Goal: Task Accomplishment & Management: Manage account settings

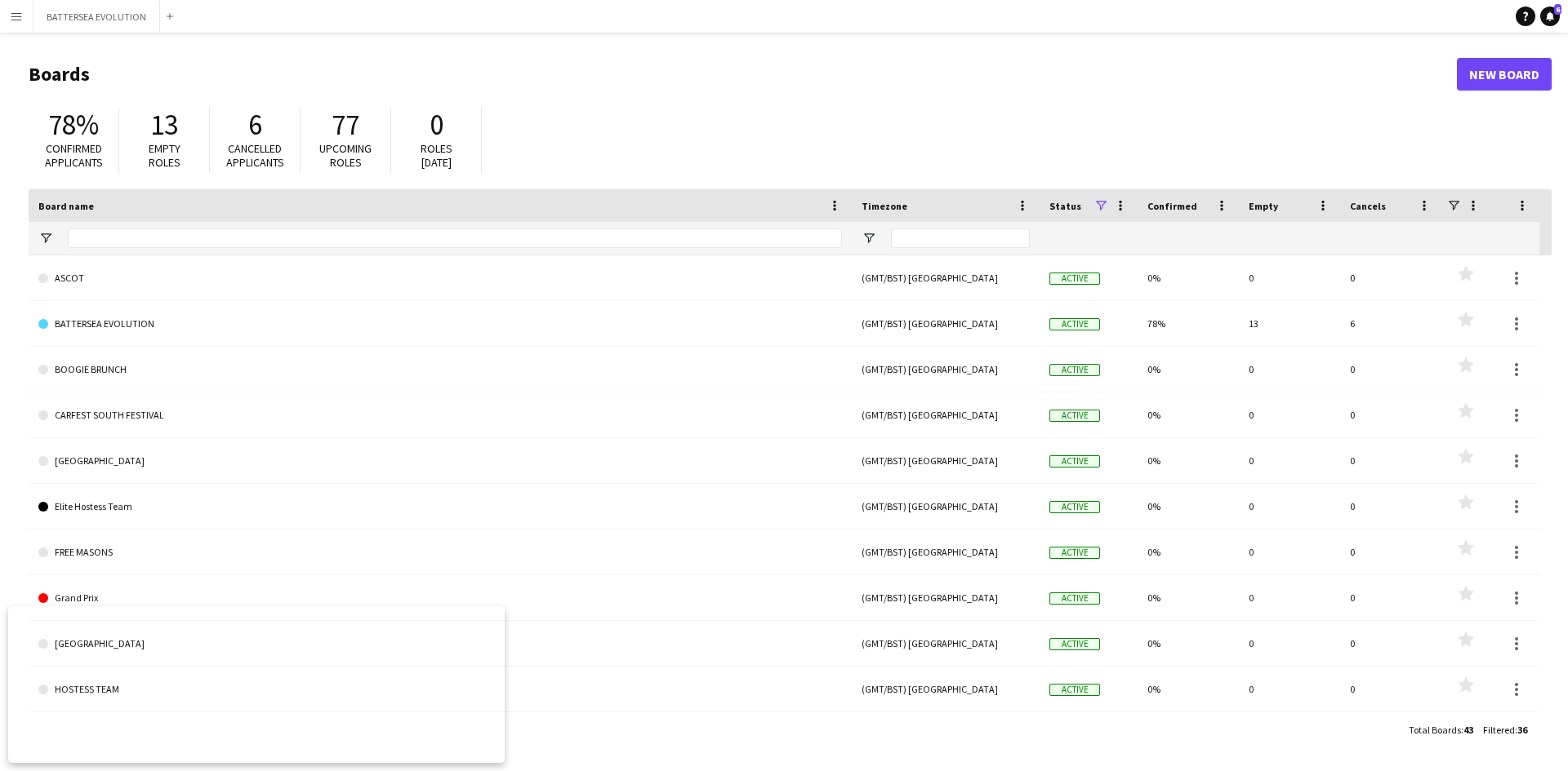
click at [22, 22] on app-icon "Menu" at bounding box center [16, 16] width 13 height 13
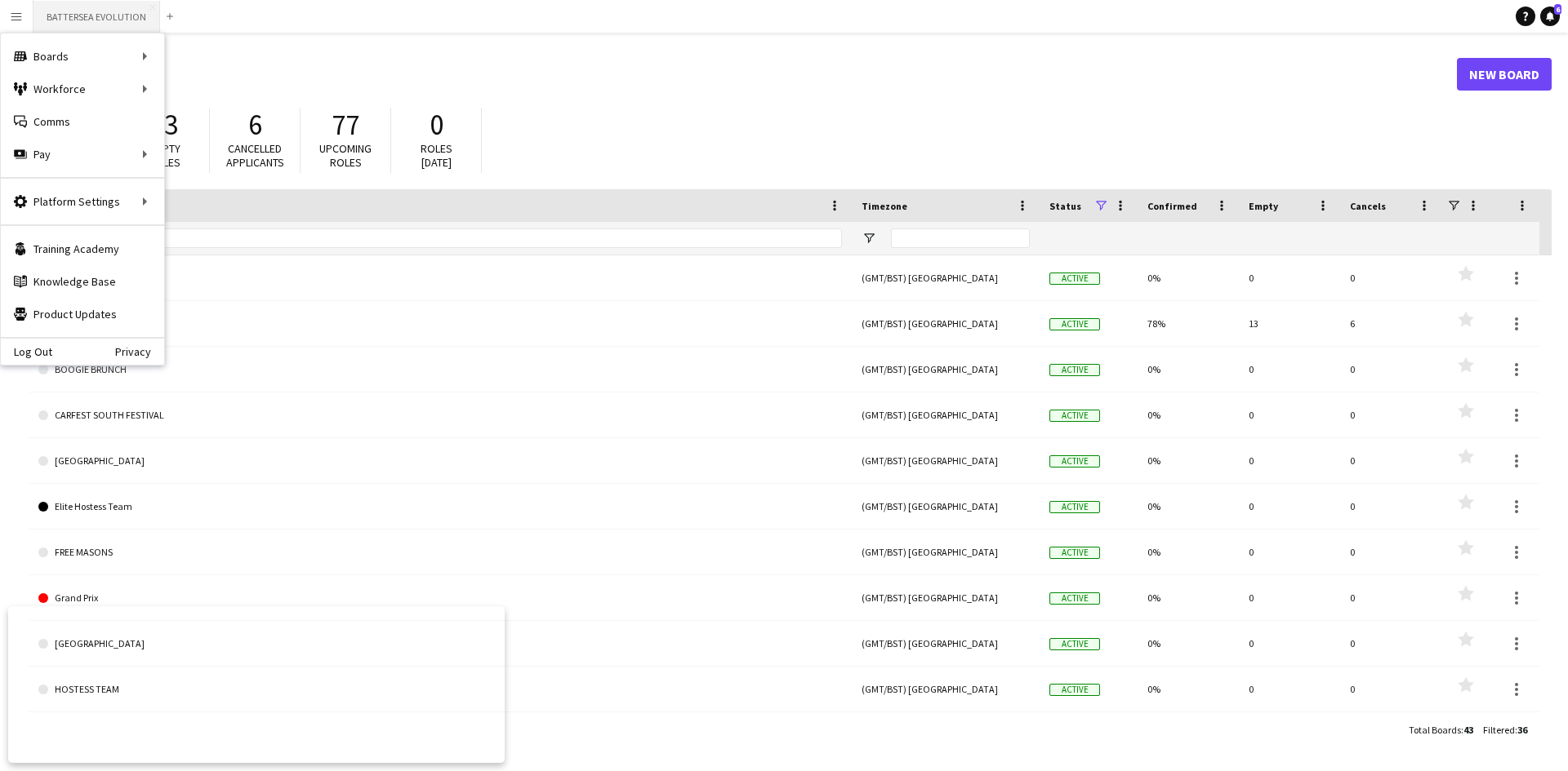
click at [81, 28] on button "BATTERSEA EVOLUTION Close" at bounding box center [97, 17] width 127 height 32
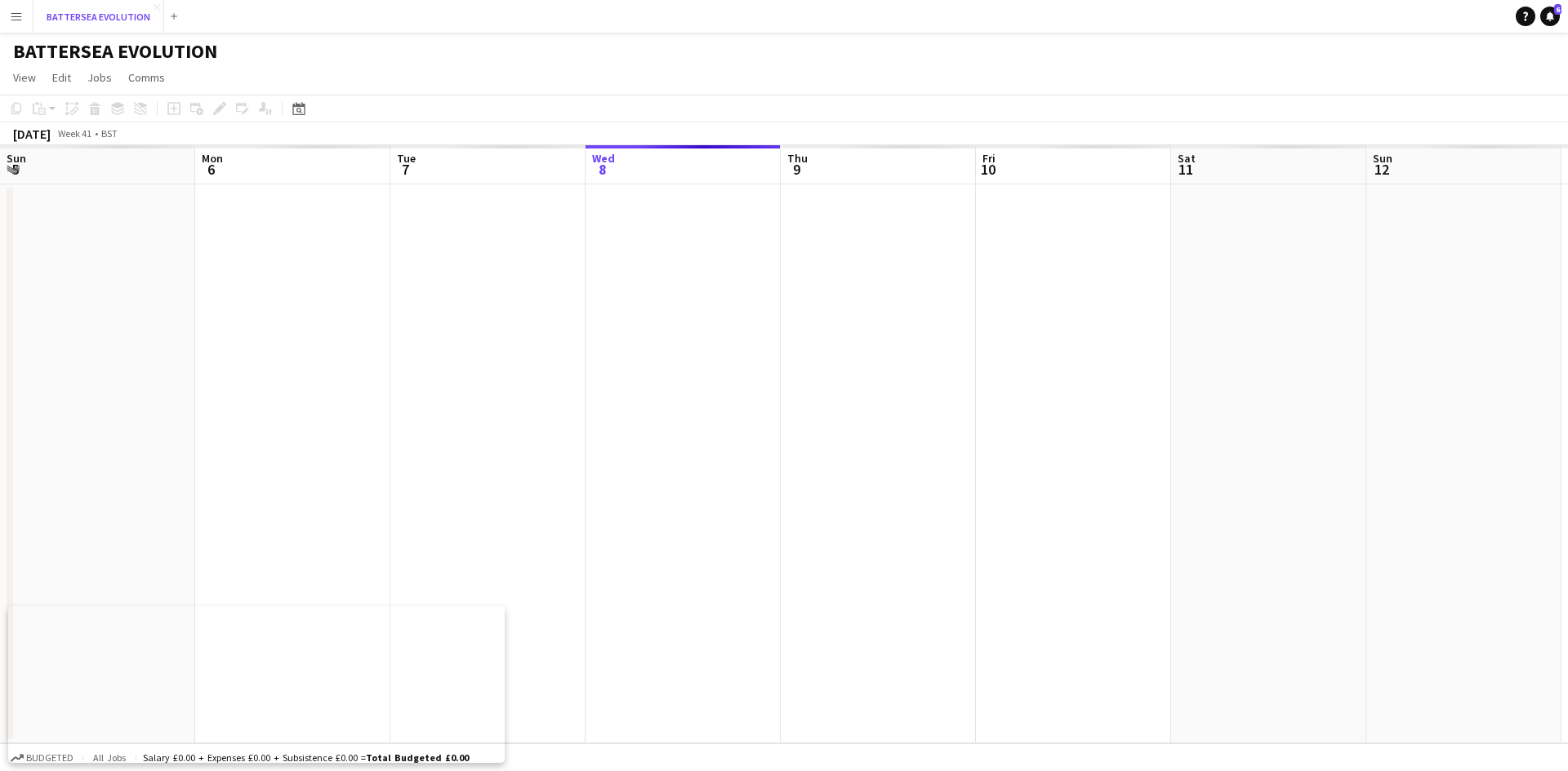
scroll to position [0, 390]
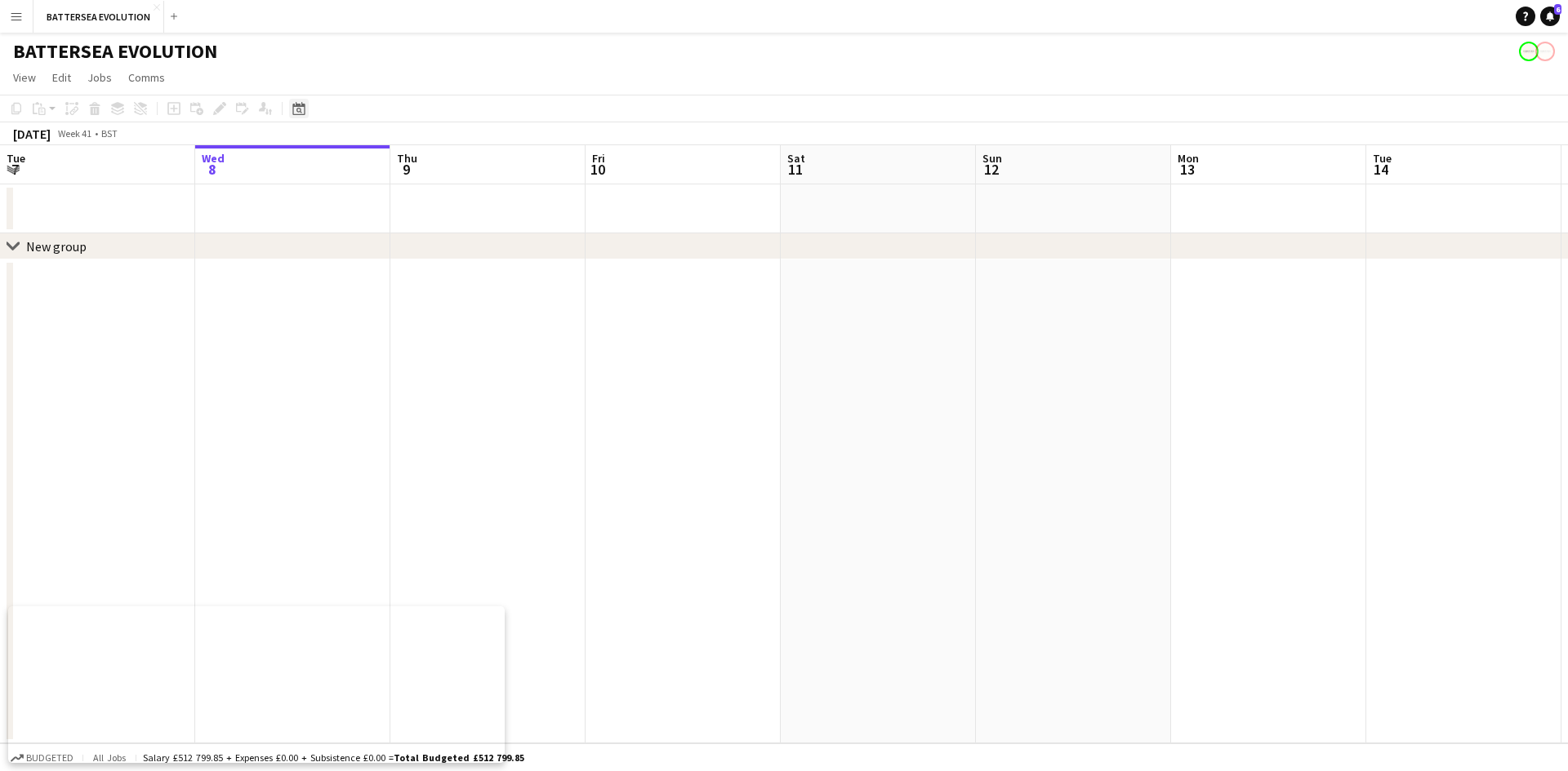
click at [301, 104] on icon at bounding box center [297, 109] width 12 height 13
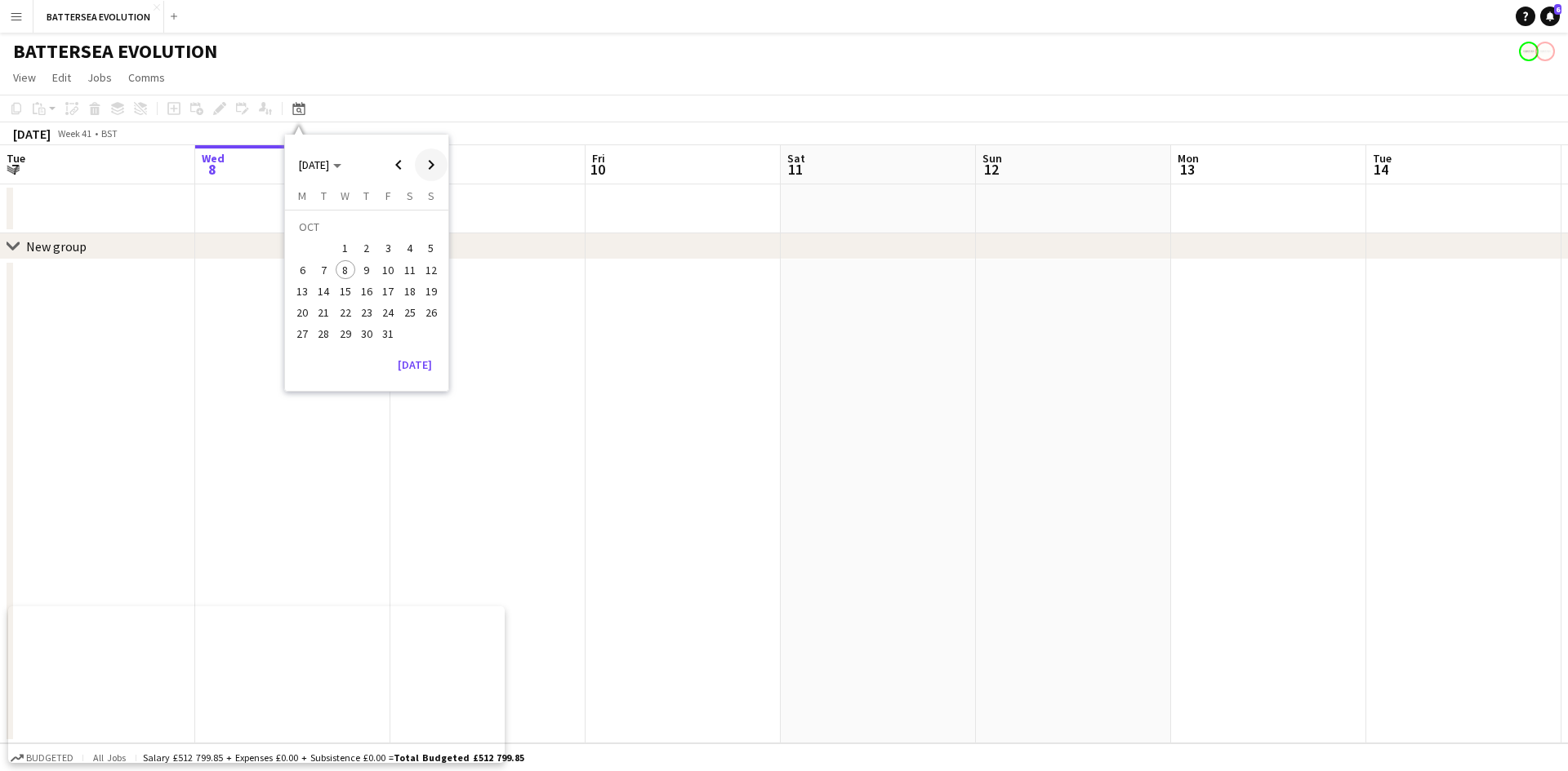
click at [421, 167] on span "Next month" at bounding box center [431, 164] width 33 height 33
click at [420, 167] on span "Next month" at bounding box center [431, 164] width 33 height 33
click at [362, 280] on button "11" at bounding box center [366, 270] width 22 height 22
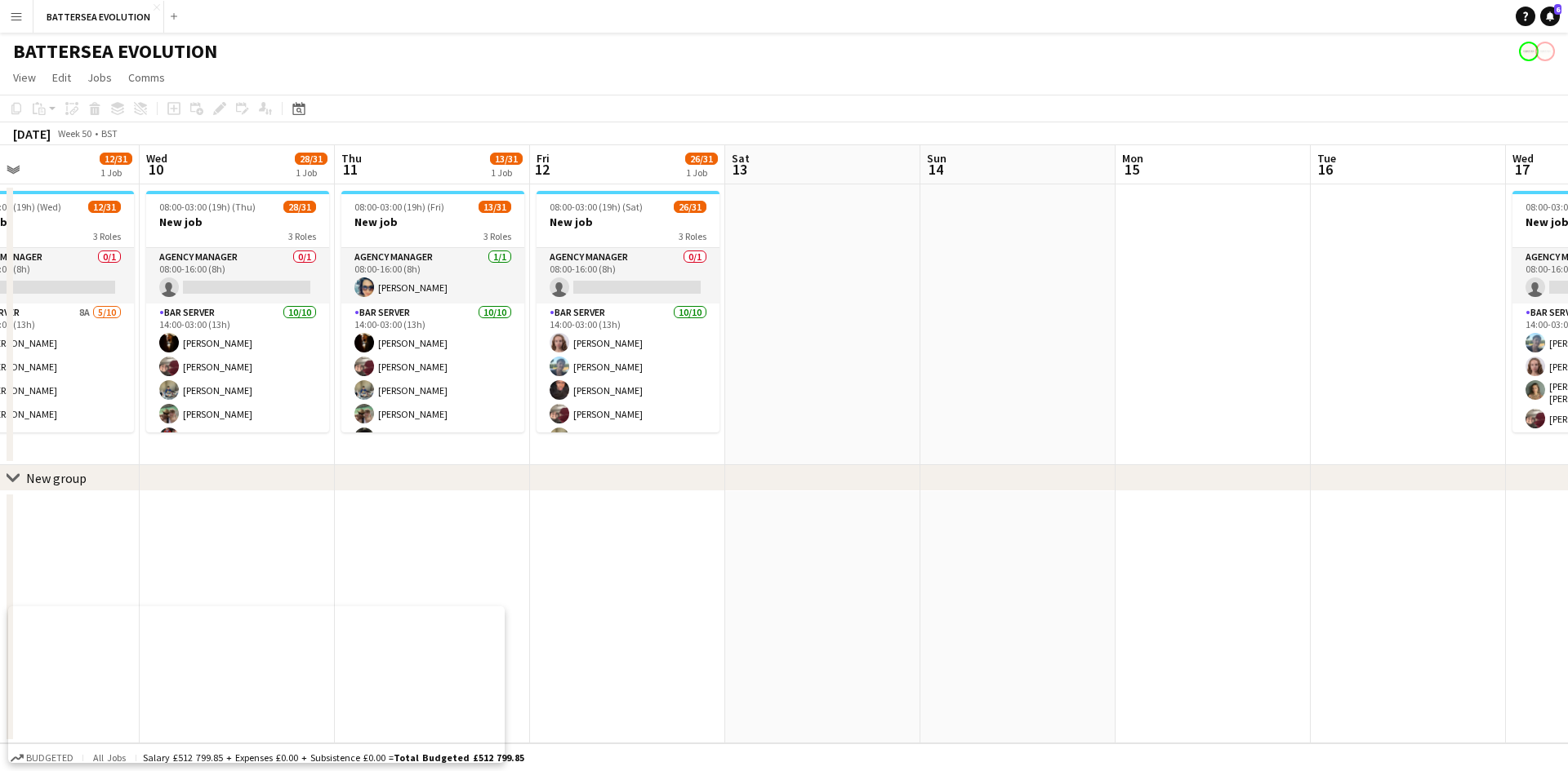
drag, startPoint x: 951, startPoint y: 312, endPoint x: 871, endPoint y: 317, distance: 80.2
click at [871, 317] on app-calendar-viewport "Sun 7 Mon 8 Tue 9 12/31 1 Job Wed 10 28/31 1 Job Thu 11 13/31 1 Job Fri 12 26/3…" at bounding box center [784, 445] width 1568 height 598
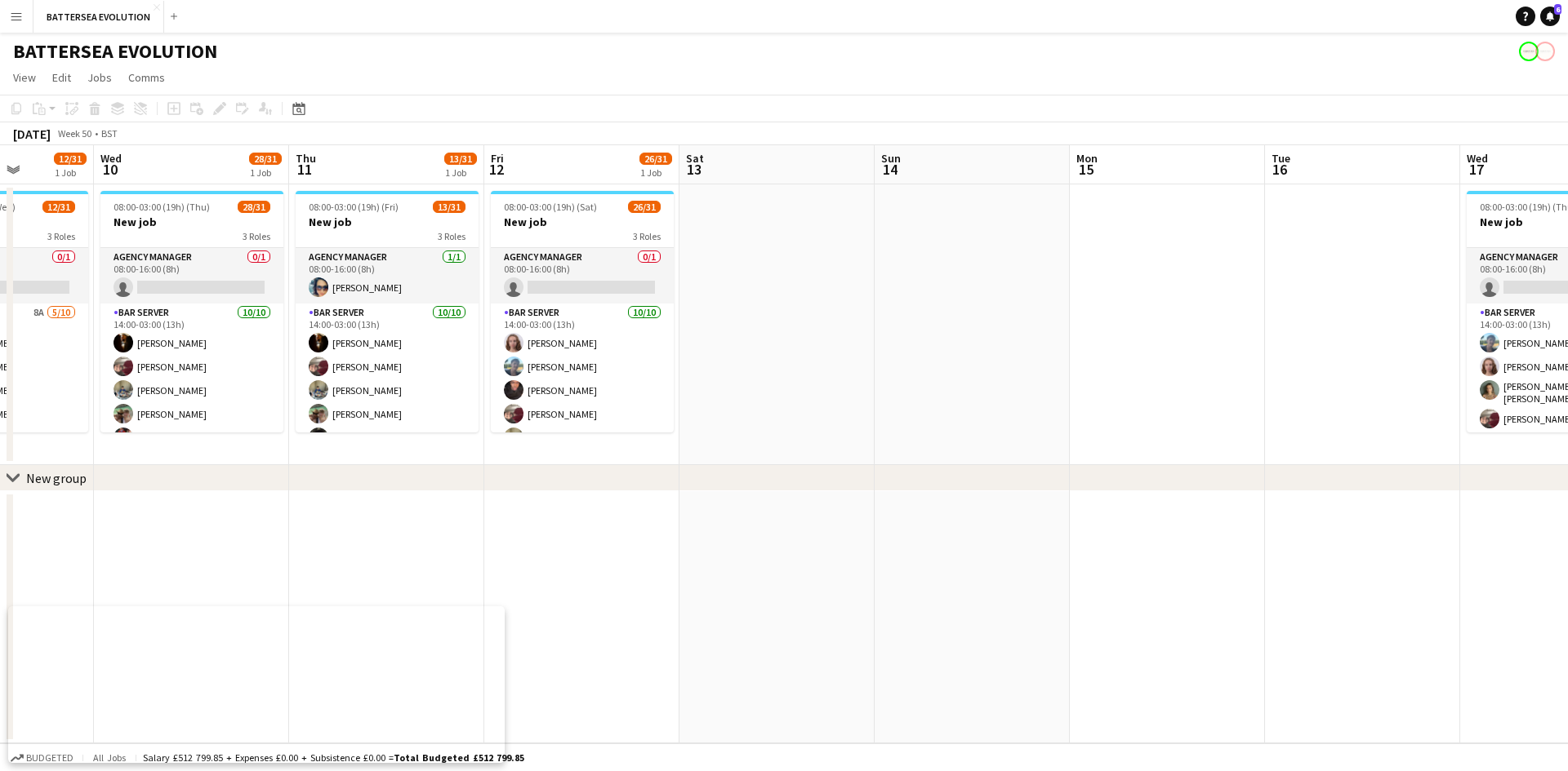
drag, startPoint x: 897, startPoint y: 313, endPoint x: 861, endPoint y: 321, distance: 36.9
click at [863, 321] on app-calendar-viewport "Sun 7 Mon 8 Tue 9 12/31 1 Job Wed 10 28/31 1 Job Thu 11 13/31 1 Job Fri 12 26/3…" at bounding box center [784, 445] width 1568 height 598
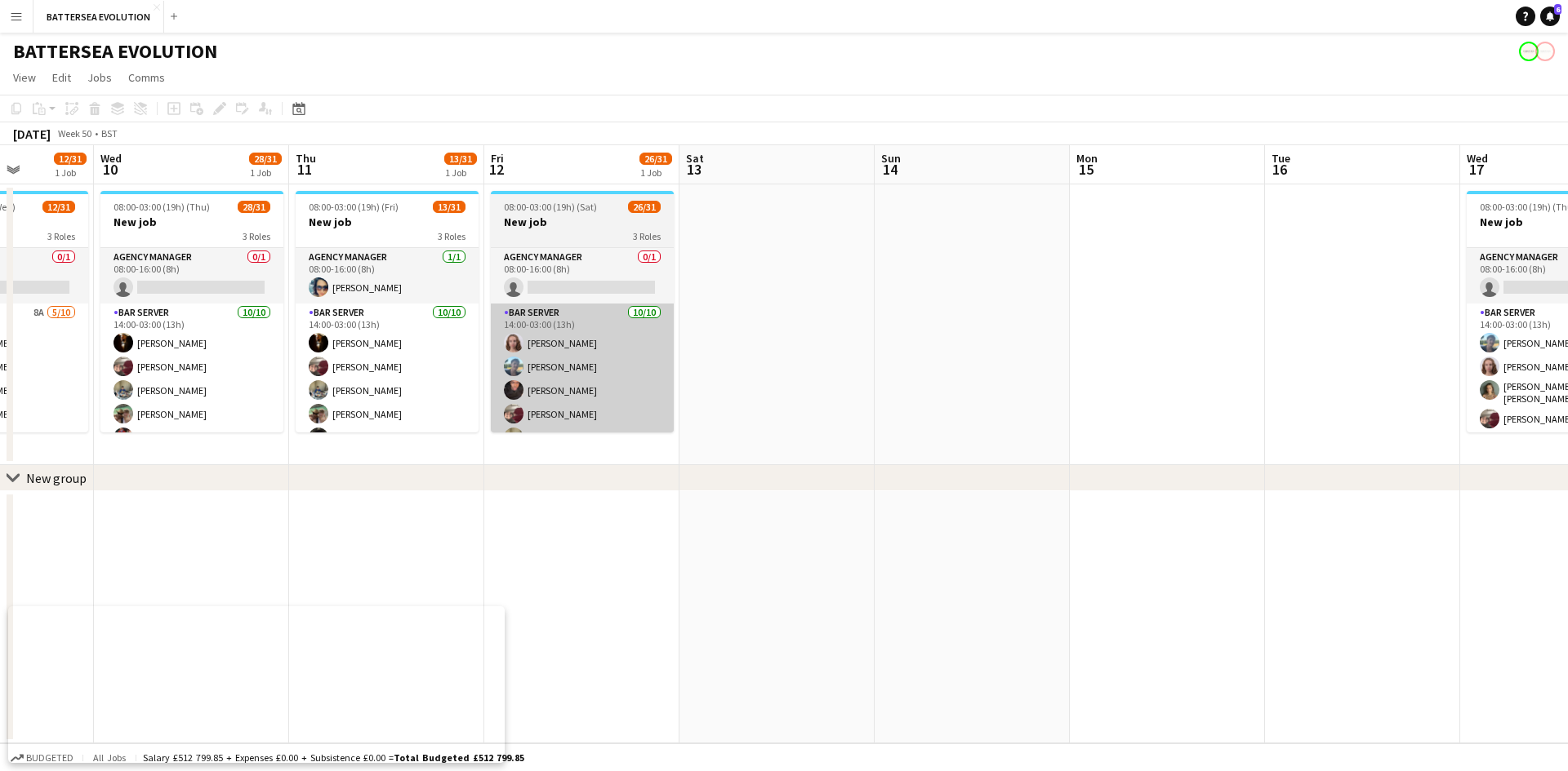
scroll to position [0, 493]
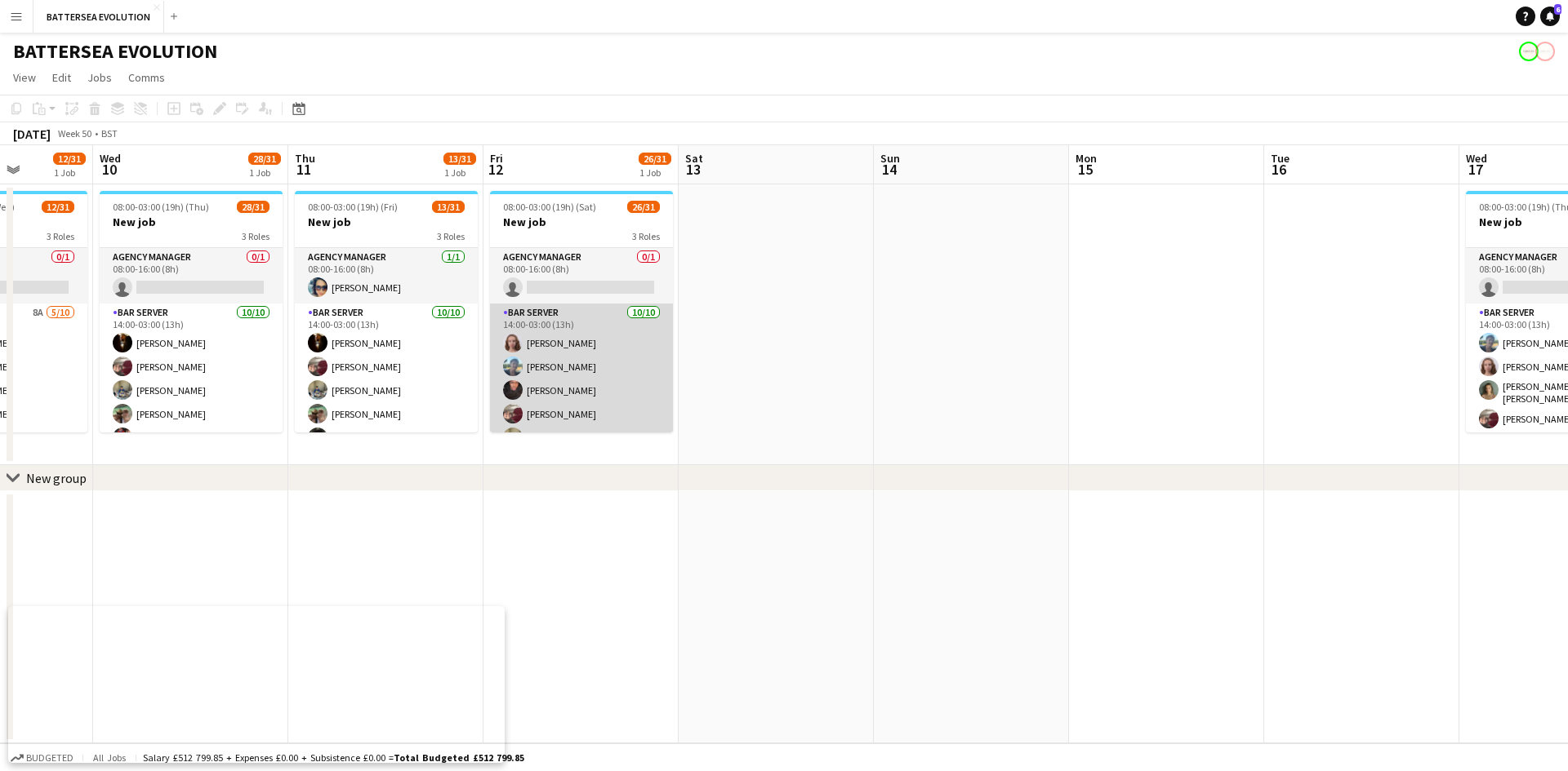
click at [621, 391] on app-card-role "Bar Server [DATE] 14:00-03:00 (13h) [PERSON_NAME] [PERSON_NAME] [PERSON_NAME] […" at bounding box center [581, 440] width 183 height 273
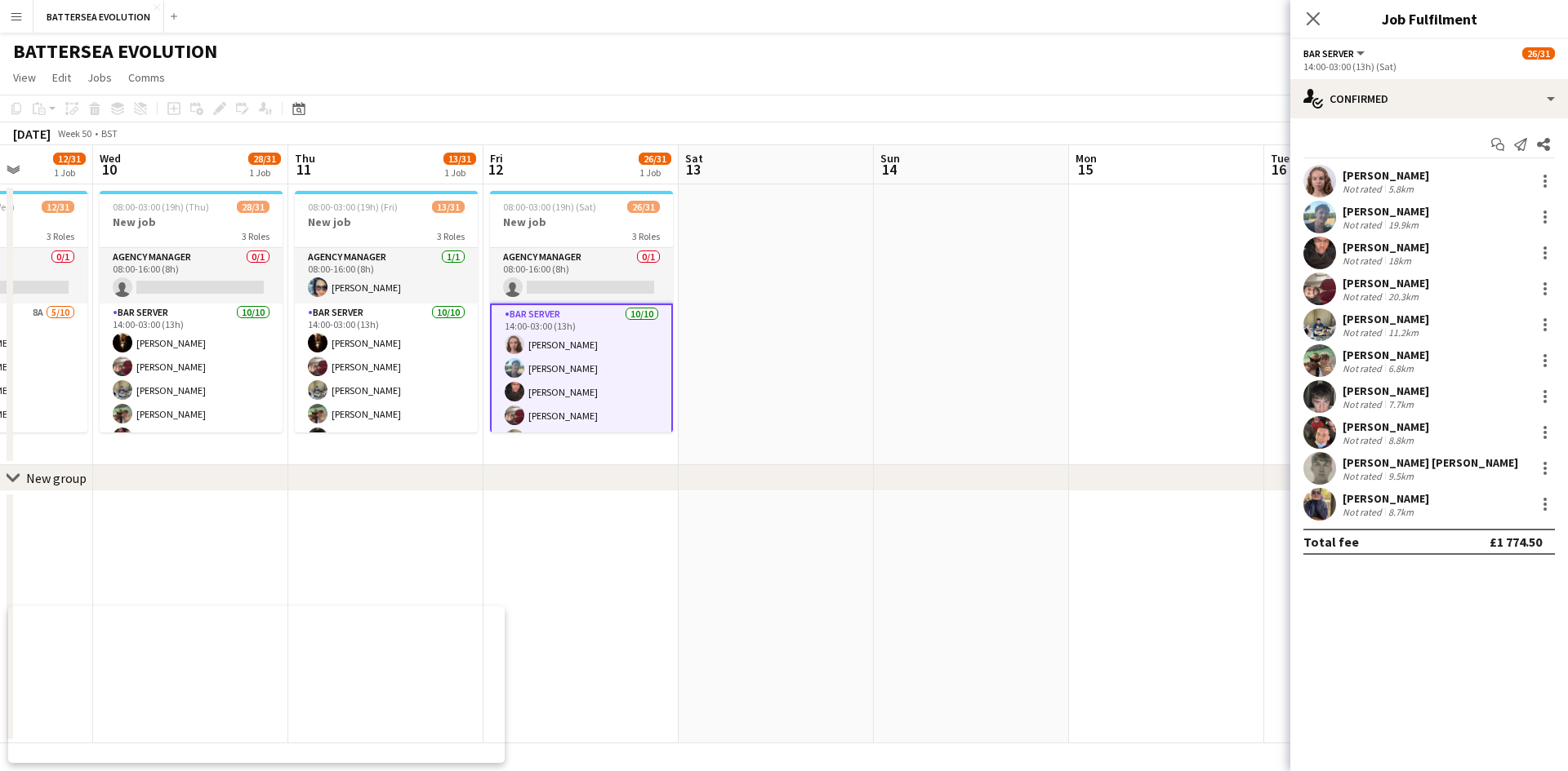
drag, startPoint x: 1335, startPoint y: 294, endPoint x: 1341, endPoint y: 324, distance: 30.6
click at [1335, 295] on div "[PERSON_NAME] Not rated 20.3km" at bounding box center [1429, 289] width 278 height 33
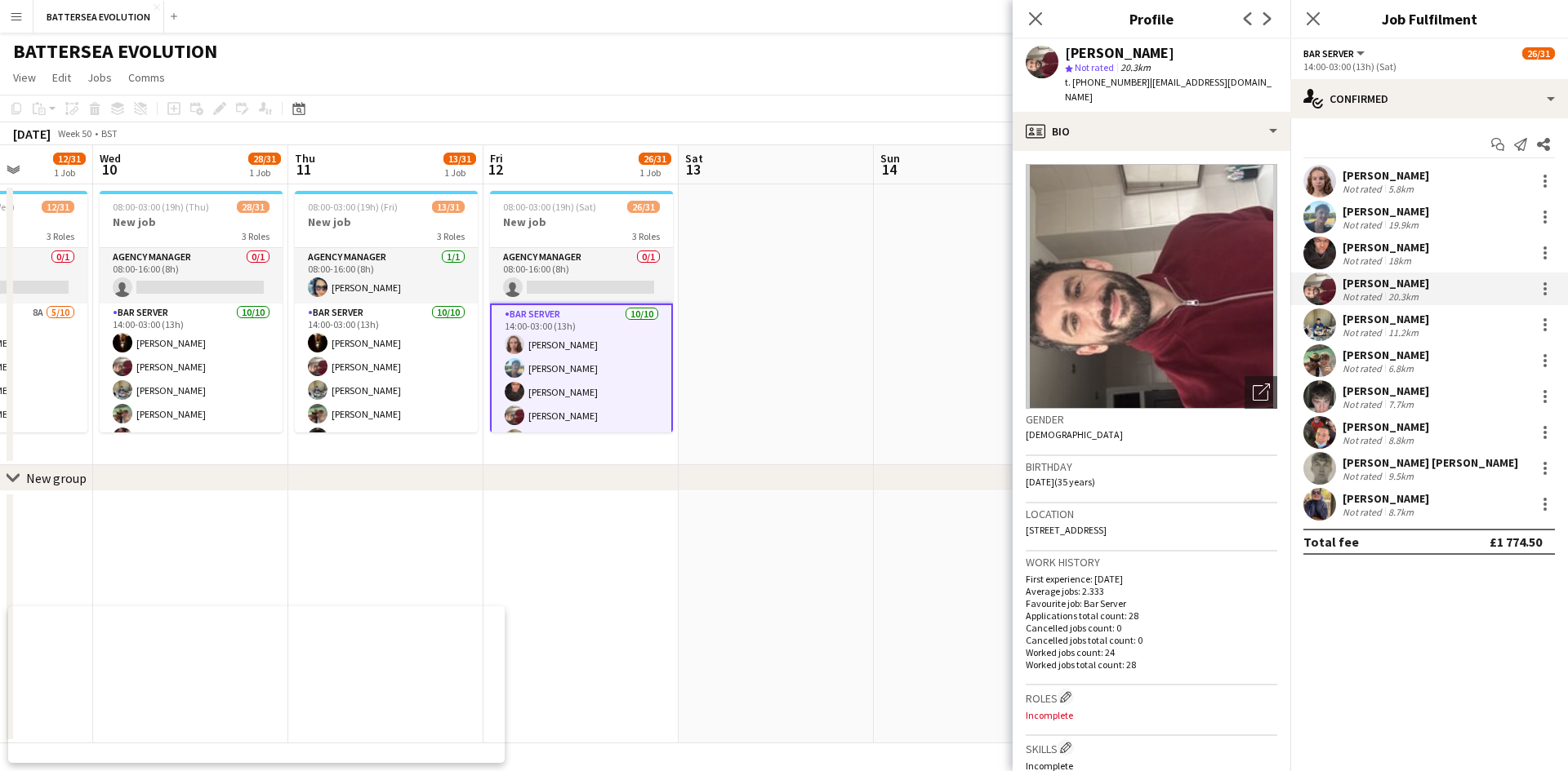
click at [1130, 319] on img at bounding box center [1151, 286] width 251 height 245
click at [1029, 29] on div "Close pop-in" at bounding box center [1035, 19] width 46 height 38
drag, startPoint x: 1029, startPoint y: 16, endPoint x: 1034, endPoint y: 25, distance: 10.3
click at [1029, 16] on icon "Close pop-in" at bounding box center [1035, 19] width 13 height 13
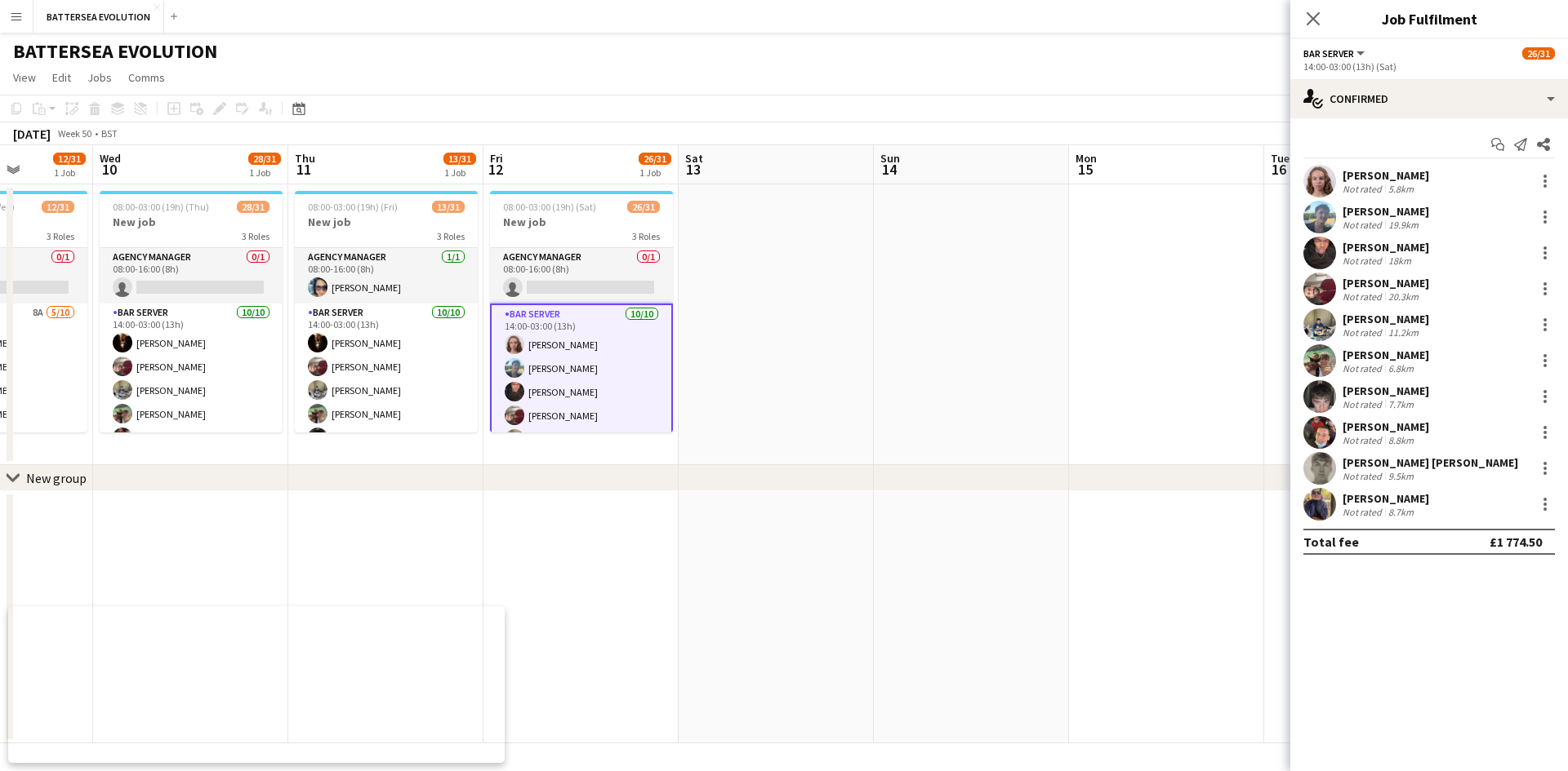
click at [1318, 358] on app-user-avatar at bounding box center [1319, 360] width 33 height 33
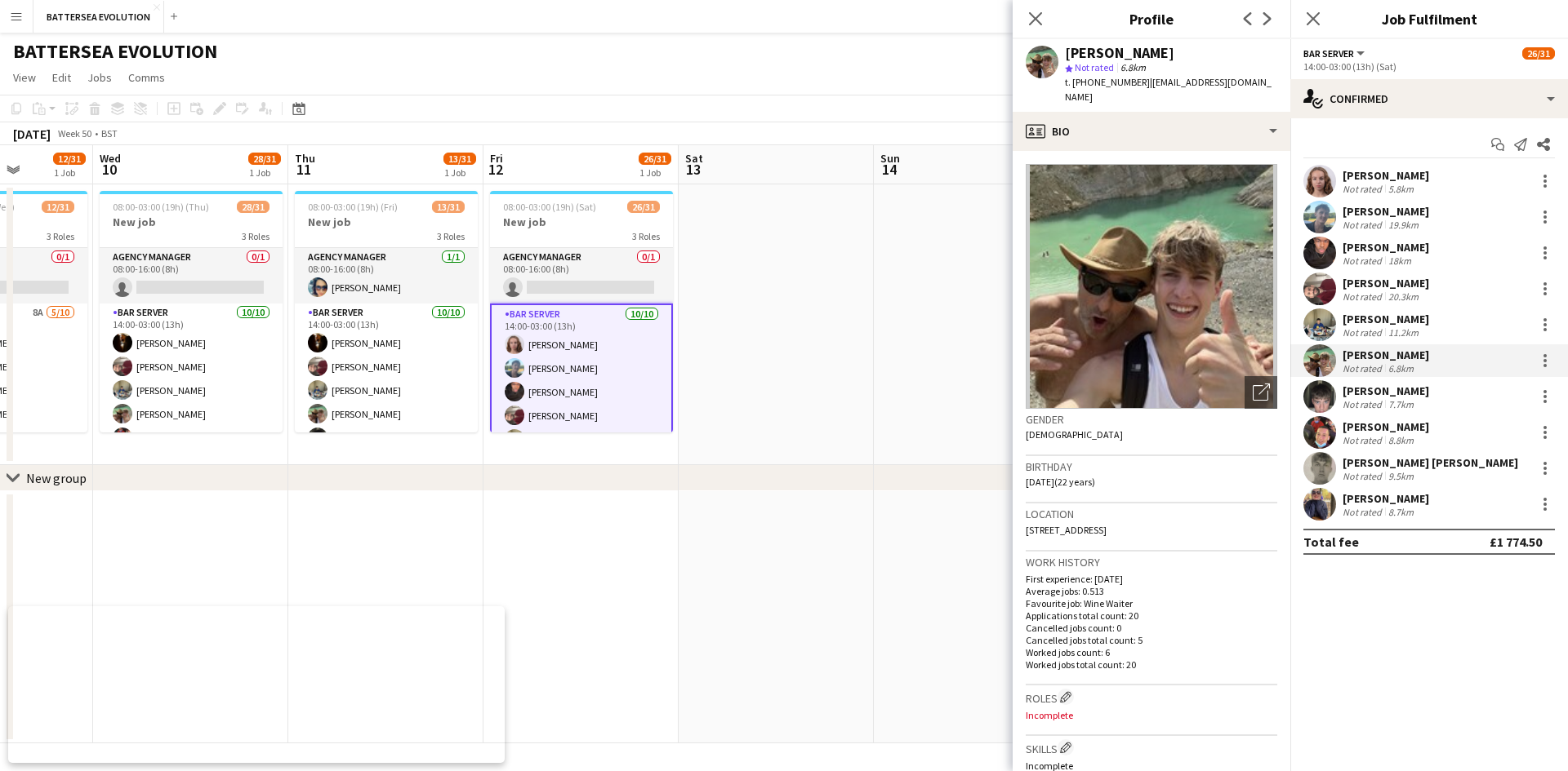
click at [1318, 358] on app-user-avatar at bounding box center [1319, 360] width 33 height 33
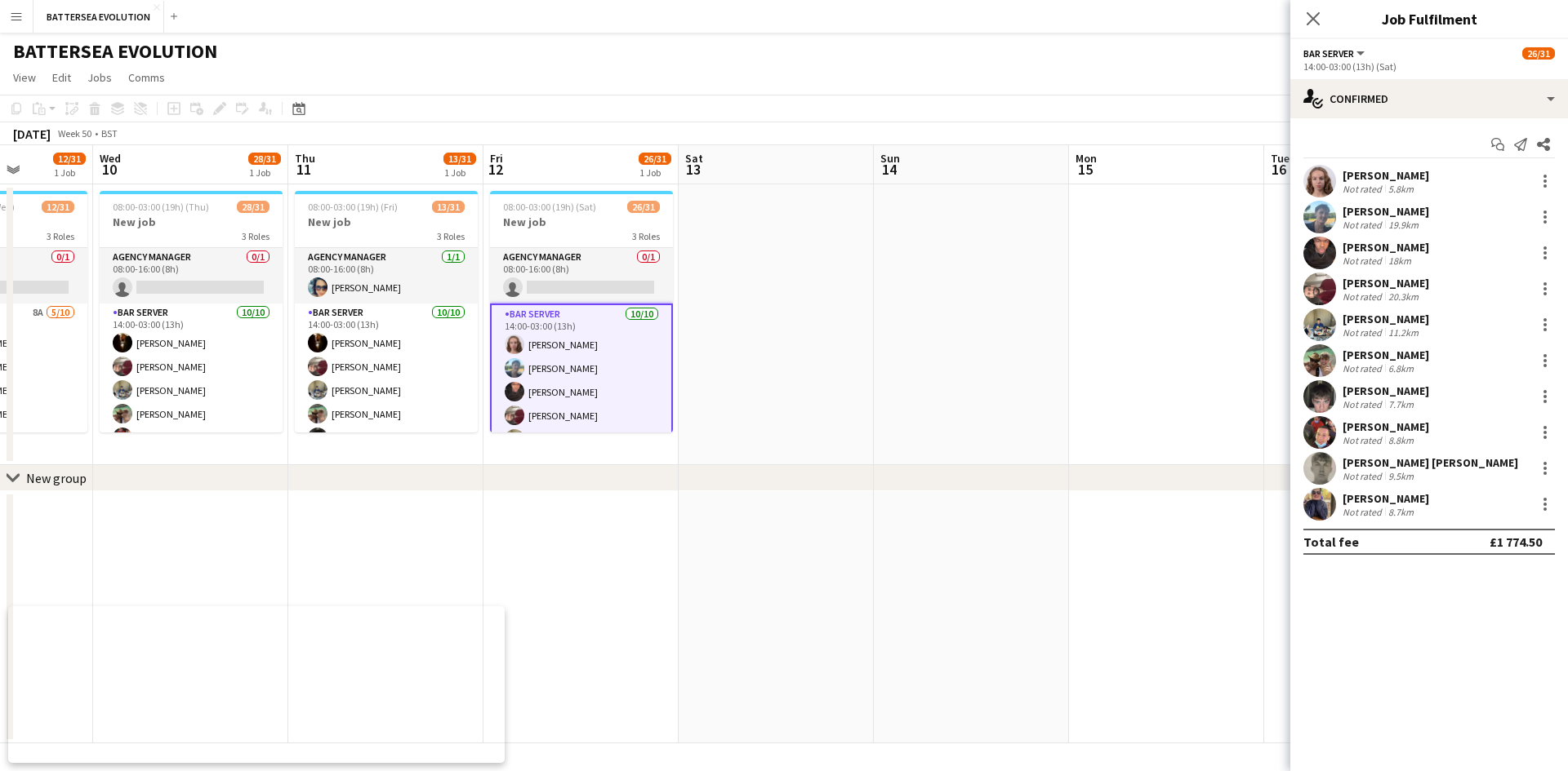
scroll to position [648, 0]
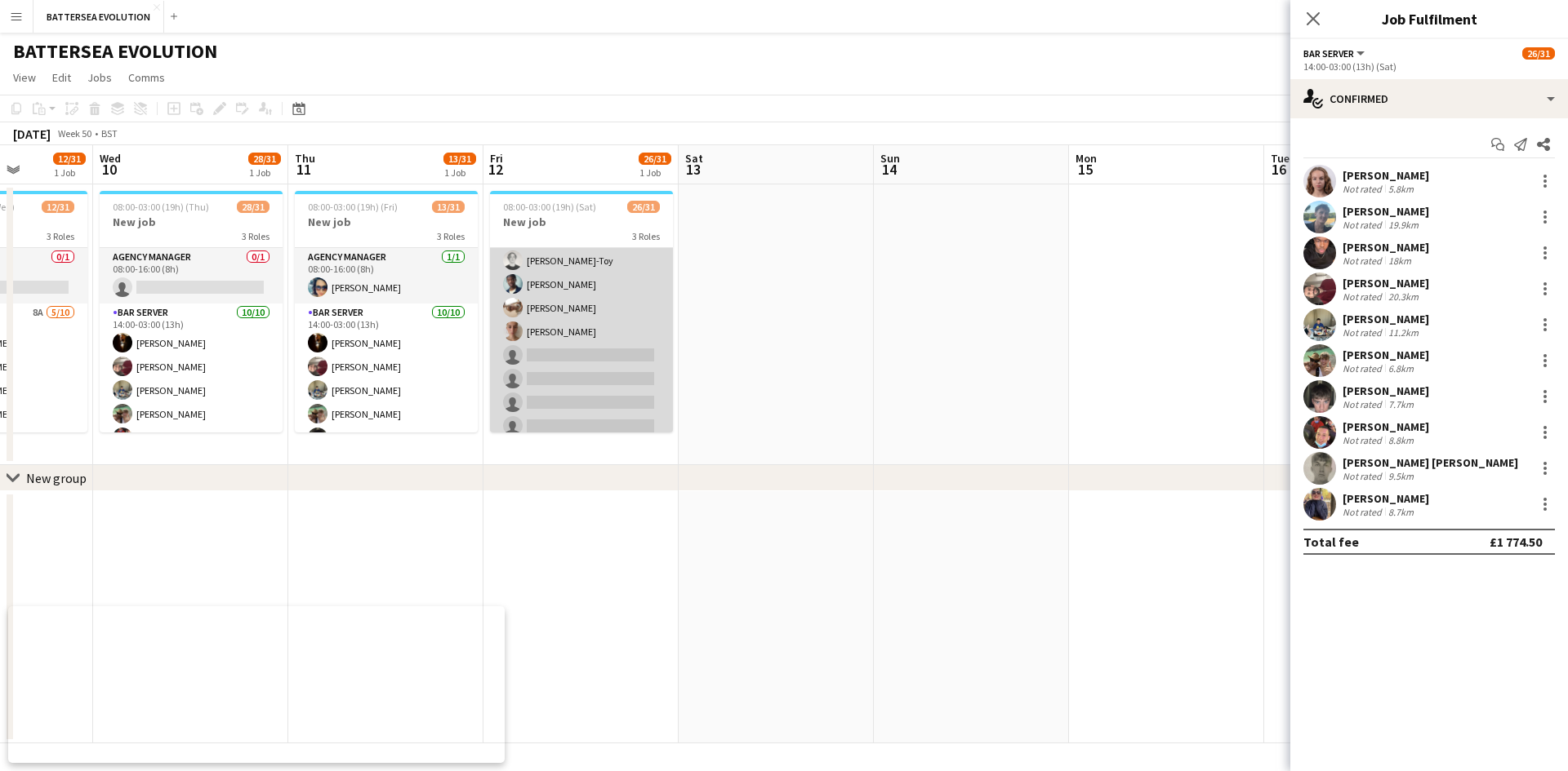
click at [598, 323] on app-card-role "Wine Waiter 16/20 17:00-23:00 (6h) [PERSON_NAME] [PERSON_NAME] [PERSON_NAME] [P…" at bounding box center [581, 188] width 183 height 510
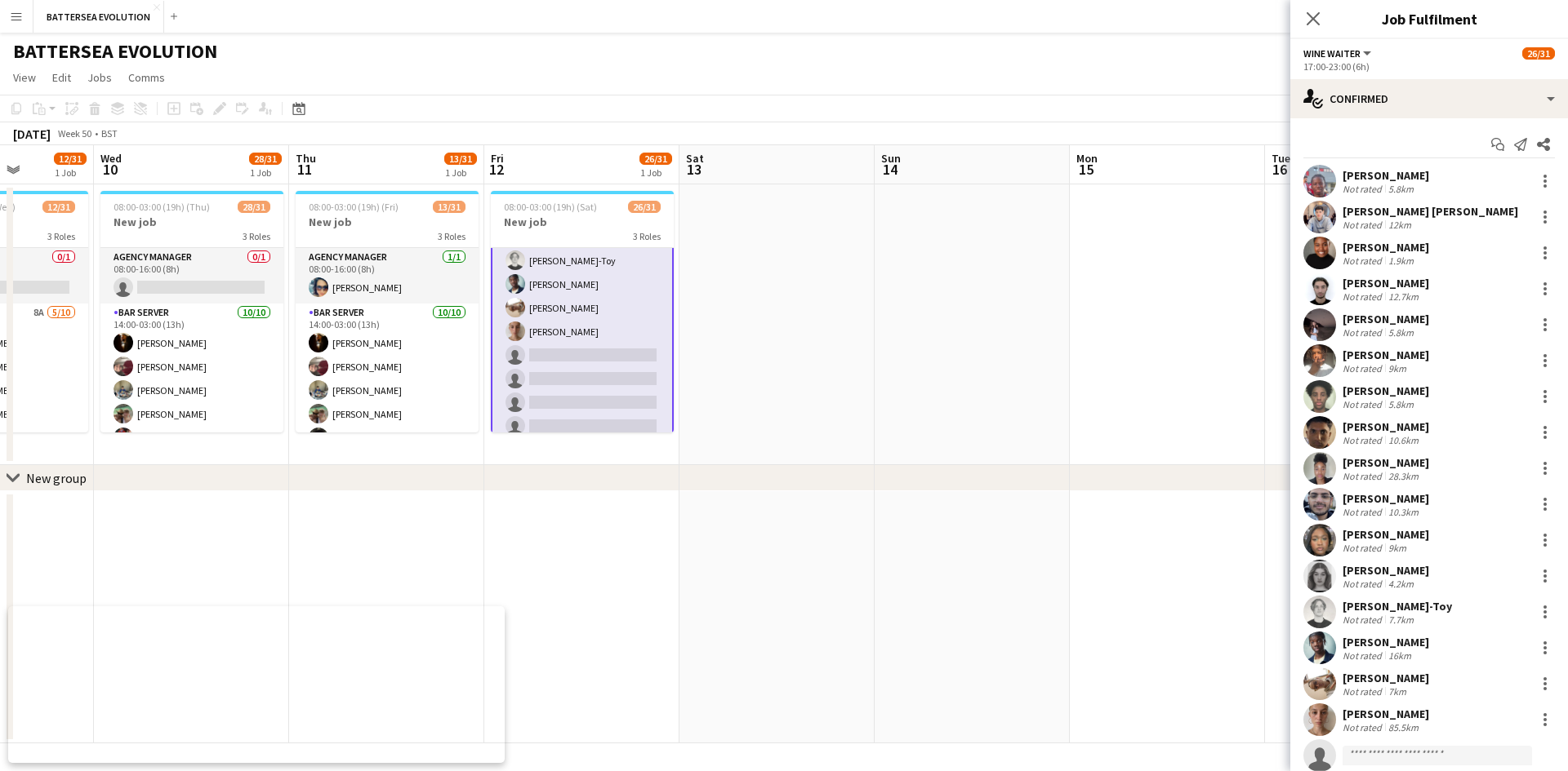
scroll to position [156, 0]
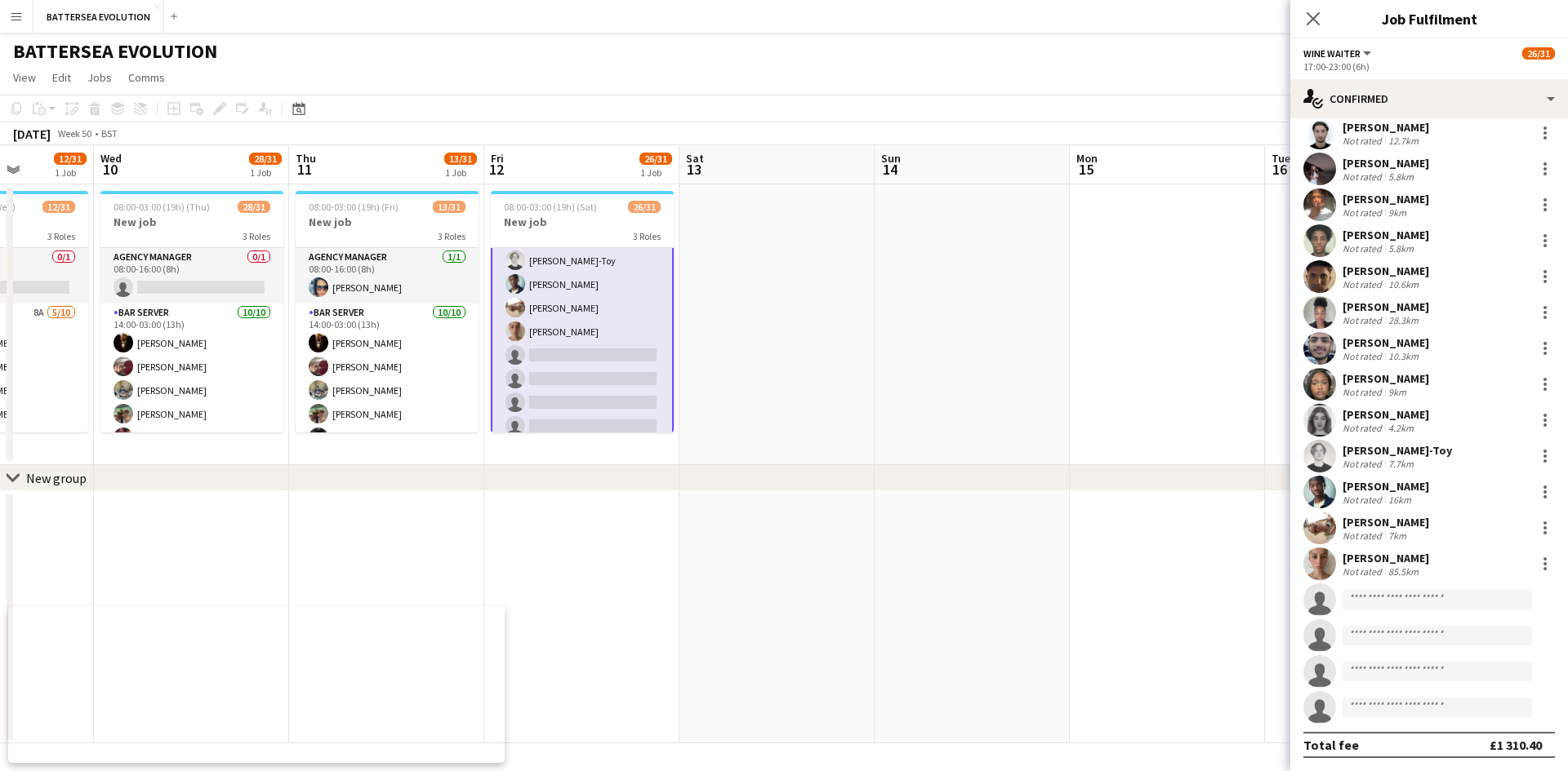
click at [1321, 567] on app-user-avatar at bounding box center [1319, 564] width 33 height 33
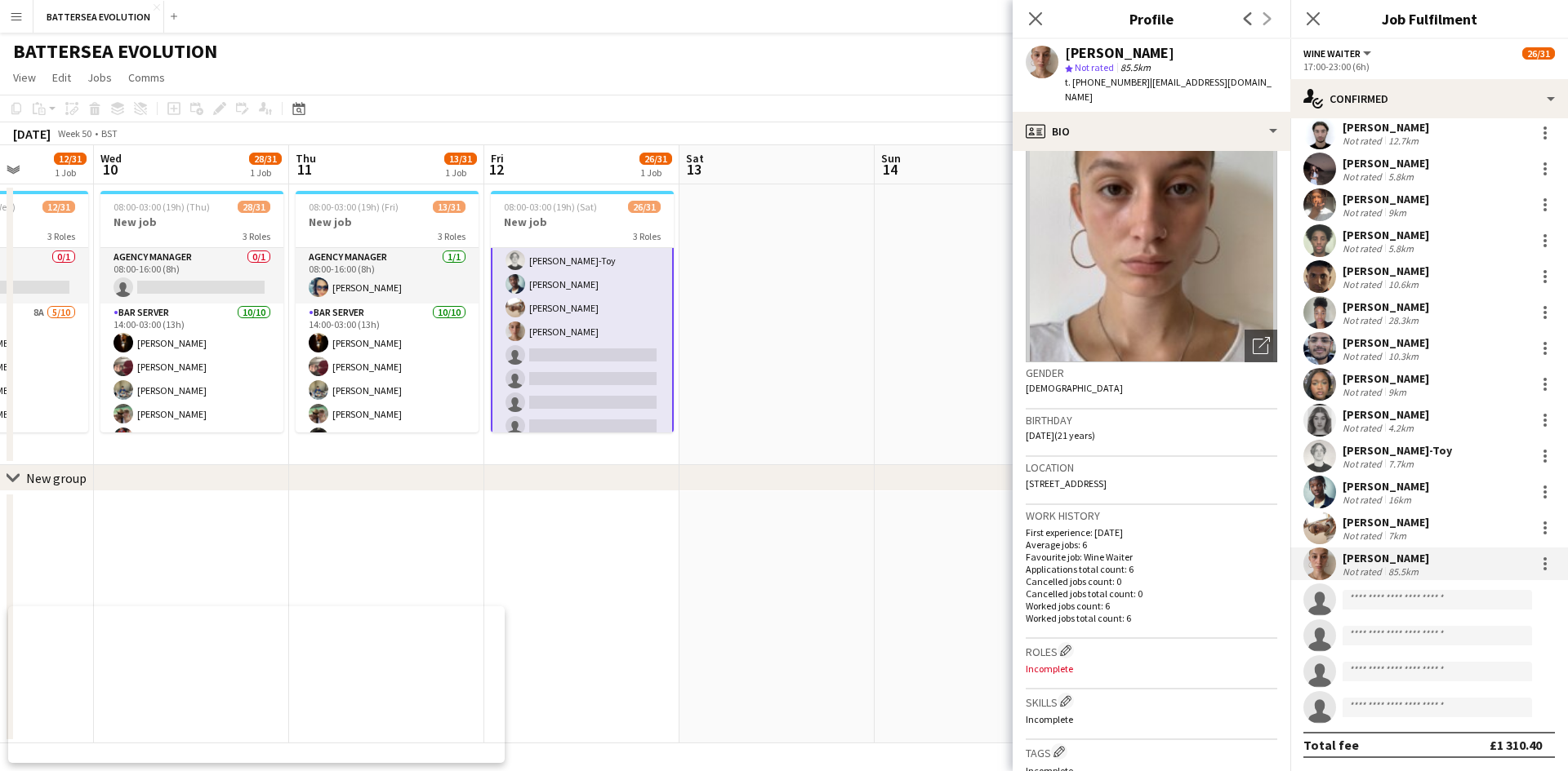
scroll to position [0, 0]
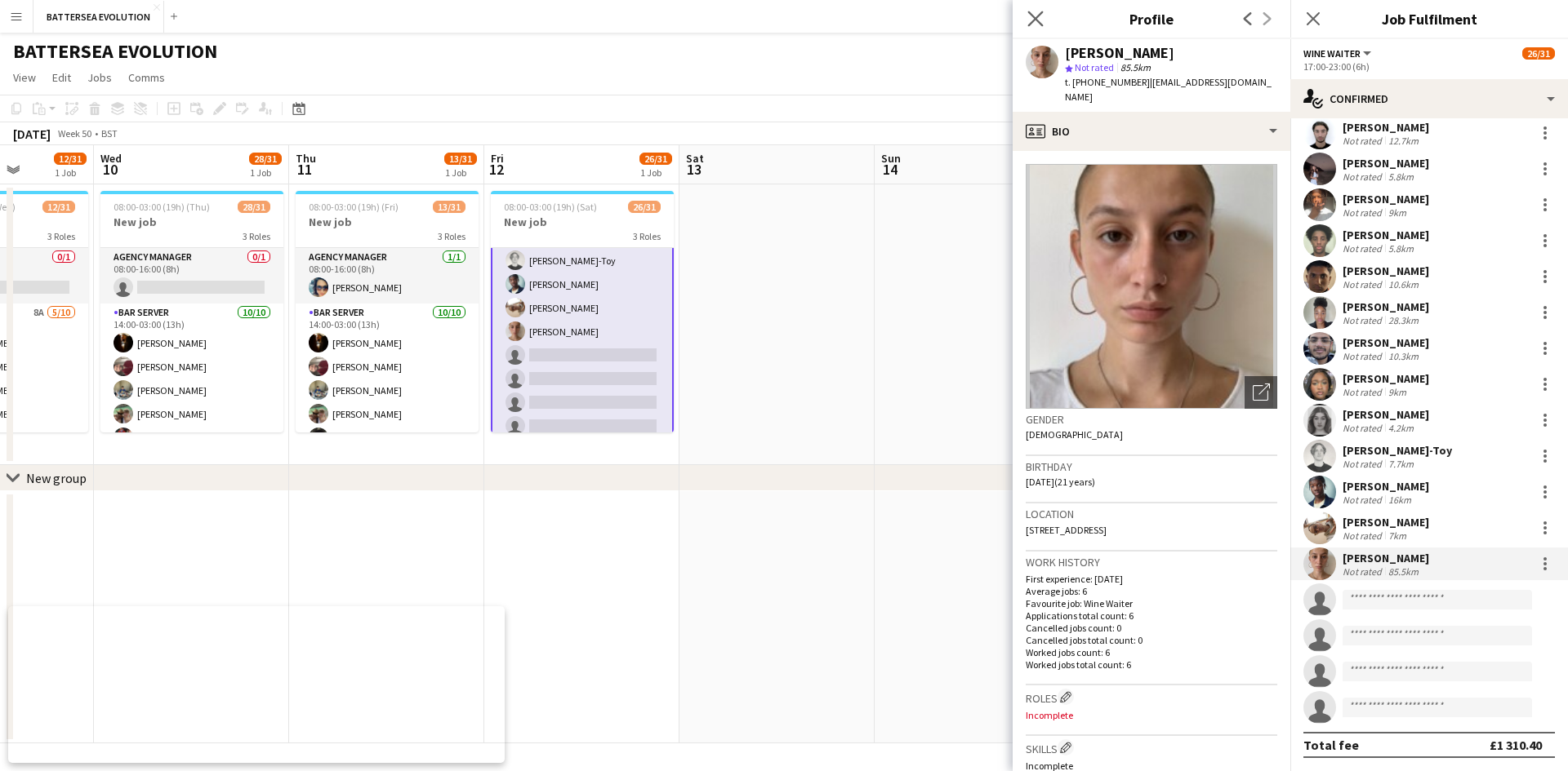
click at [1028, 8] on app-icon "Close pop-in" at bounding box center [1035, 19] width 23 height 23
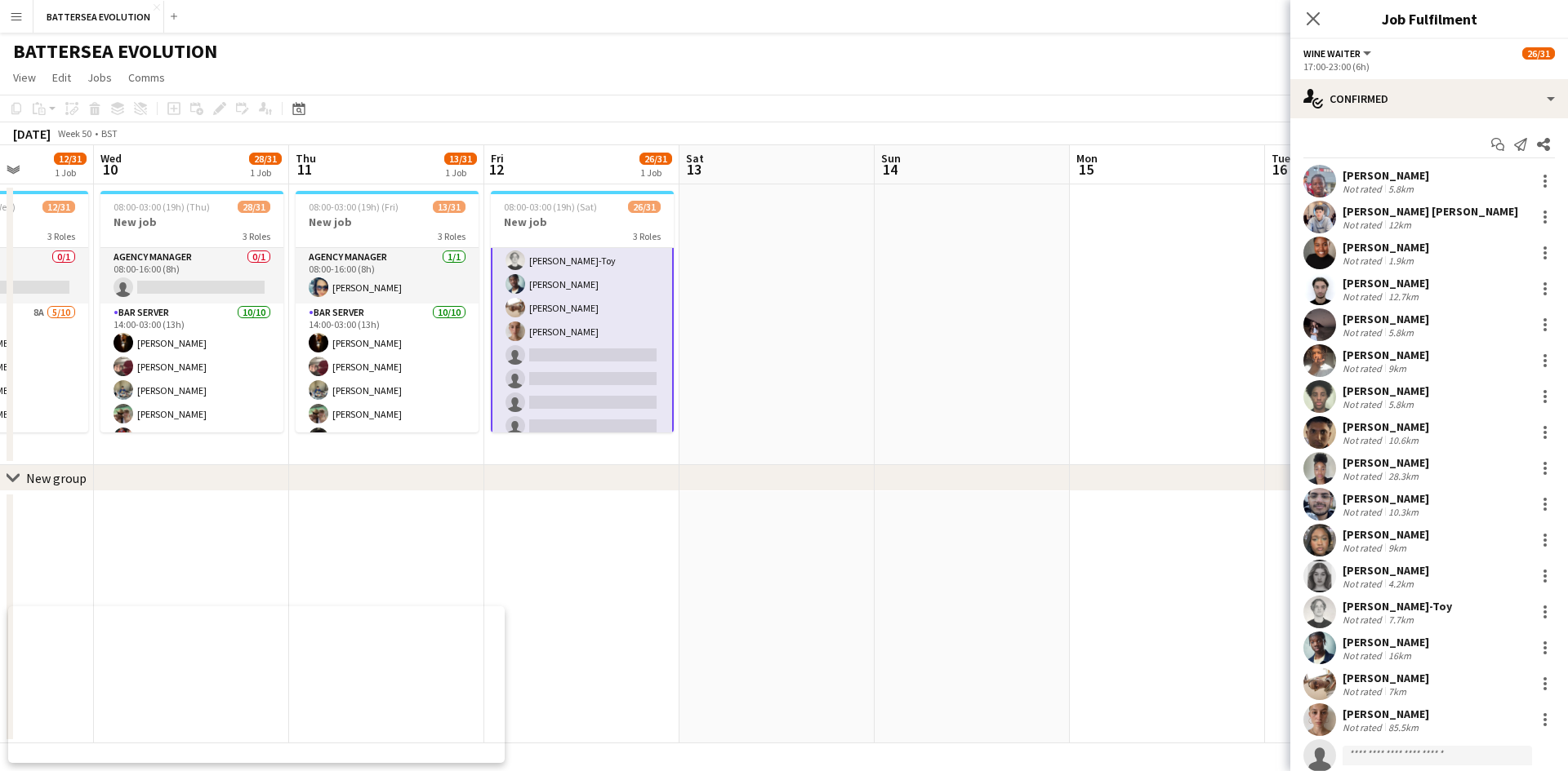
drag, startPoint x: 598, startPoint y: 304, endPoint x: 612, endPoint y: 311, distance: 15.7
click at [600, 305] on app-card-role "Wine Waiter 16/20 17:00-23:00 (6h) [PERSON_NAME] [PERSON_NAME] [PERSON_NAME] [P…" at bounding box center [582, 187] width 183 height 513
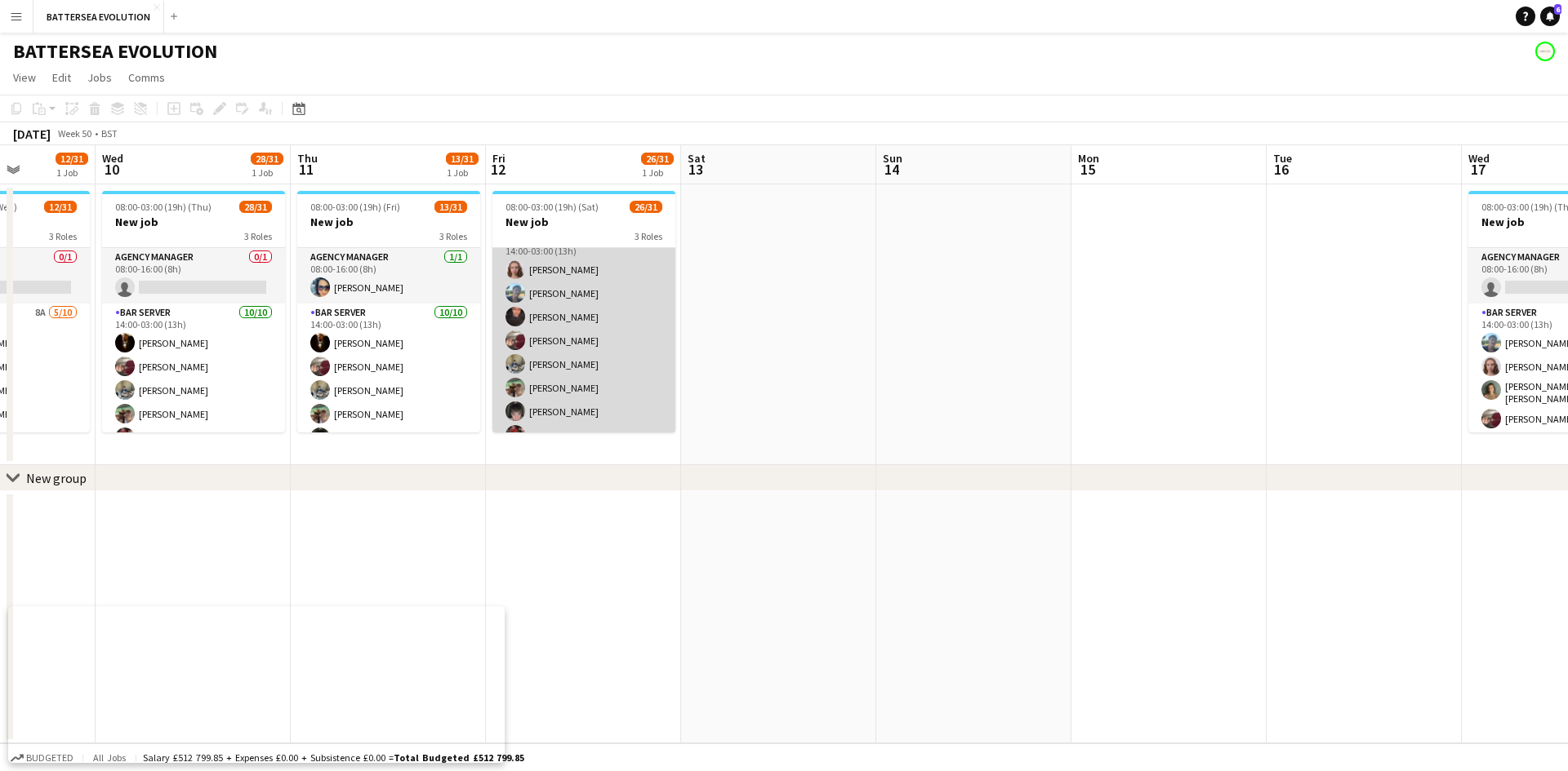
click at [657, 313] on app-card-role "Bar Server [DATE] 14:00-03:00 (13h) [PERSON_NAME] [PERSON_NAME] [PERSON_NAME] […" at bounding box center [584, 366] width 183 height 273
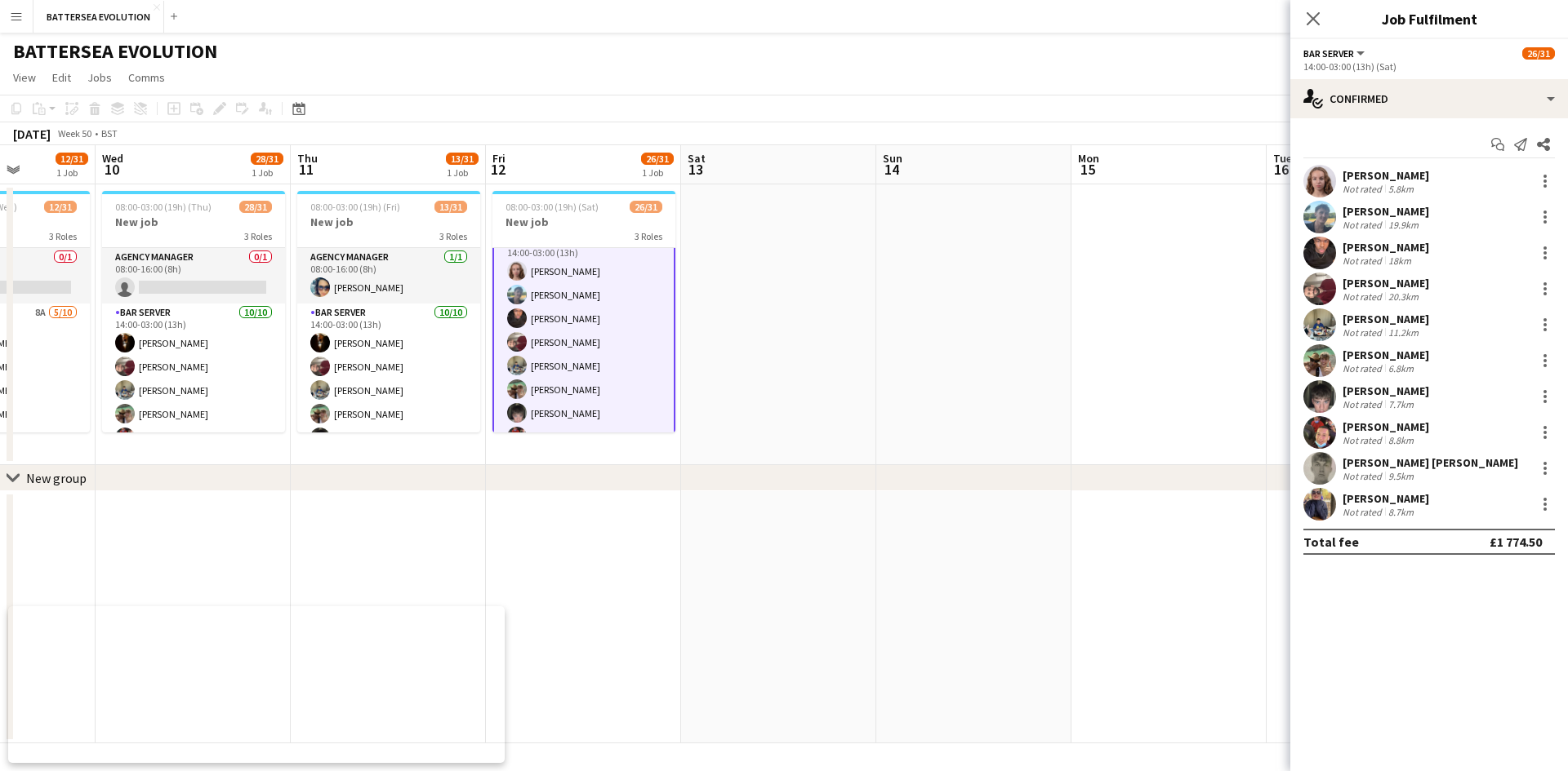
scroll to position [75, 0]
click at [1323, 214] on app-user-avatar at bounding box center [1319, 217] width 33 height 33
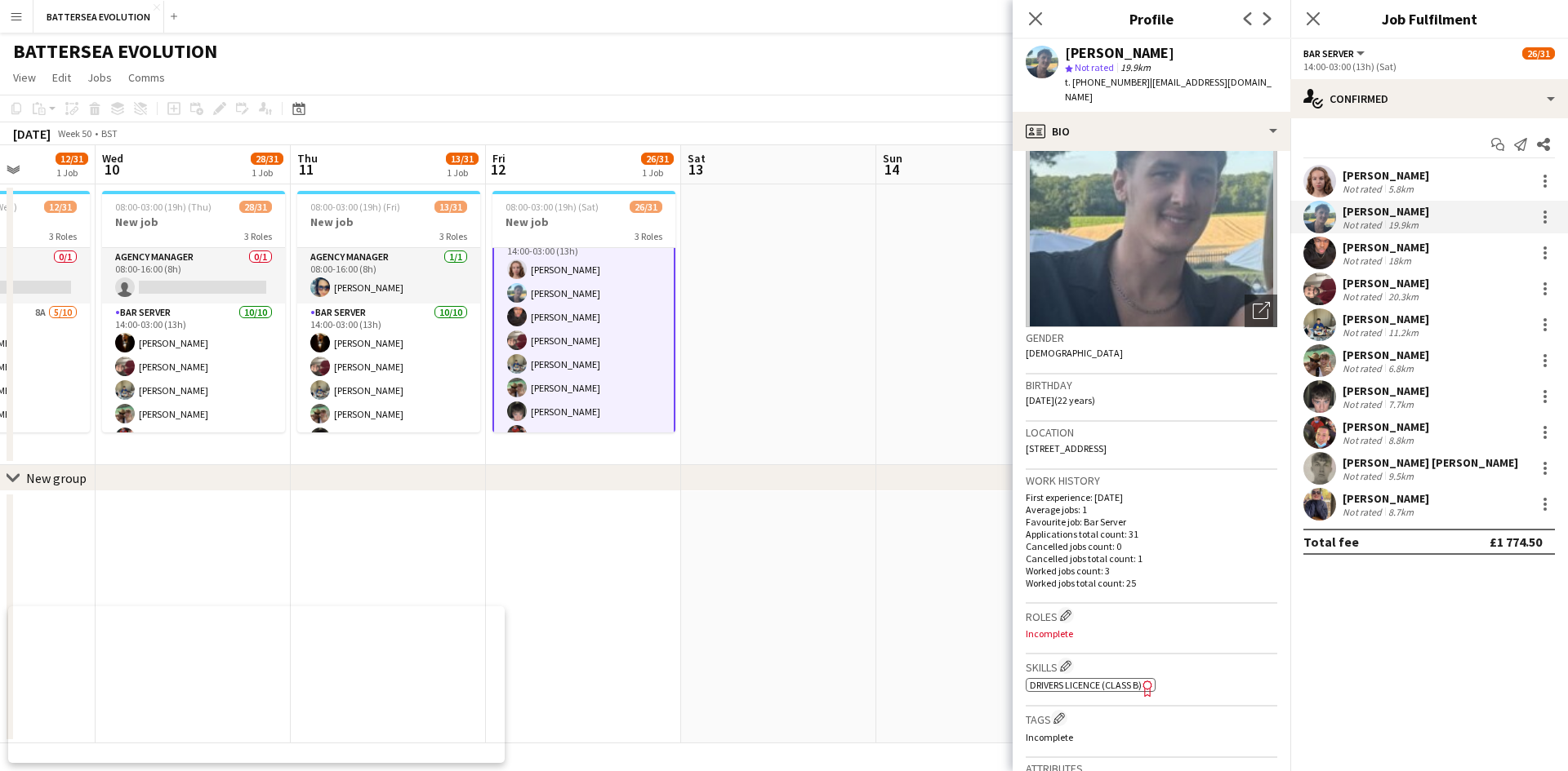
scroll to position [0, 0]
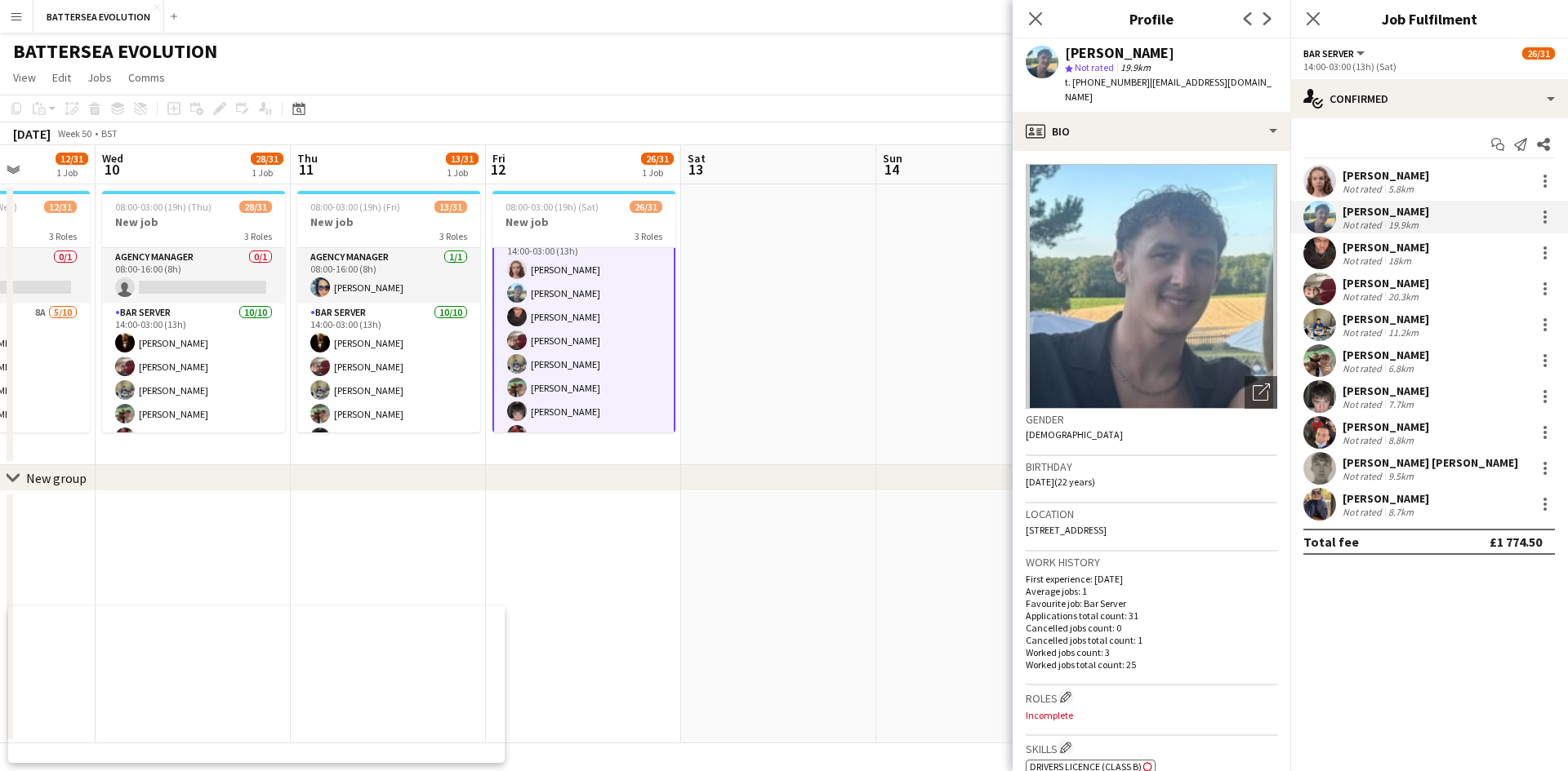
click at [1326, 428] on app-user-avatar at bounding box center [1319, 432] width 33 height 33
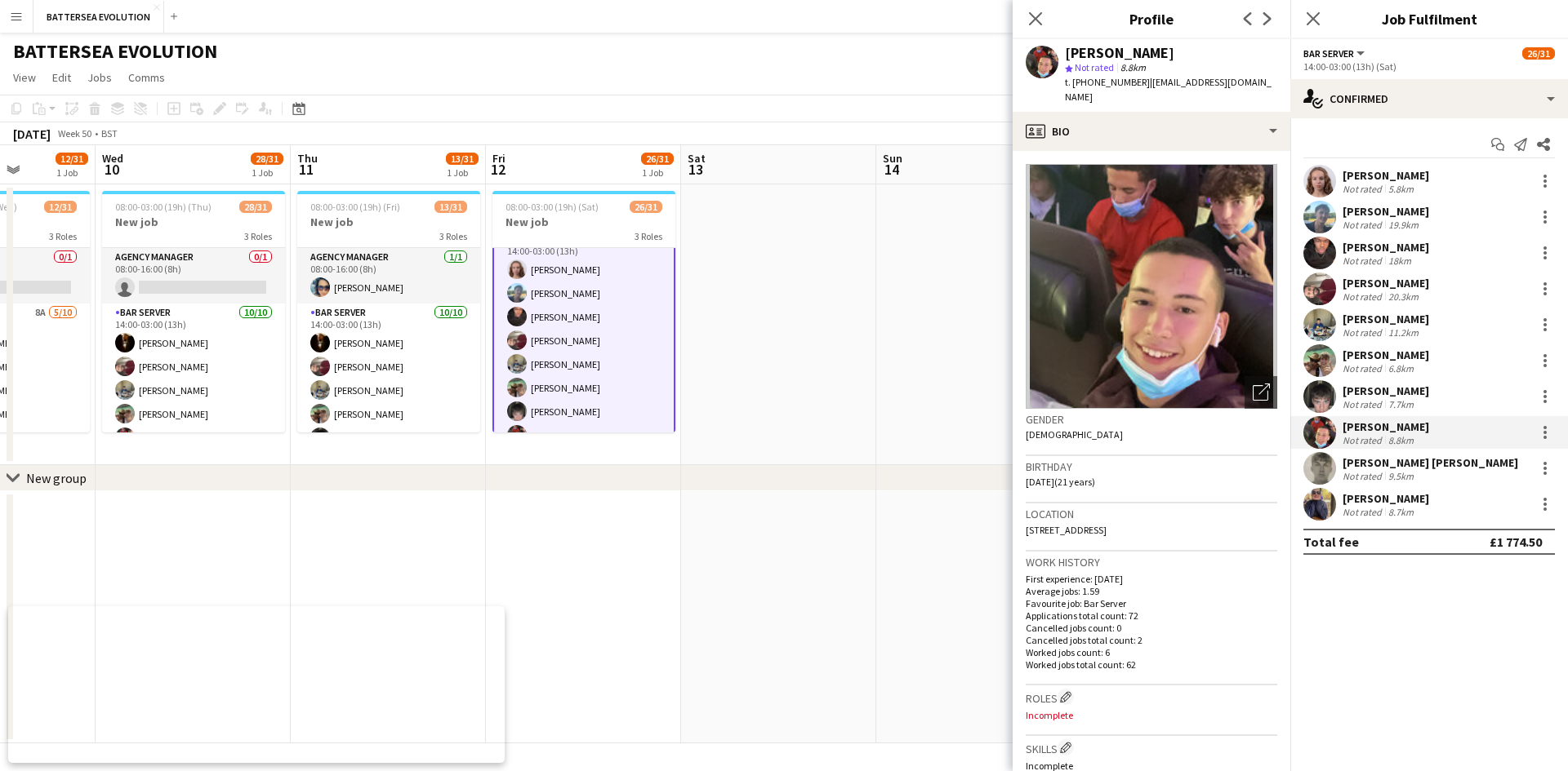
click at [1325, 292] on app-user-avatar at bounding box center [1319, 289] width 33 height 33
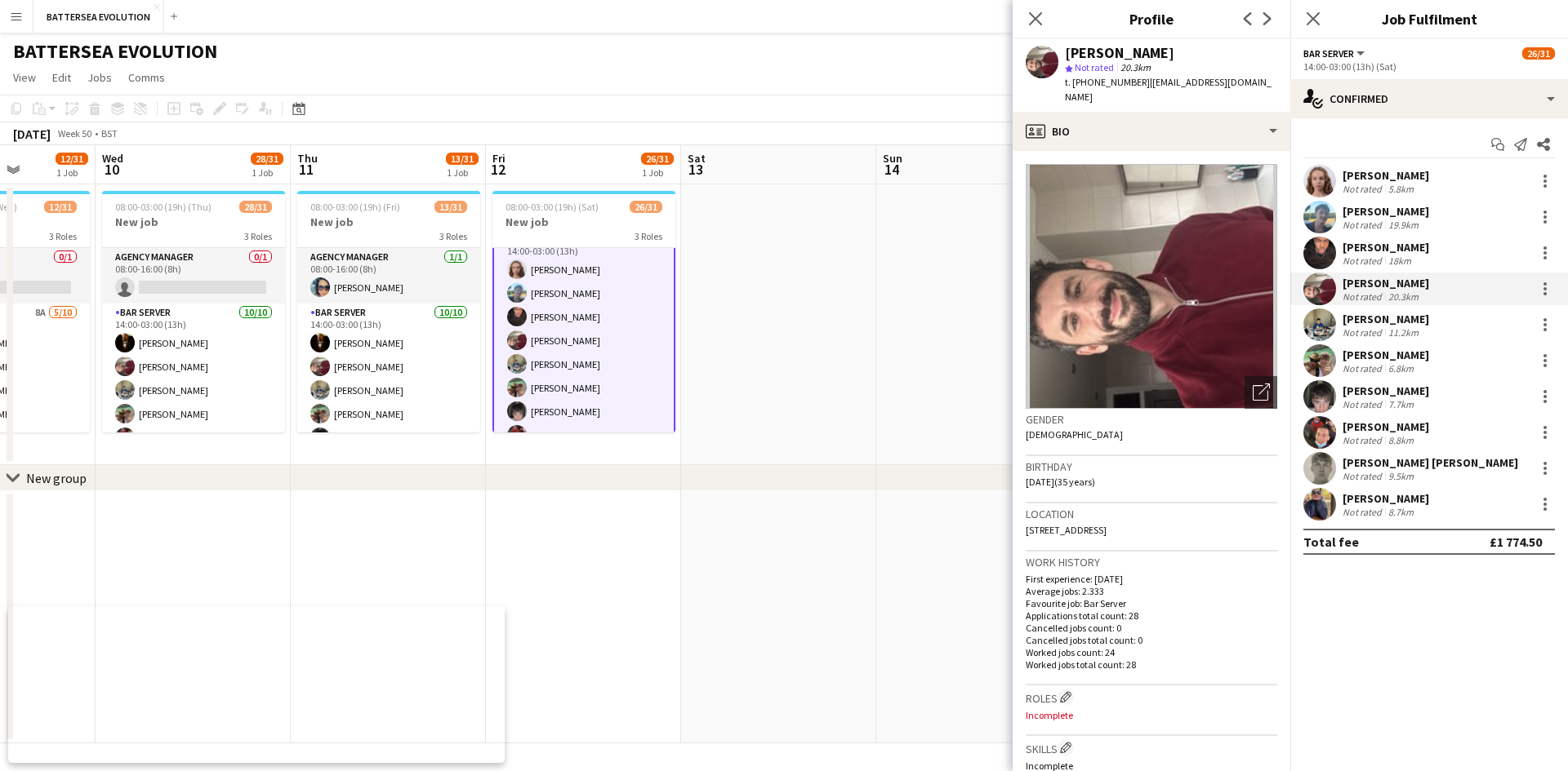
click at [1323, 403] on app-user-avatar at bounding box center [1319, 396] width 33 height 33
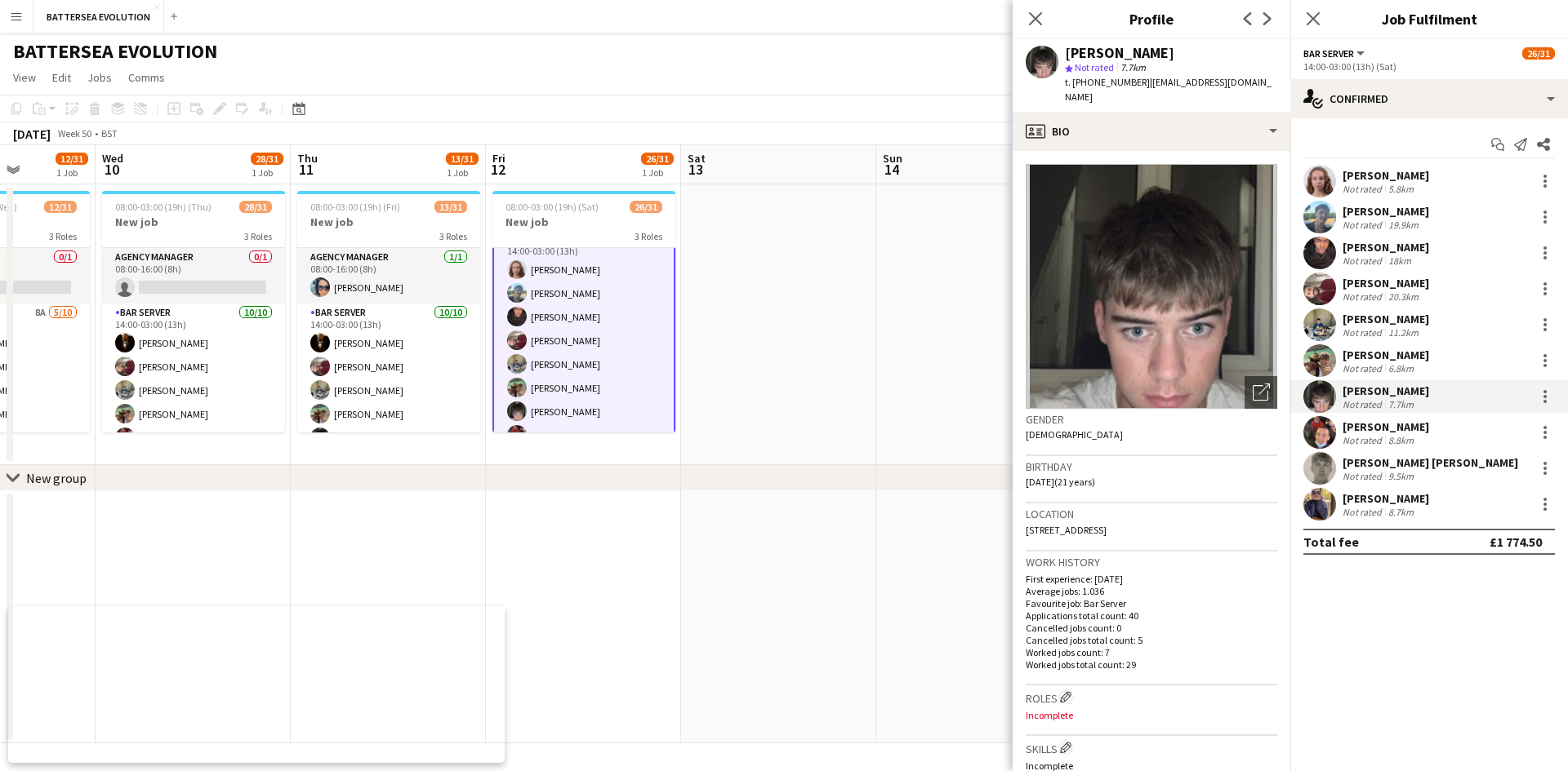
click at [1315, 499] on app-user-avatar at bounding box center [1319, 504] width 33 height 33
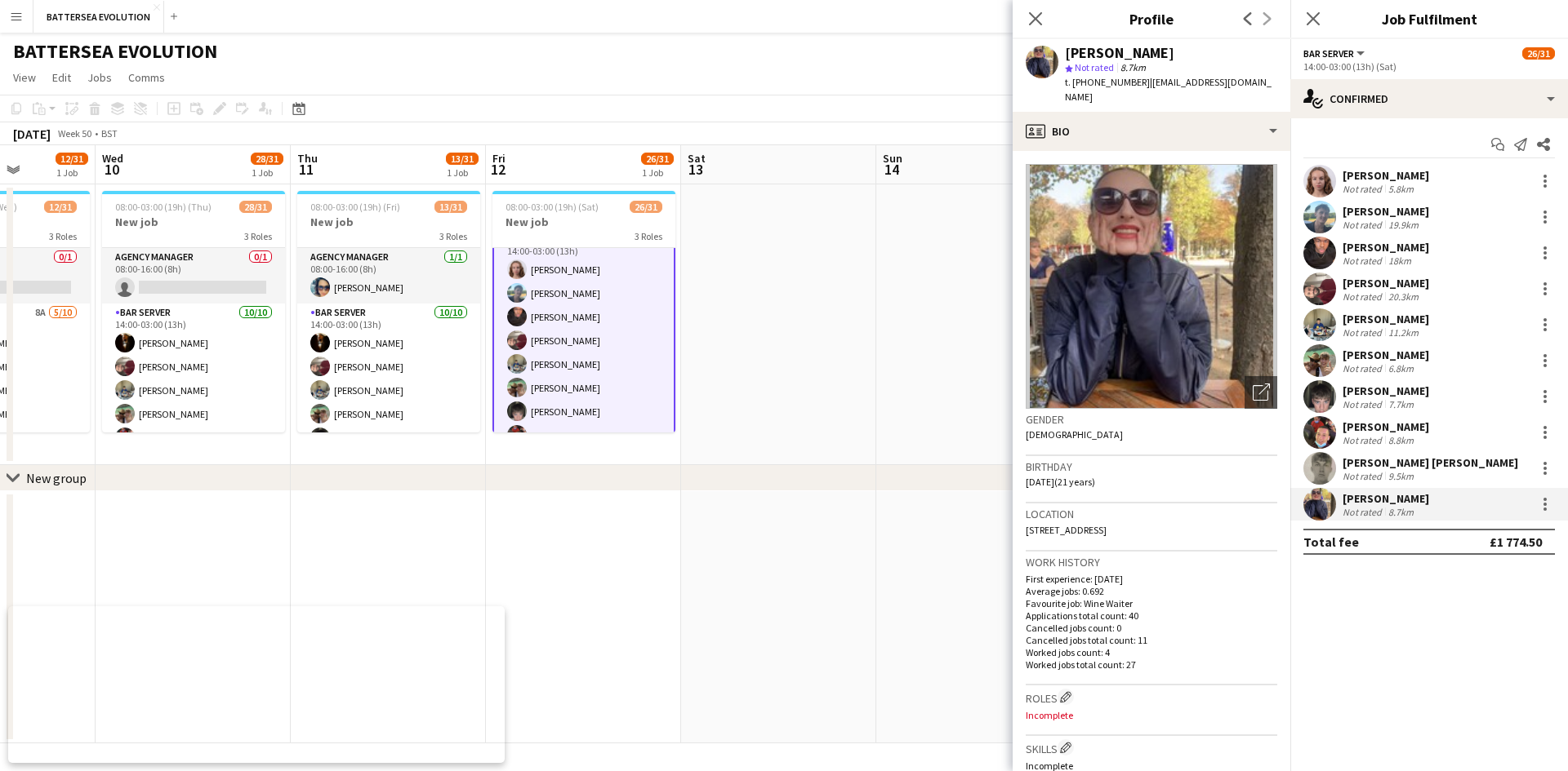
scroll to position [408, 0]
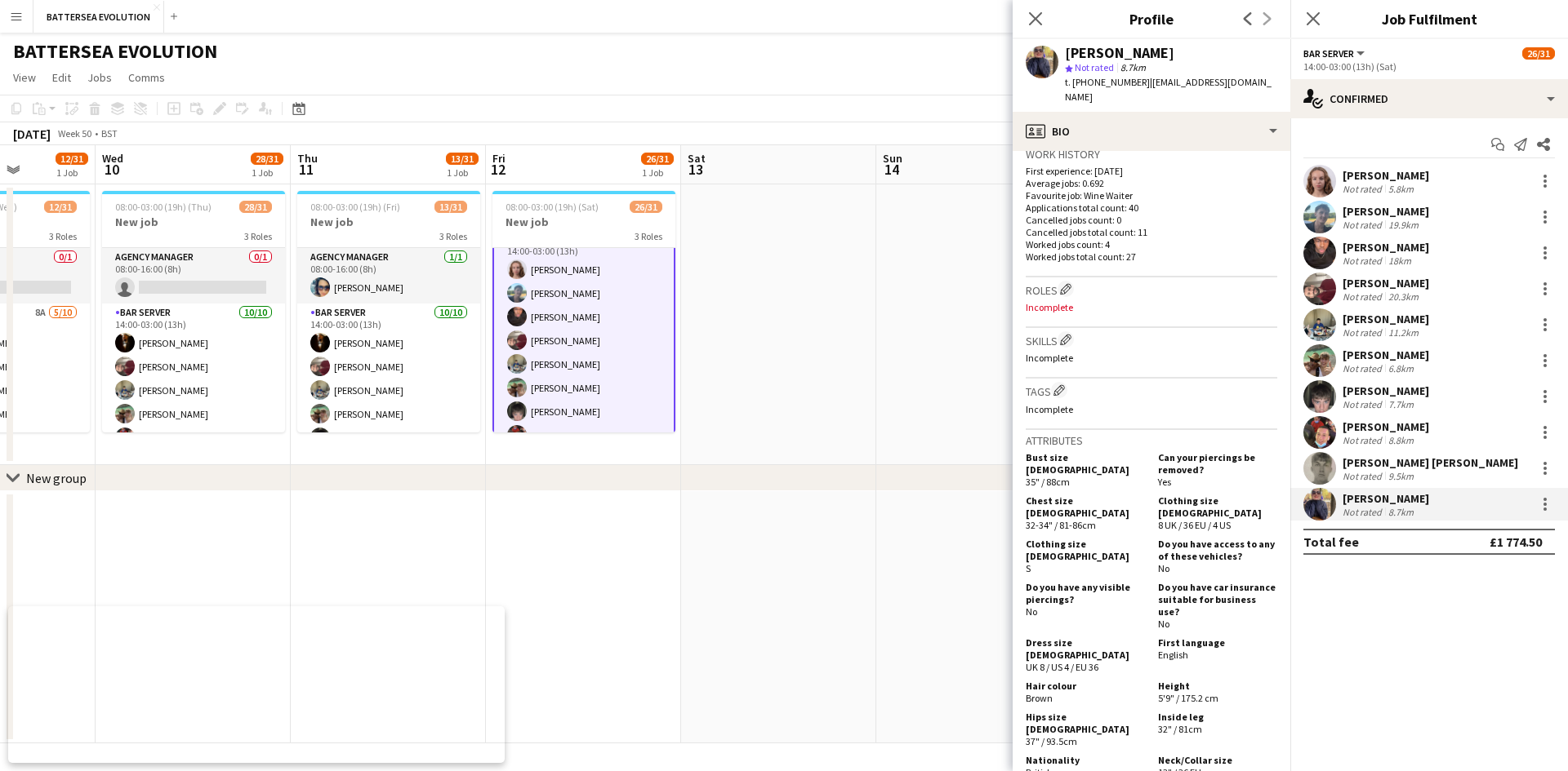
click at [1373, 474] on div "Not rated" at bounding box center [1362, 476] width 42 height 12
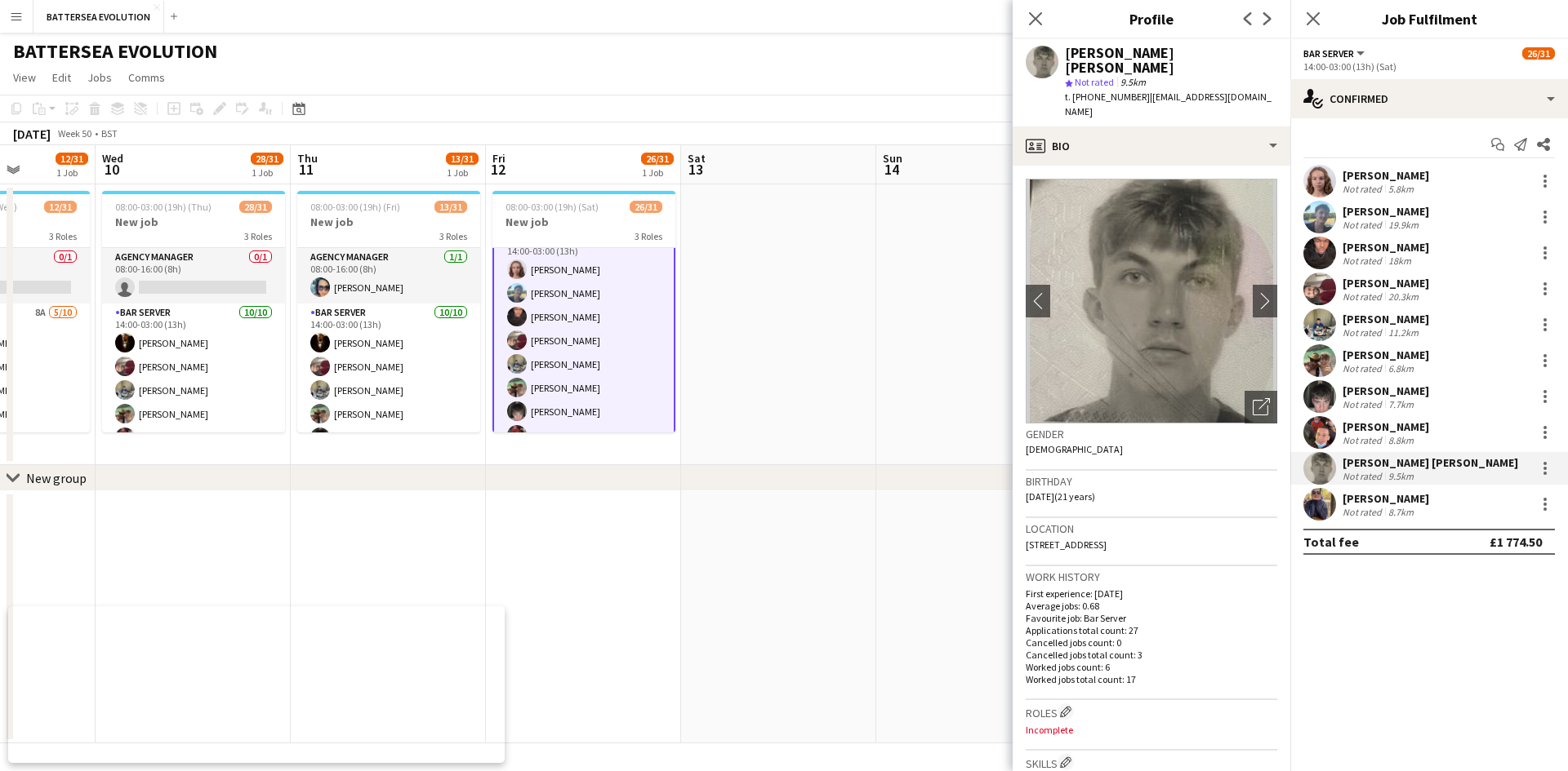
scroll to position [326, 0]
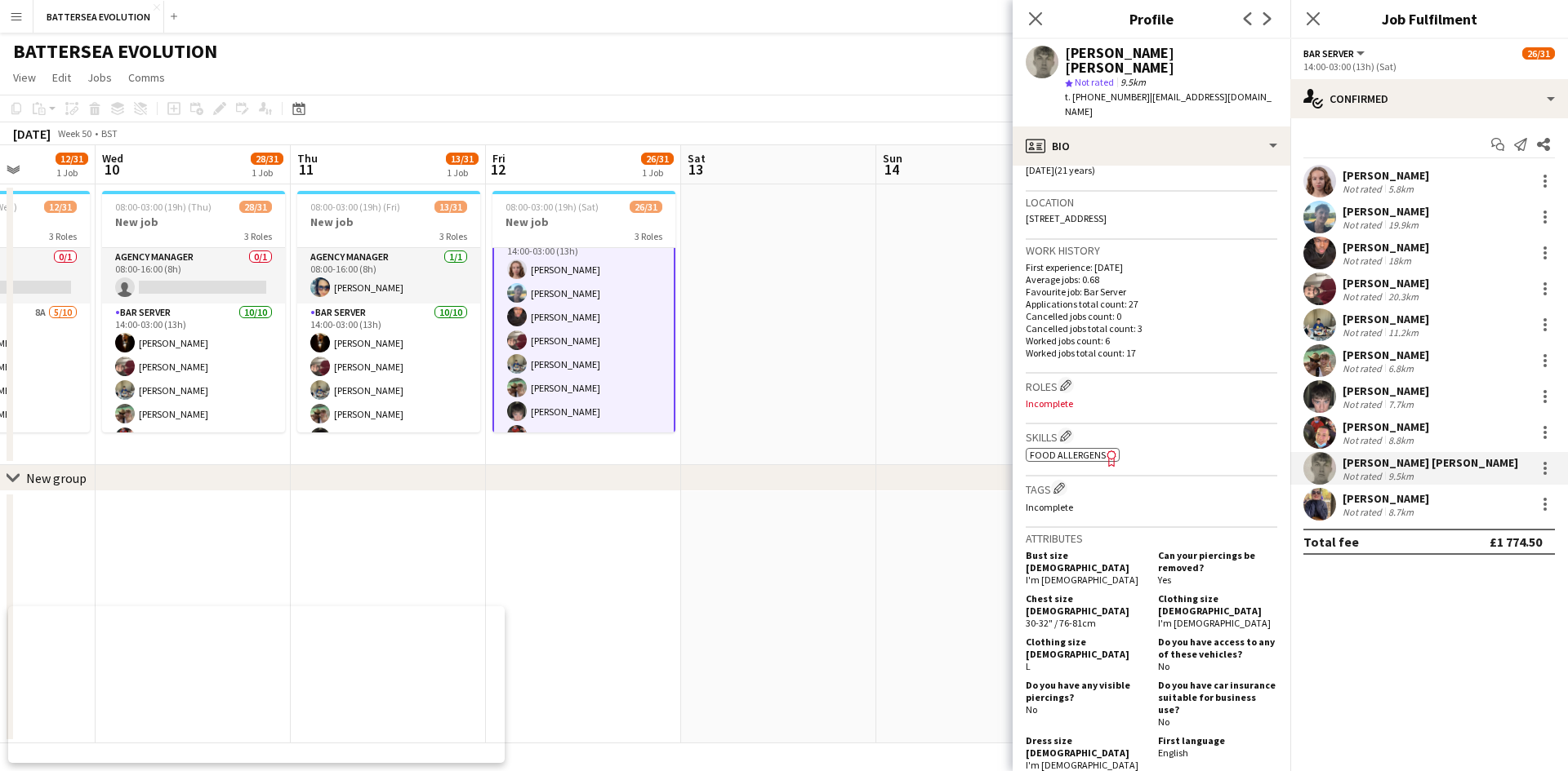
click at [1347, 211] on div "[PERSON_NAME]" at bounding box center [1385, 212] width 86 height 15
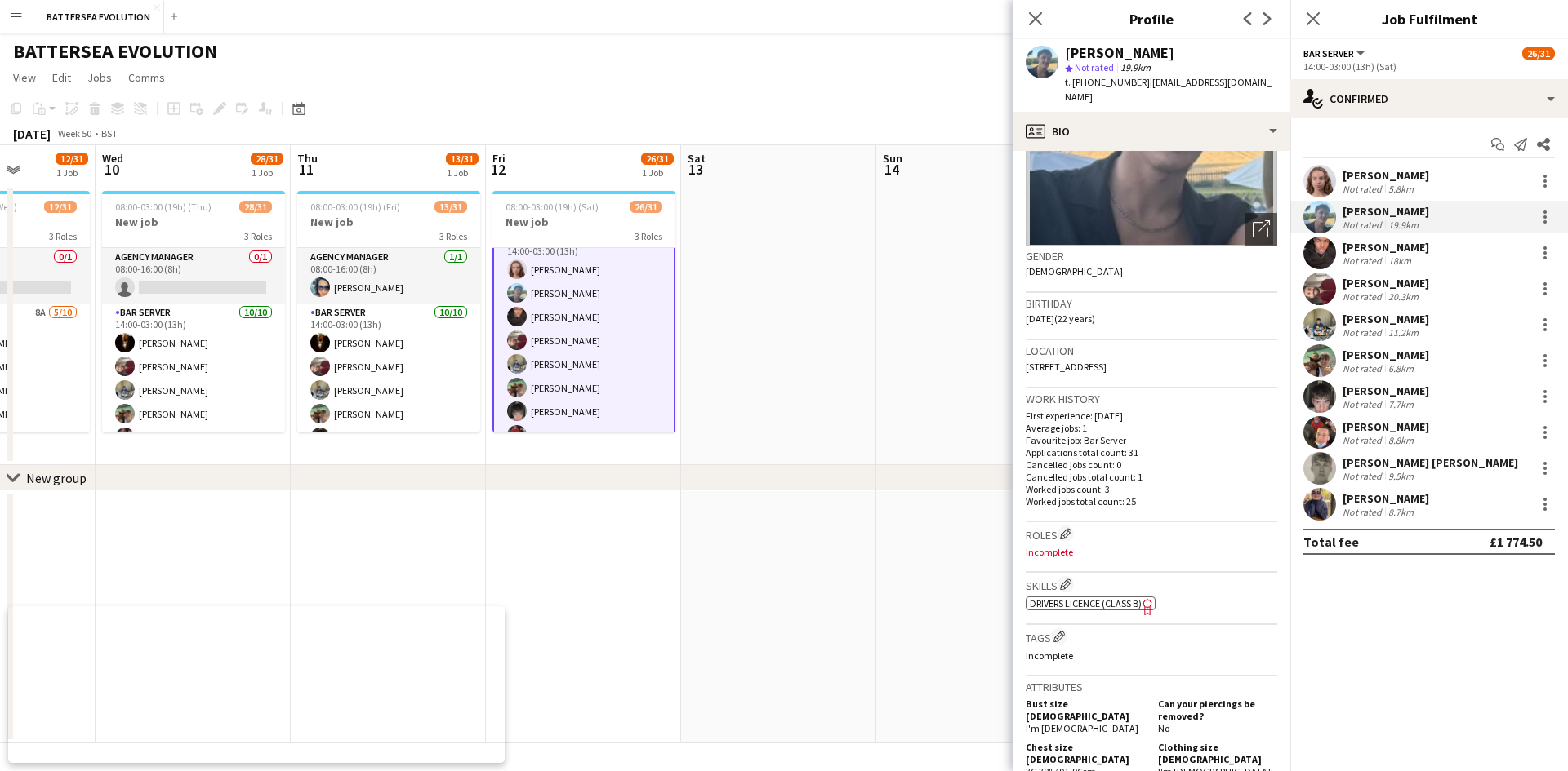
scroll to position [245, 0]
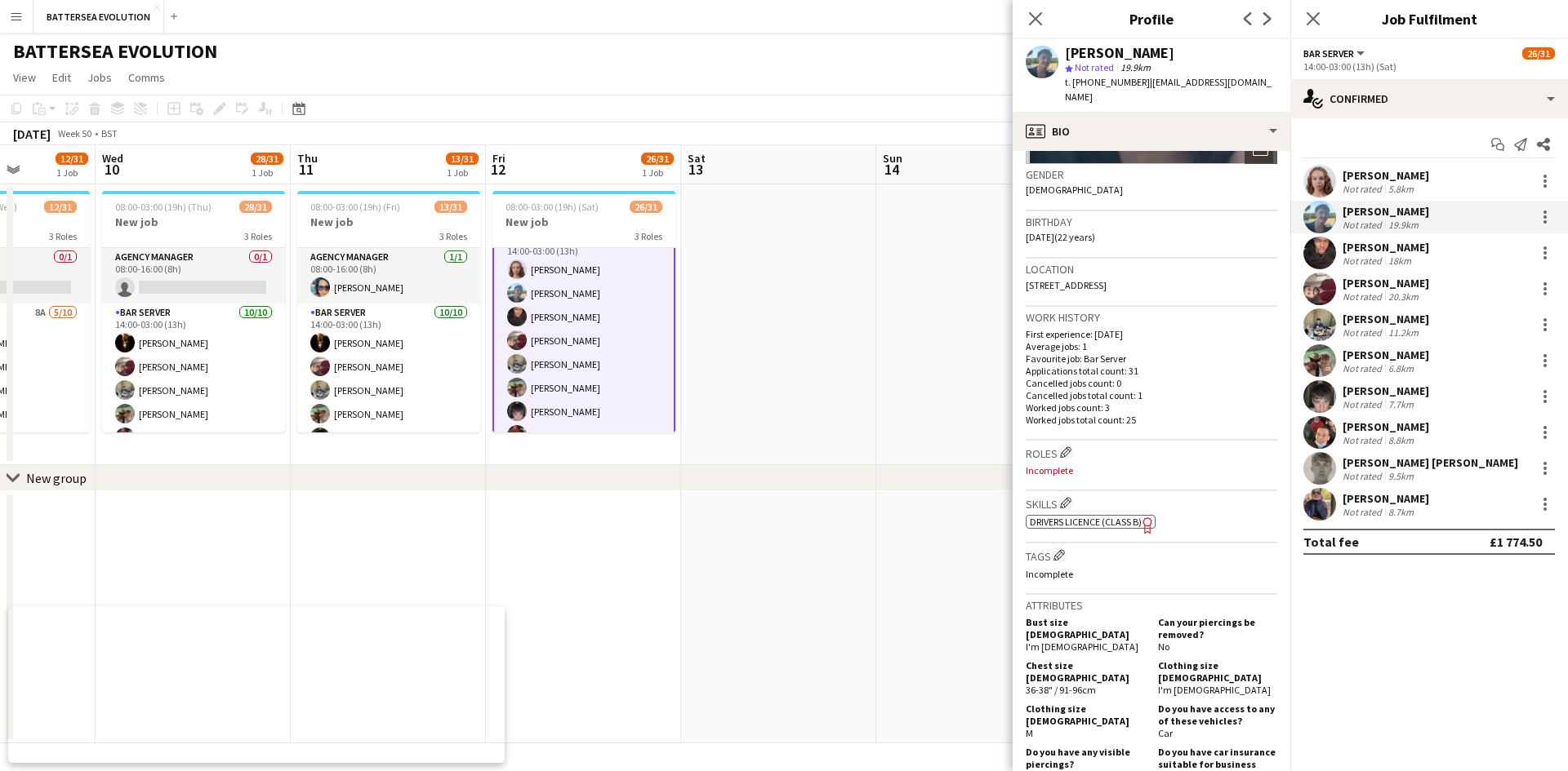
drag, startPoint x: 1014, startPoint y: 491, endPoint x: 1106, endPoint y: 370, distance: 152.0
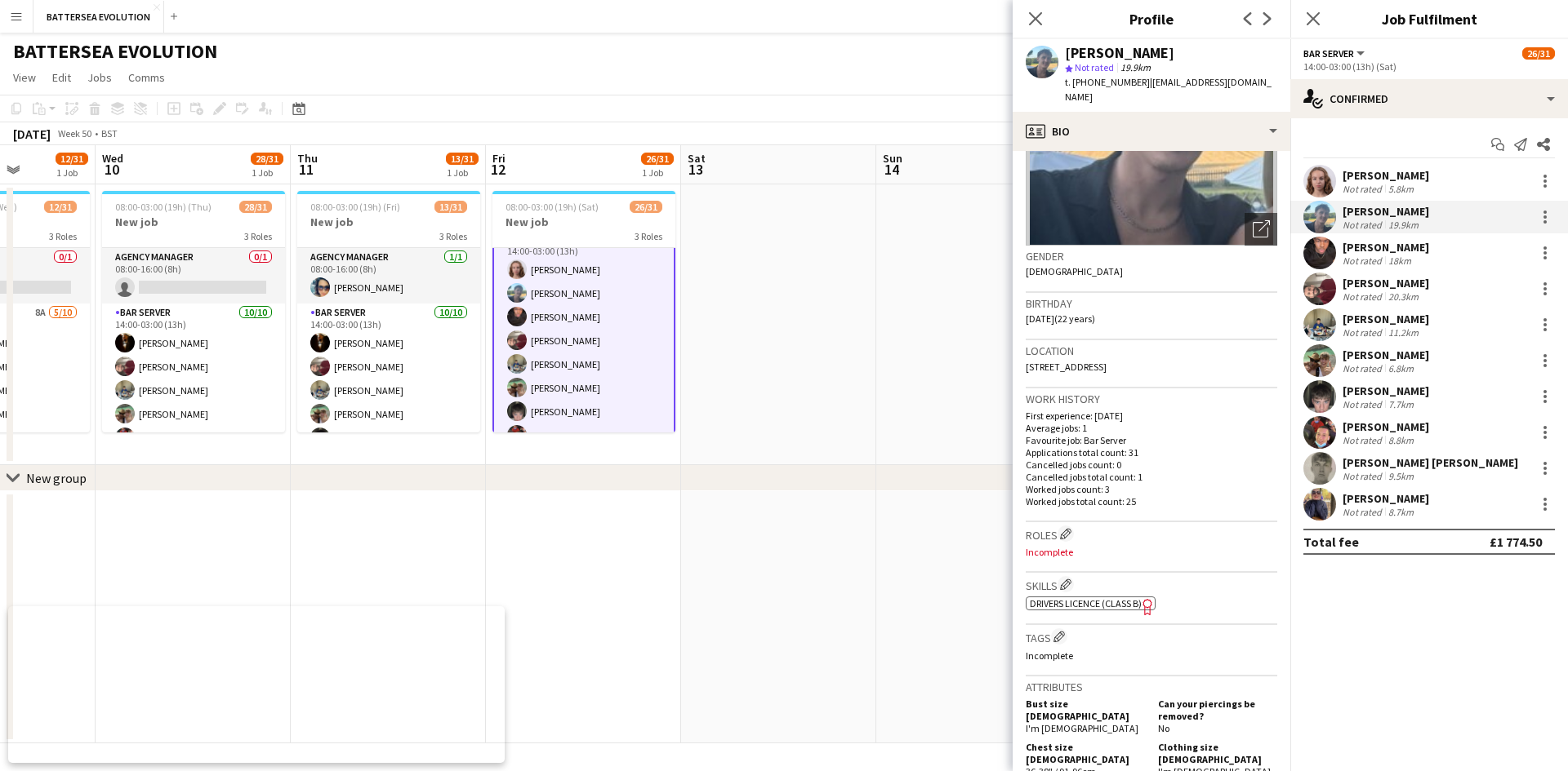
click at [1021, 41] on div "[PERSON_NAME] star Not rated 19.9km t. [PHONE_NUMBER] | [EMAIL_ADDRESS][DOMAIN_…" at bounding box center [1151, 75] width 278 height 72
click at [1033, 28] on div "Close pop-in" at bounding box center [1035, 19] width 46 height 38
click at [1035, 23] on icon "Close pop-in" at bounding box center [1035, 18] width 16 height 16
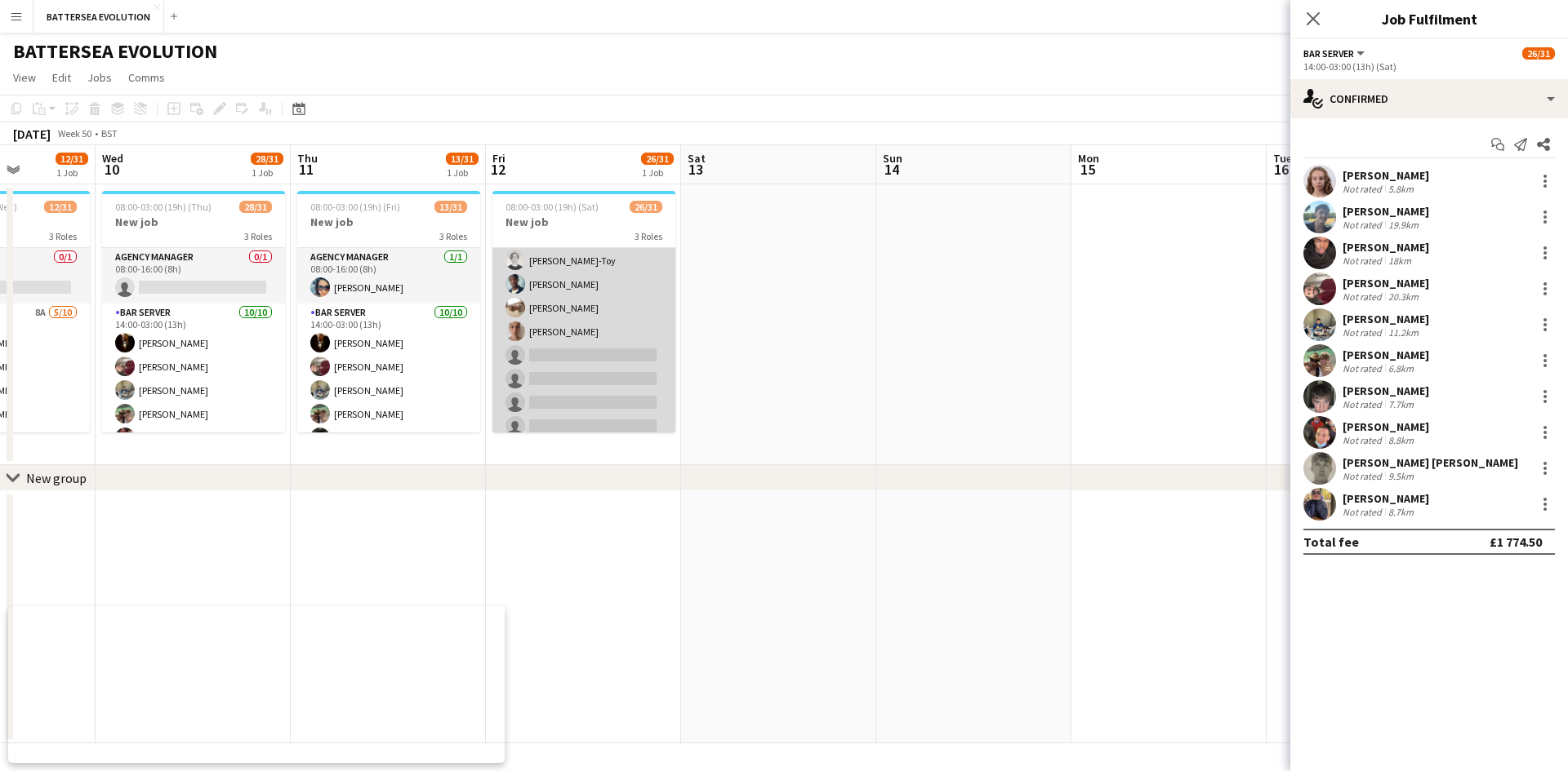
click at [587, 344] on app-card-role "Wine Waiter 16/20 17:00-23:00 (6h) [PERSON_NAME] [PERSON_NAME] [PERSON_NAME] [P…" at bounding box center [584, 188] width 183 height 510
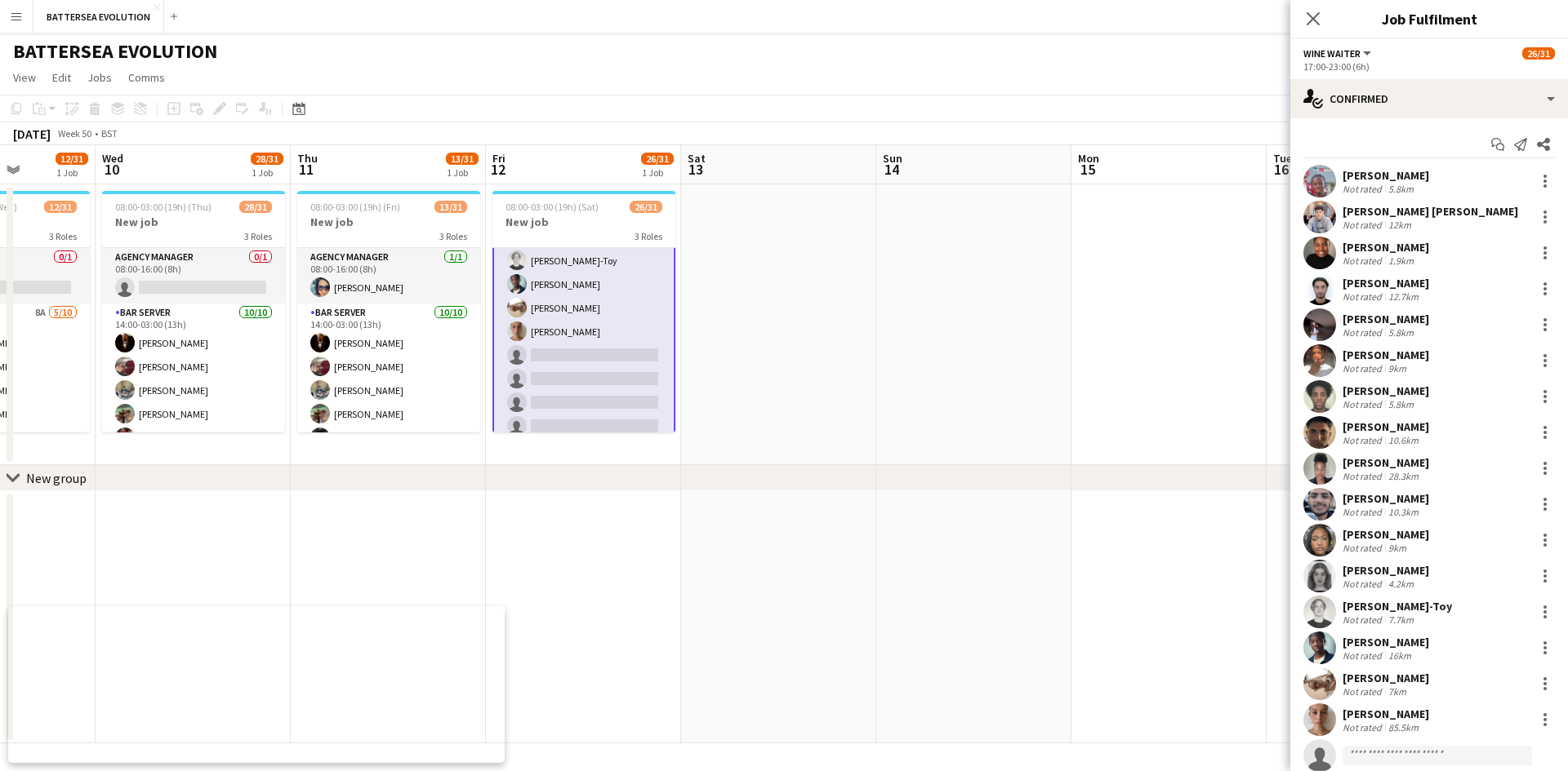
scroll to position [156, 0]
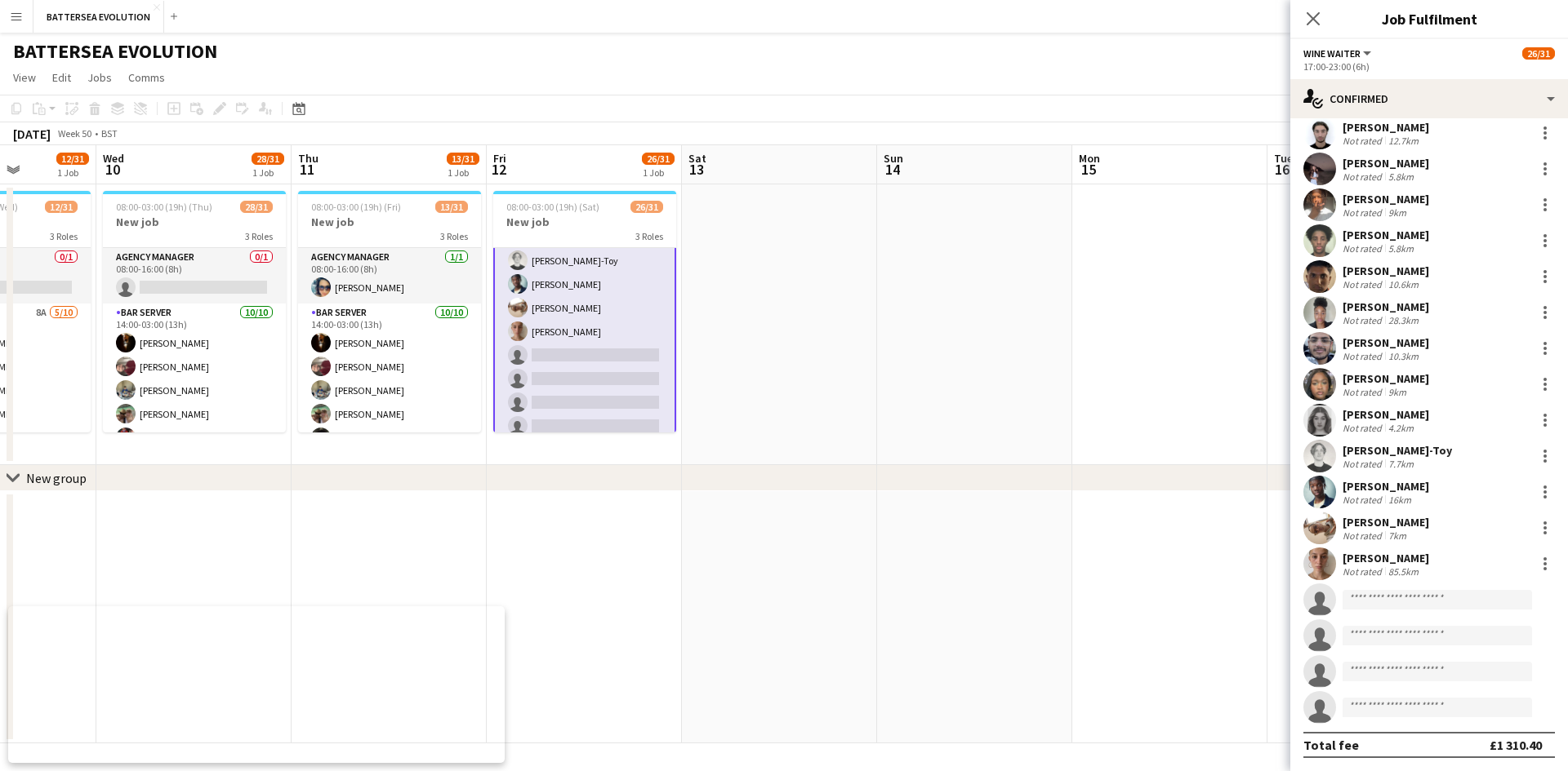
drag, startPoint x: 934, startPoint y: 305, endPoint x: 625, endPoint y: 242, distance: 315.4
click at [535, 273] on app-calendar-viewport "Sun 7 Mon 8 Tue 9 12/31 1 Job Wed 10 28/31 1 Job Thu 11 13/31 1 Job Fri 12 26/3…" at bounding box center [784, 445] width 1568 height 598
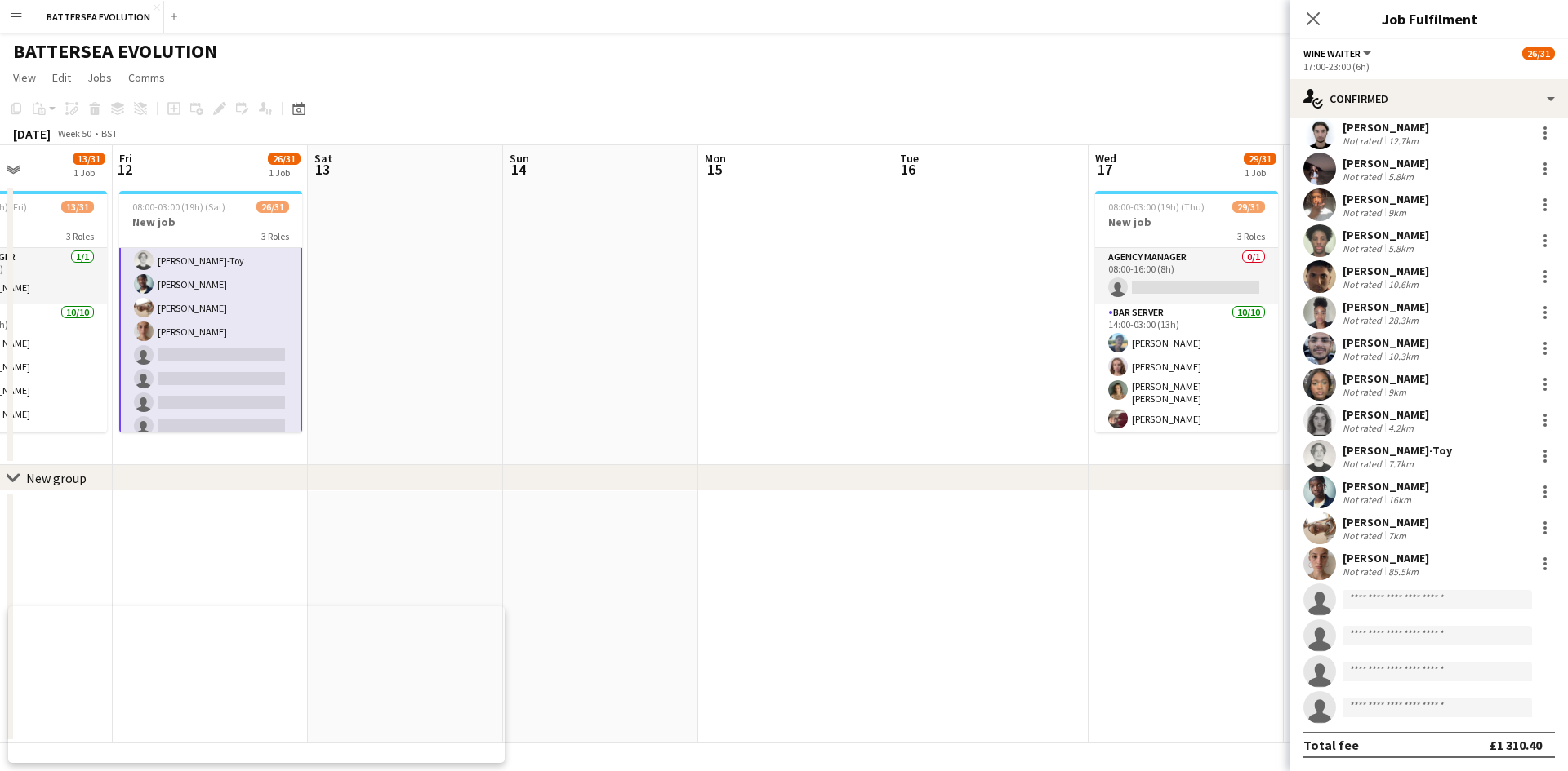
drag, startPoint x: 742, startPoint y: 259, endPoint x: 561, endPoint y: 234, distance: 182.7
click at [543, 244] on app-calendar-viewport "Tue 9 12/31 1 Job Wed 10 28/31 1 Job Thu 11 13/31 1 Job Fri 12 26/31 1 Job Sat …" at bounding box center [784, 445] width 1568 height 598
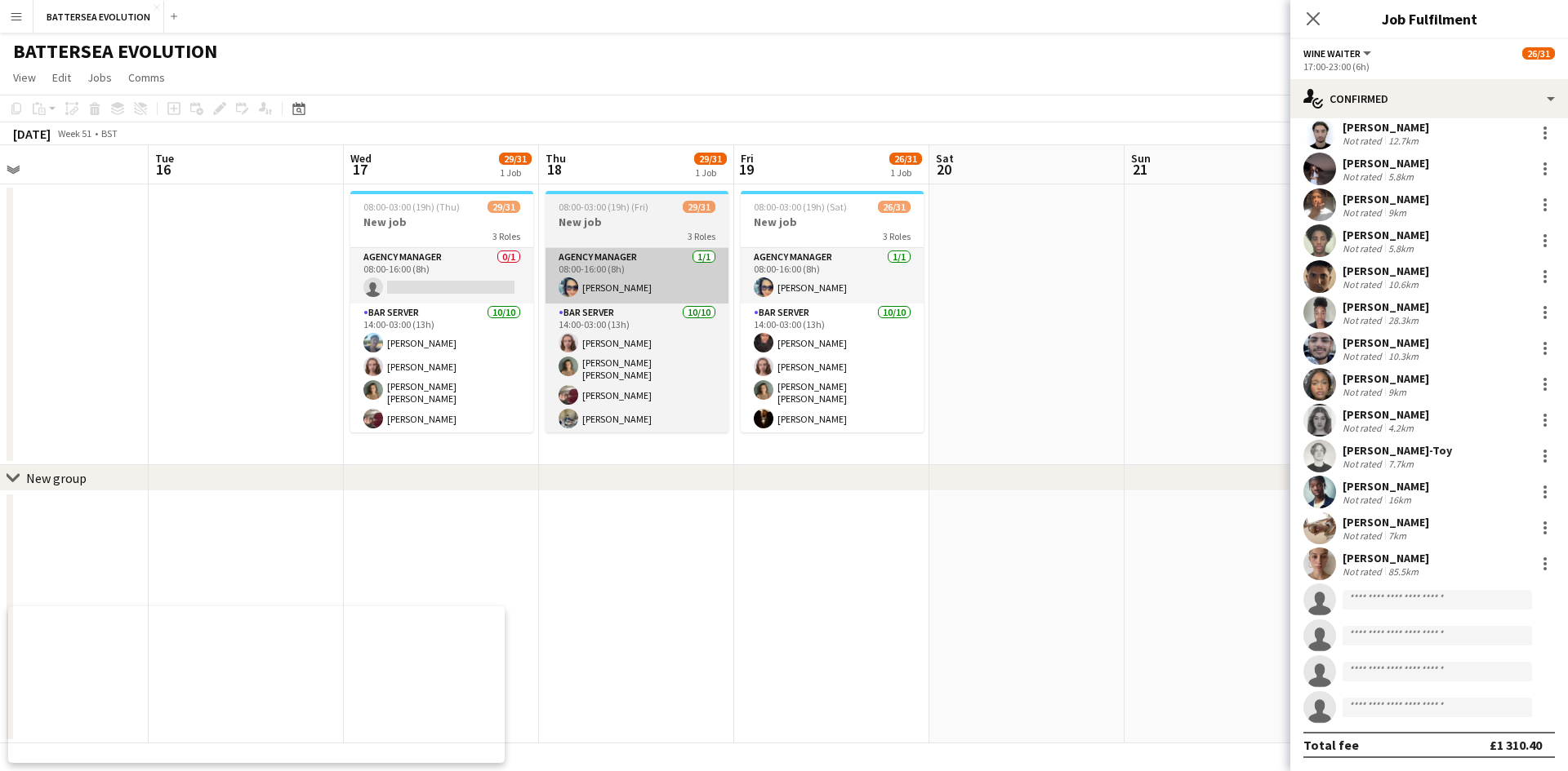
drag, startPoint x: 518, startPoint y: 273, endPoint x: 580, endPoint y: 265, distance: 62.5
click at [492, 269] on app-calendar-viewport "Fri 12 26/31 1 Job Sat 13 Sun 14 Mon 15 Tue 16 Wed 17 29/31 1 Job Thu 18 29/31 …" at bounding box center [784, 445] width 1568 height 598
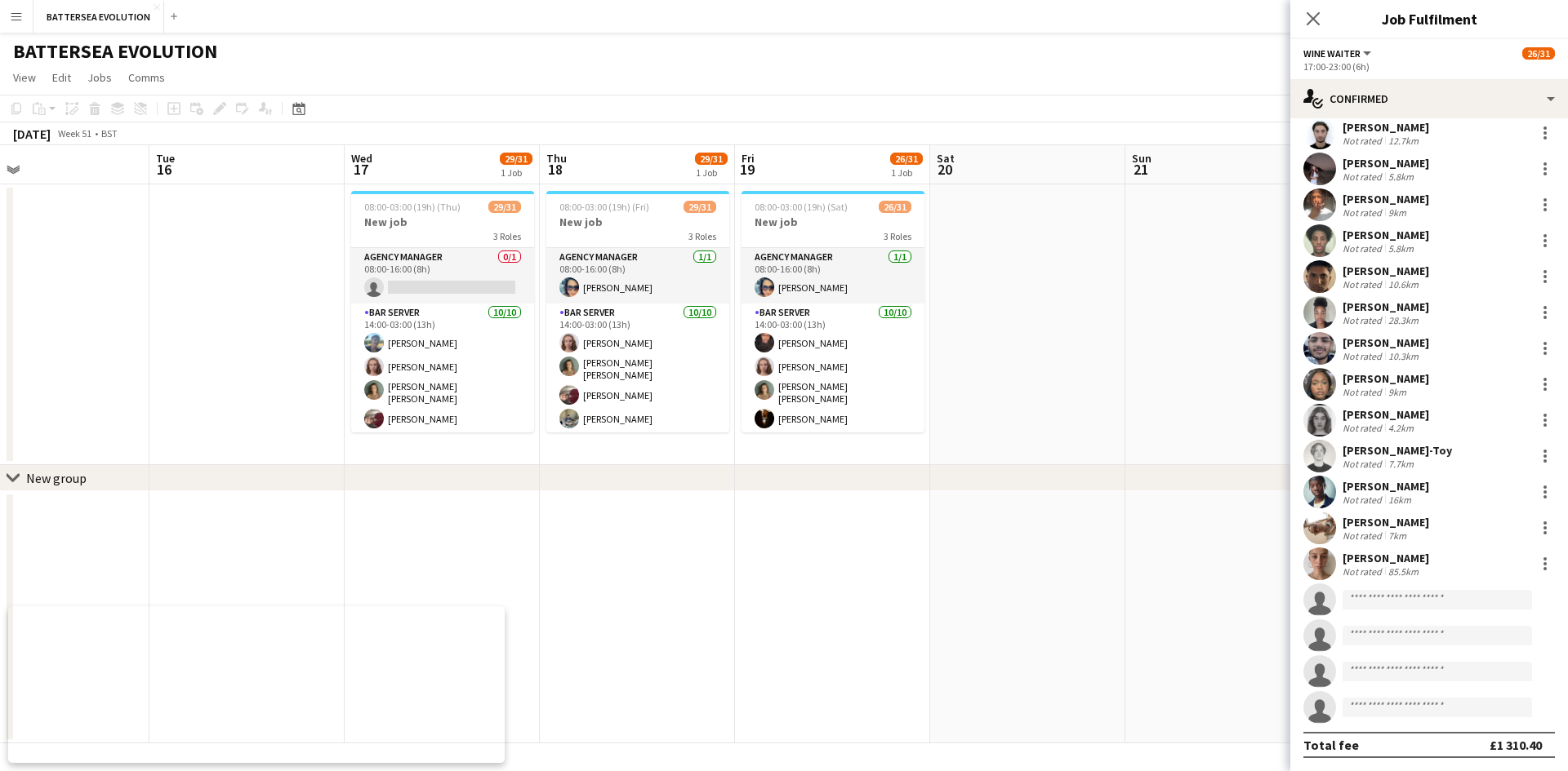
scroll to position [644, 0]
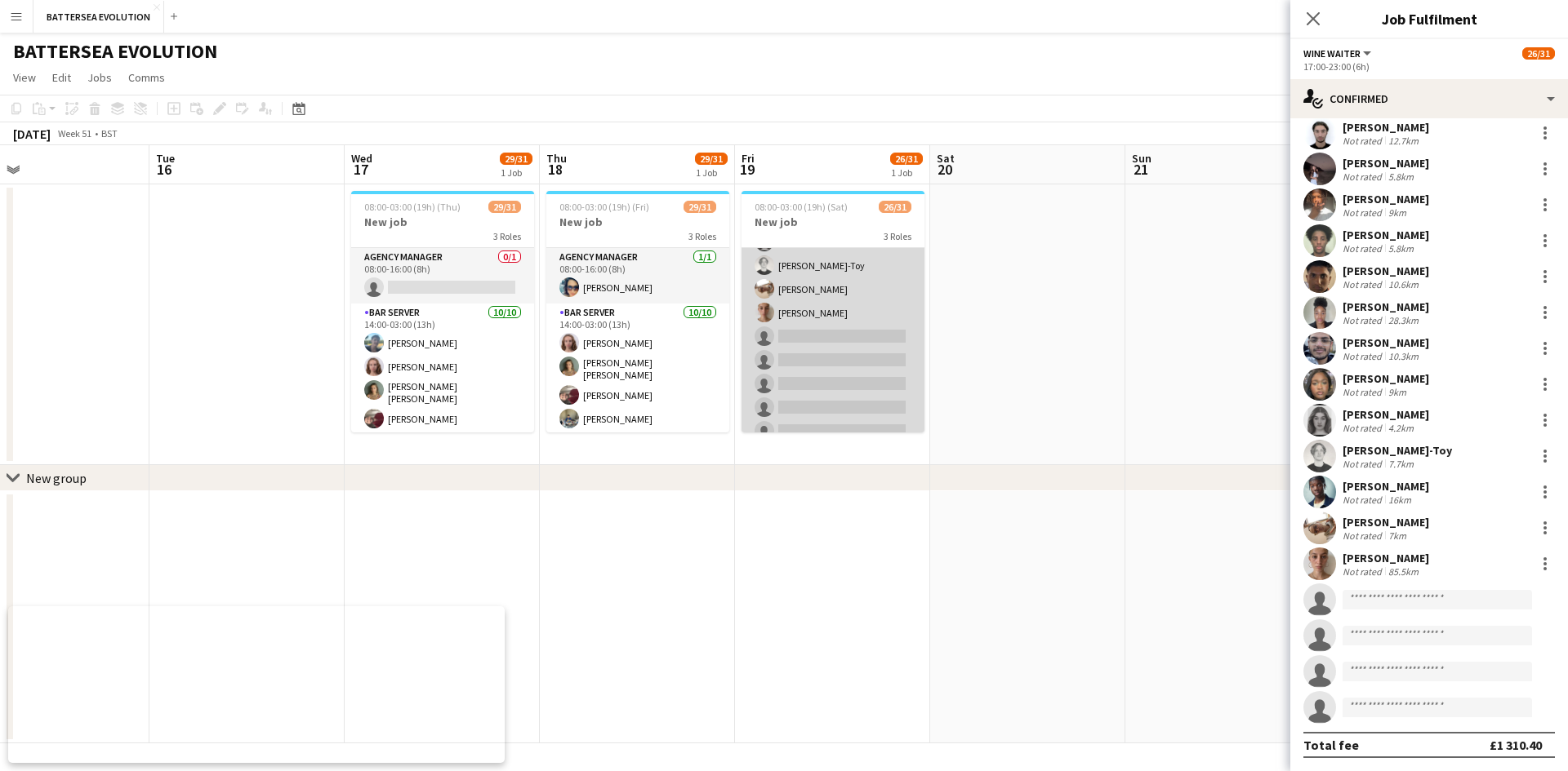
click at [806, 342] on app-card-role "Wine Waiter 1A 15/20 17:00-23:00 (6h) [PERSON_NAME] [PERSON_NAME] [PERSON_NAME]…" at bounding box center [832, 192] width 183 height 510
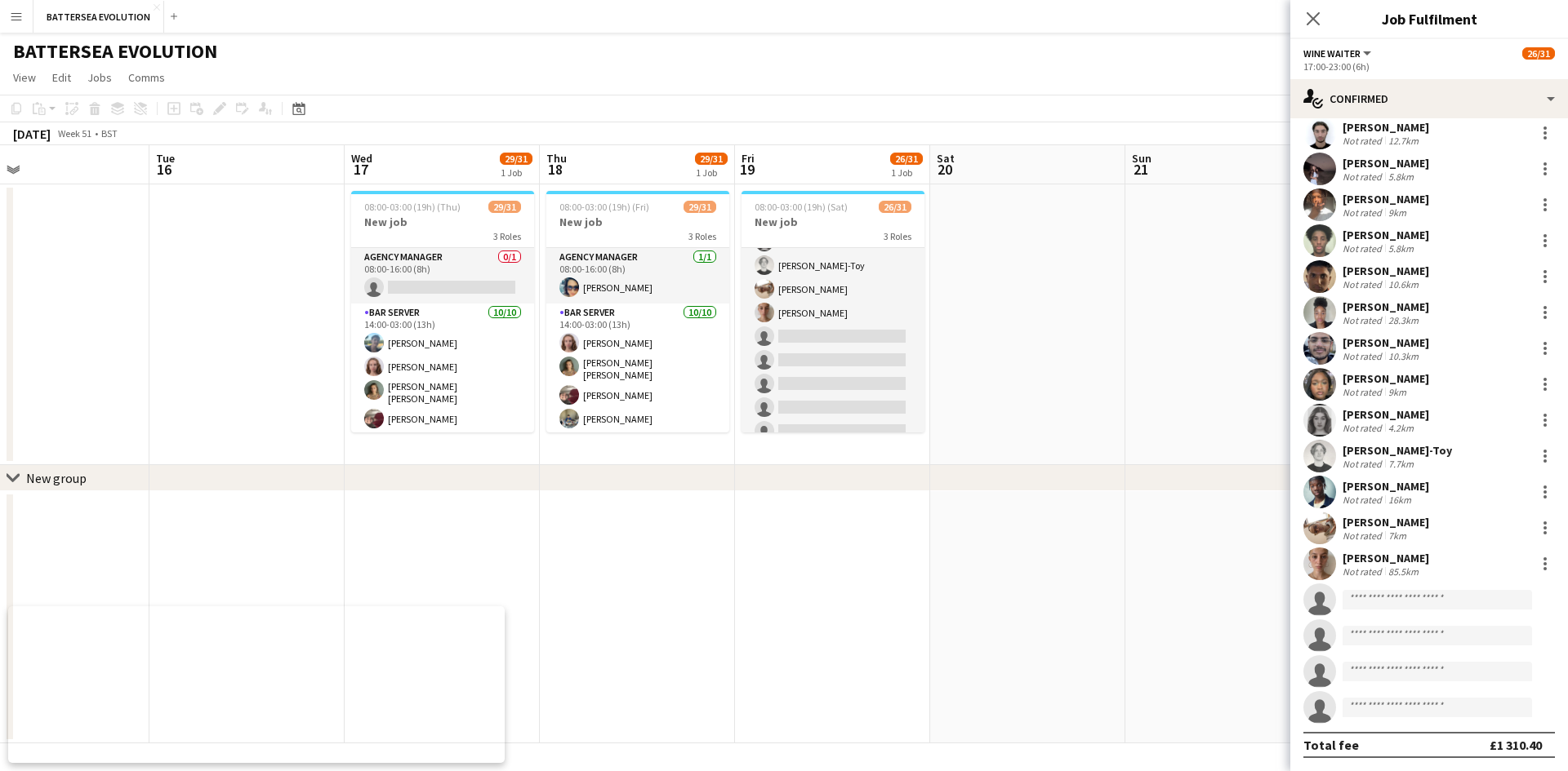
scroll to position [646, 0]
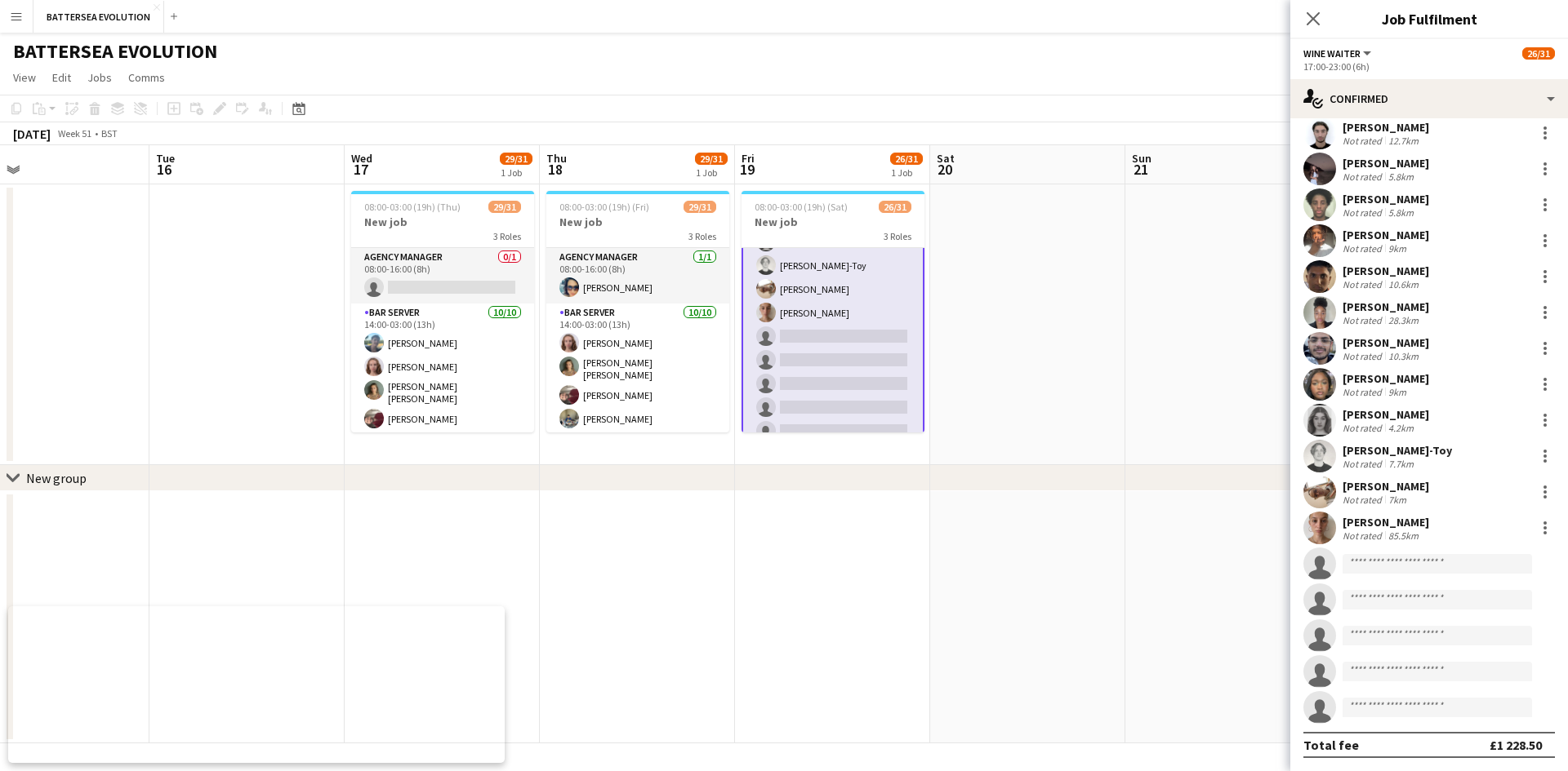
click at [1382, 588] on app-invite-slot "single-neutral-actions" at bounding box center [1429, 599] width 278 height 33
click at [1390, 564] on input at bounding box center [1437, 564] width 190 height 20
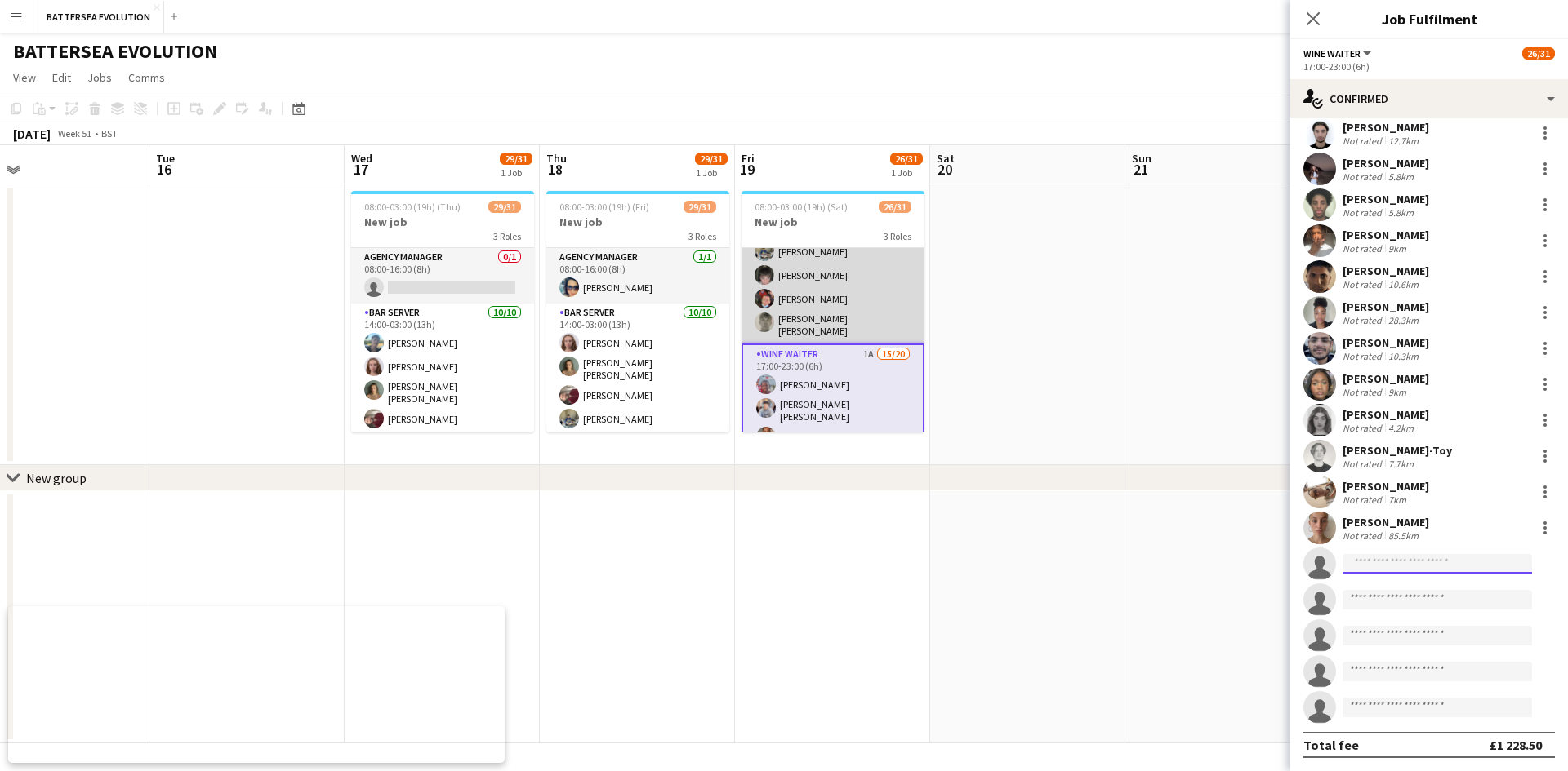
scroll to position [157, 0]
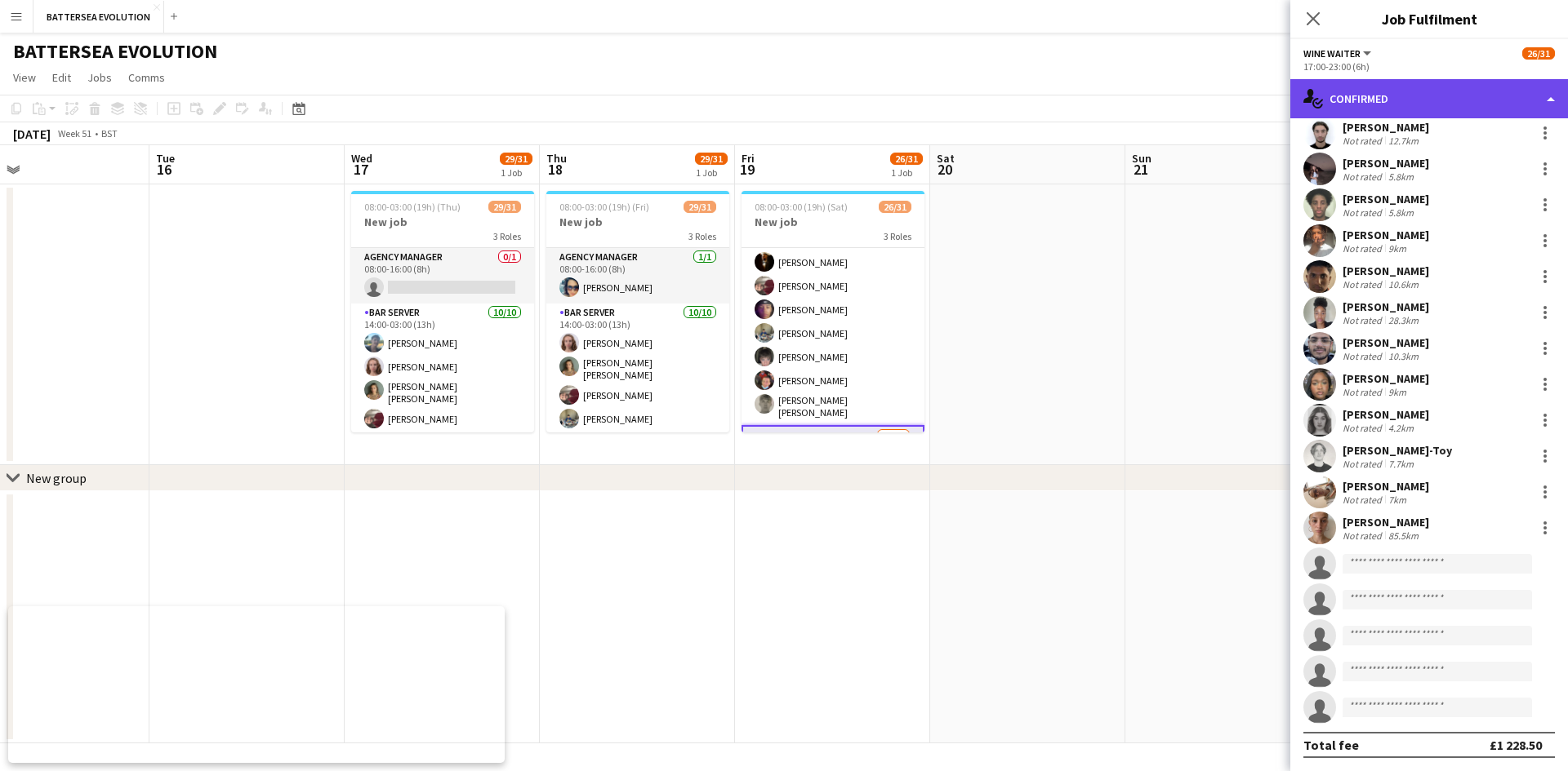
click at [1408, 95] on div "single-neutral-actions-check-2 Confirmed" at bounding box center [1429, 98] width 278 height 39
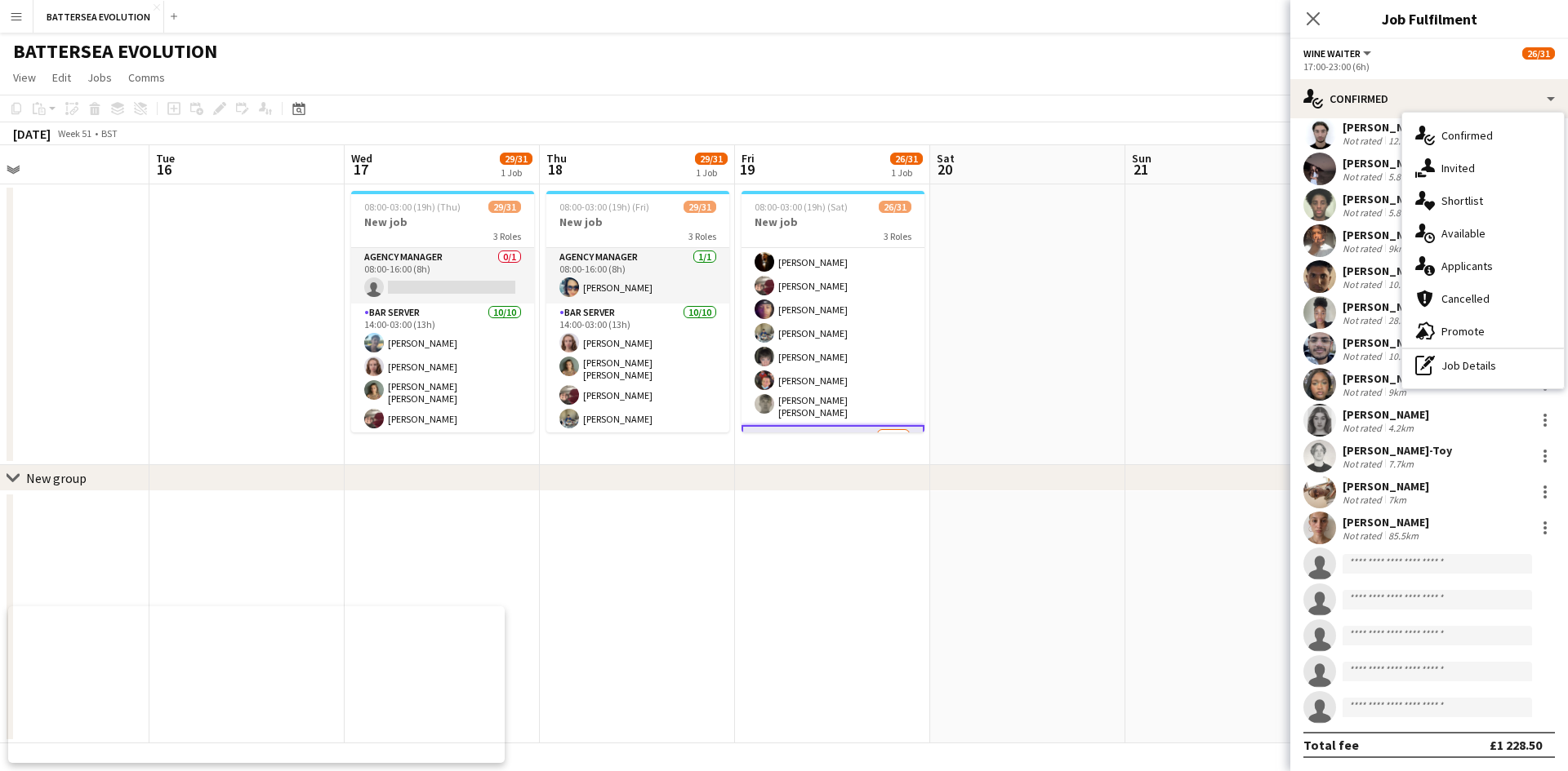
click at [1477, 262] on span "Applicants" at bounding box center [1467, 266] width 52 height 15
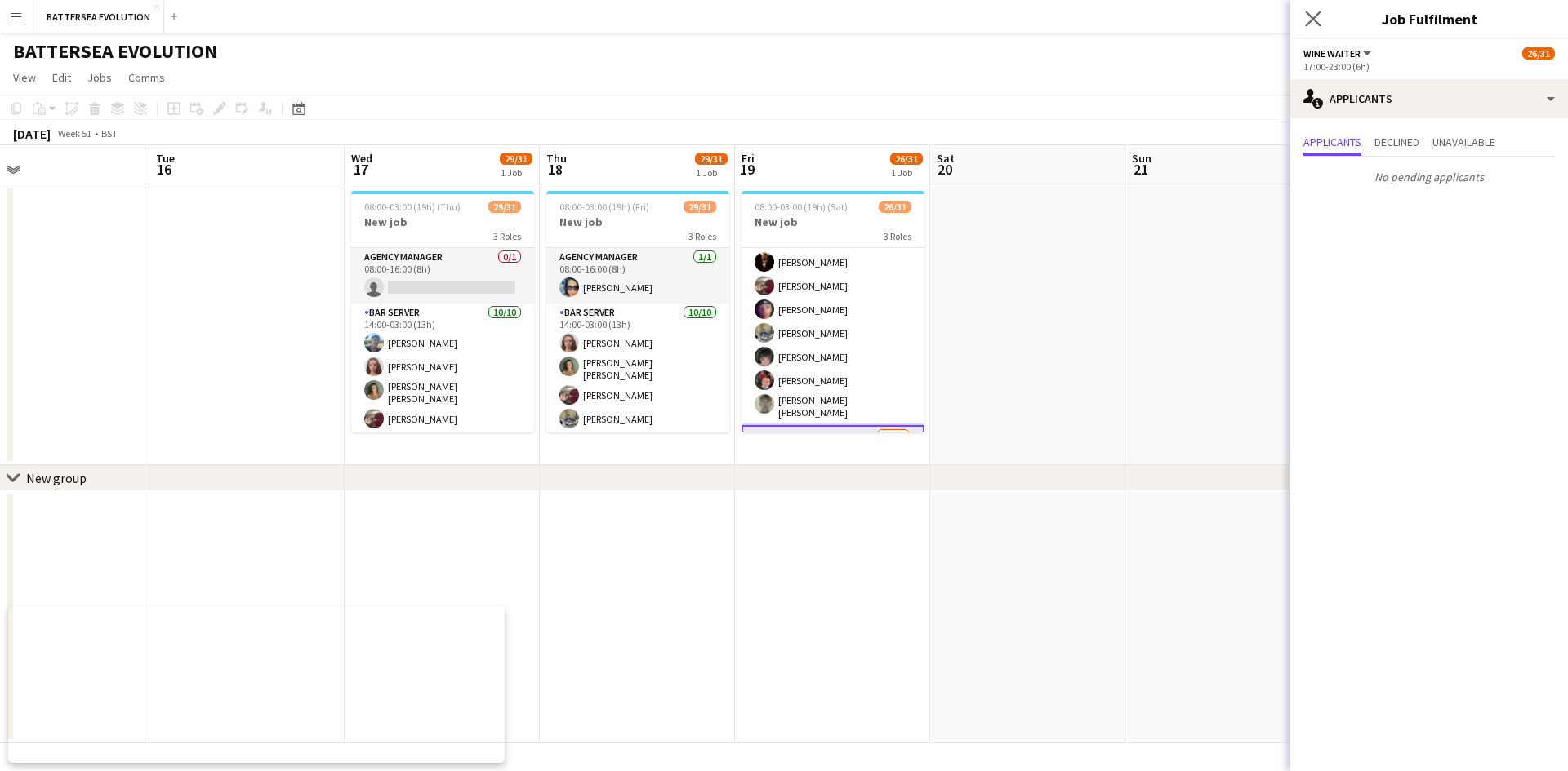
click at [1305, 9] on app-icon "Close pop-in" at bounding box center [1313, 19] width 23 height 23
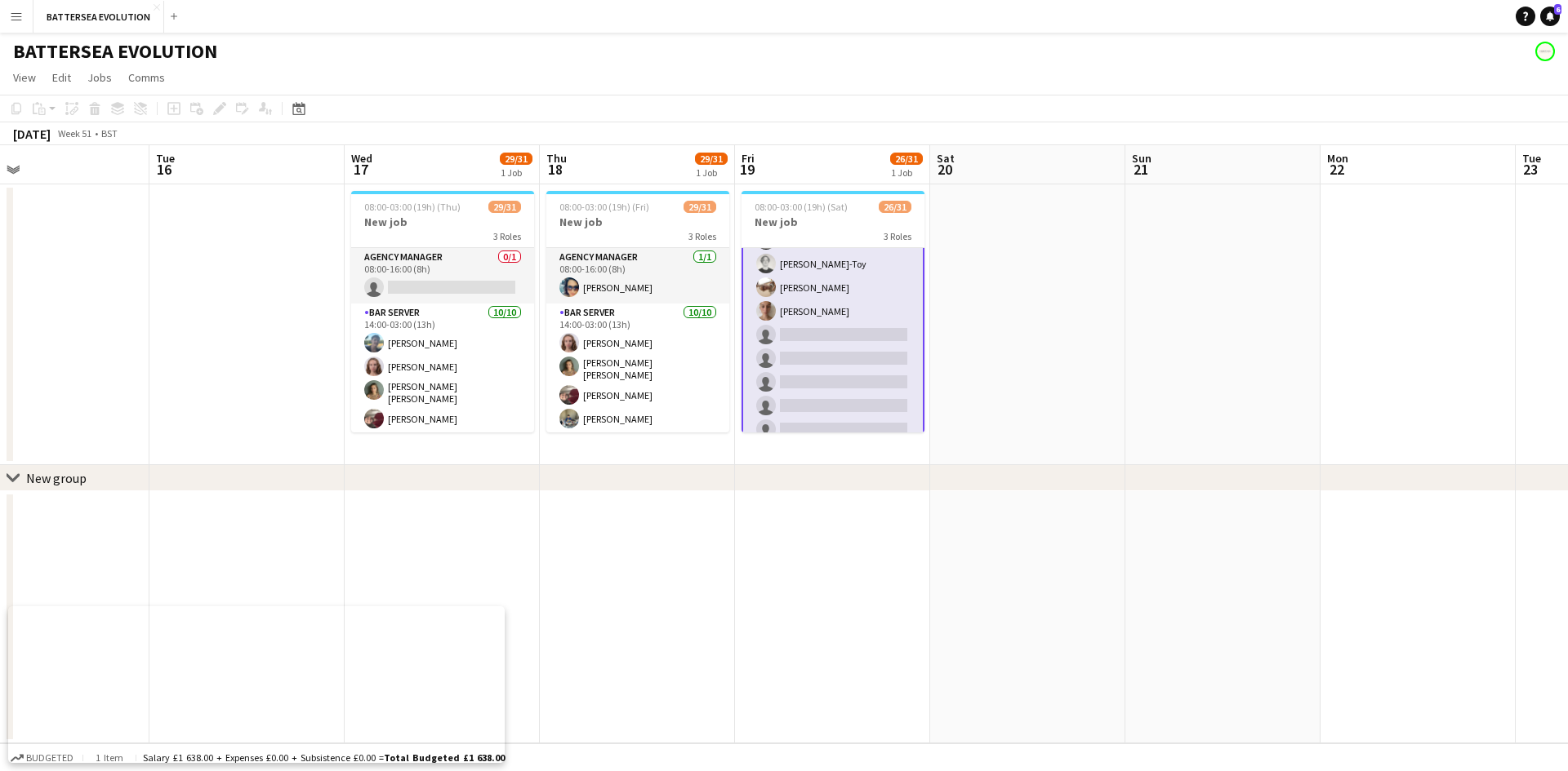
click at [814, 369] on app-card-role "Wine Waiter 1A 15/20 17:00-23:00 (6h) [PERSON_NAME] [PERSON_NAME] [PERSON_NAME]…" at bounding box center [832, 190] width 183 height 513
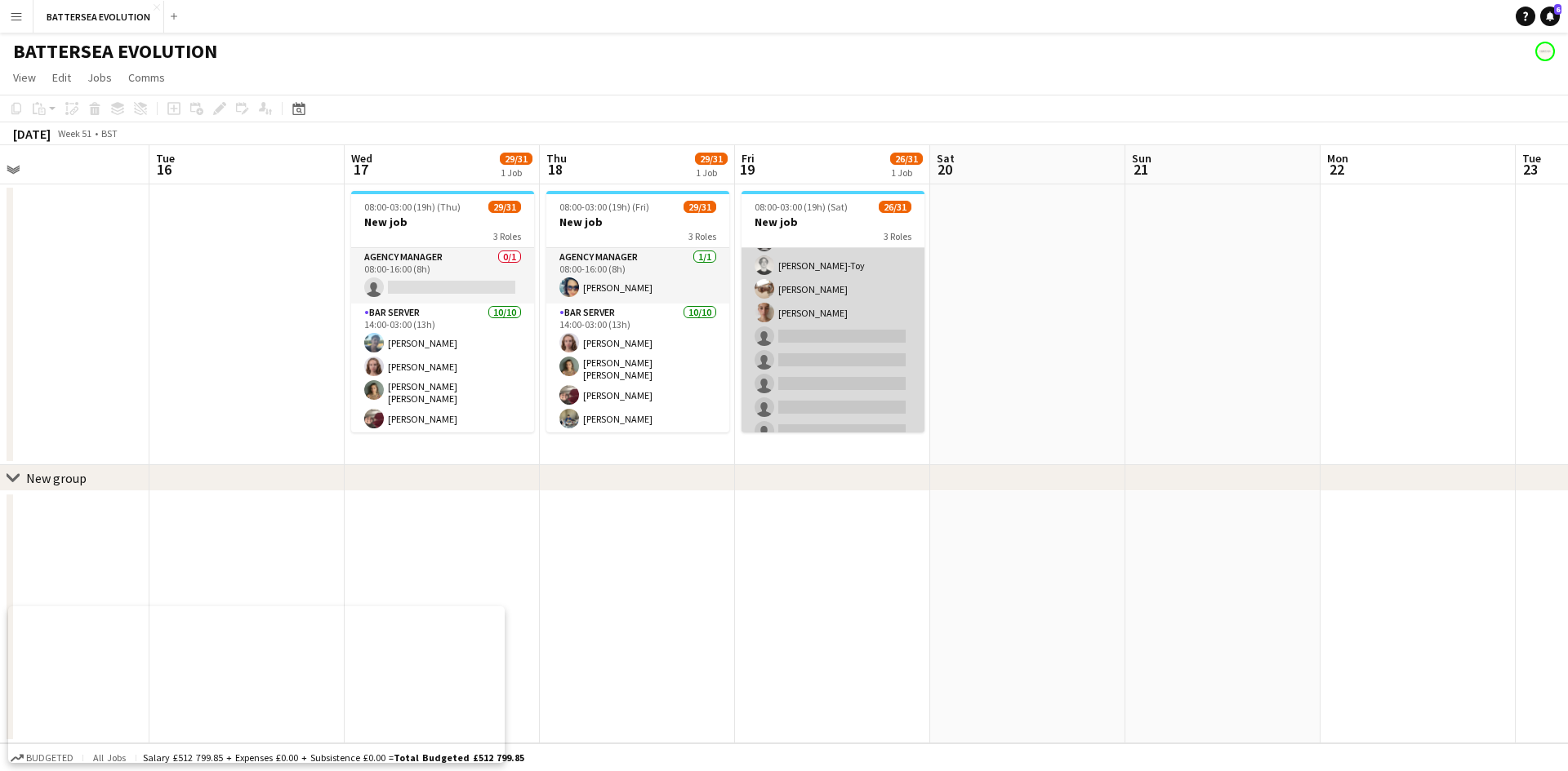
click at [839, 368] on app-card-role "Wine Waiter 1A 15/20 17:00-23:00 (6h) [PERSON_NAME] [PERSON_NAME] [PERSON_NAME]…" at bounding box center [832, 192] width 183 height 510
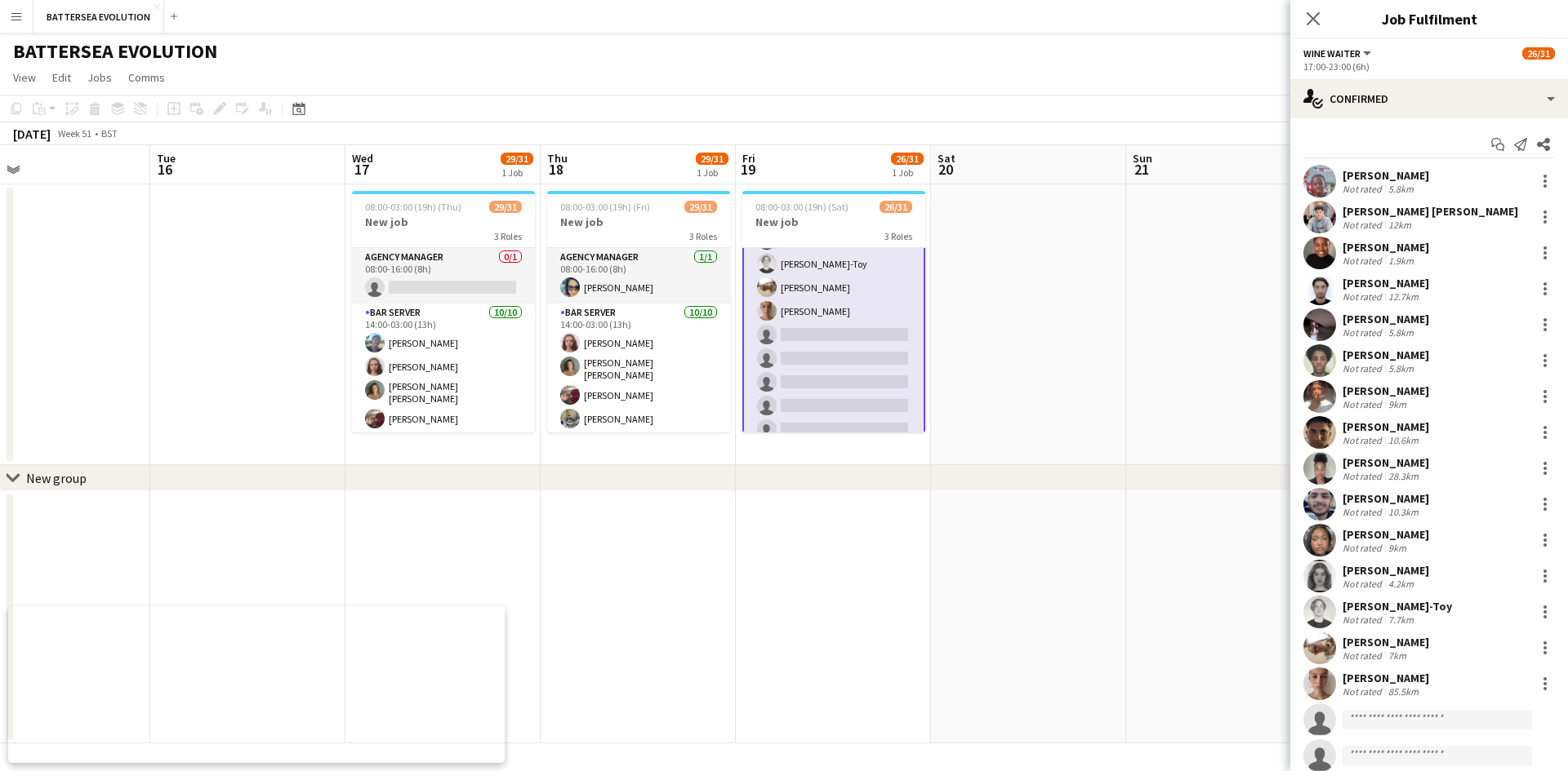
scroll to position [156, 0]
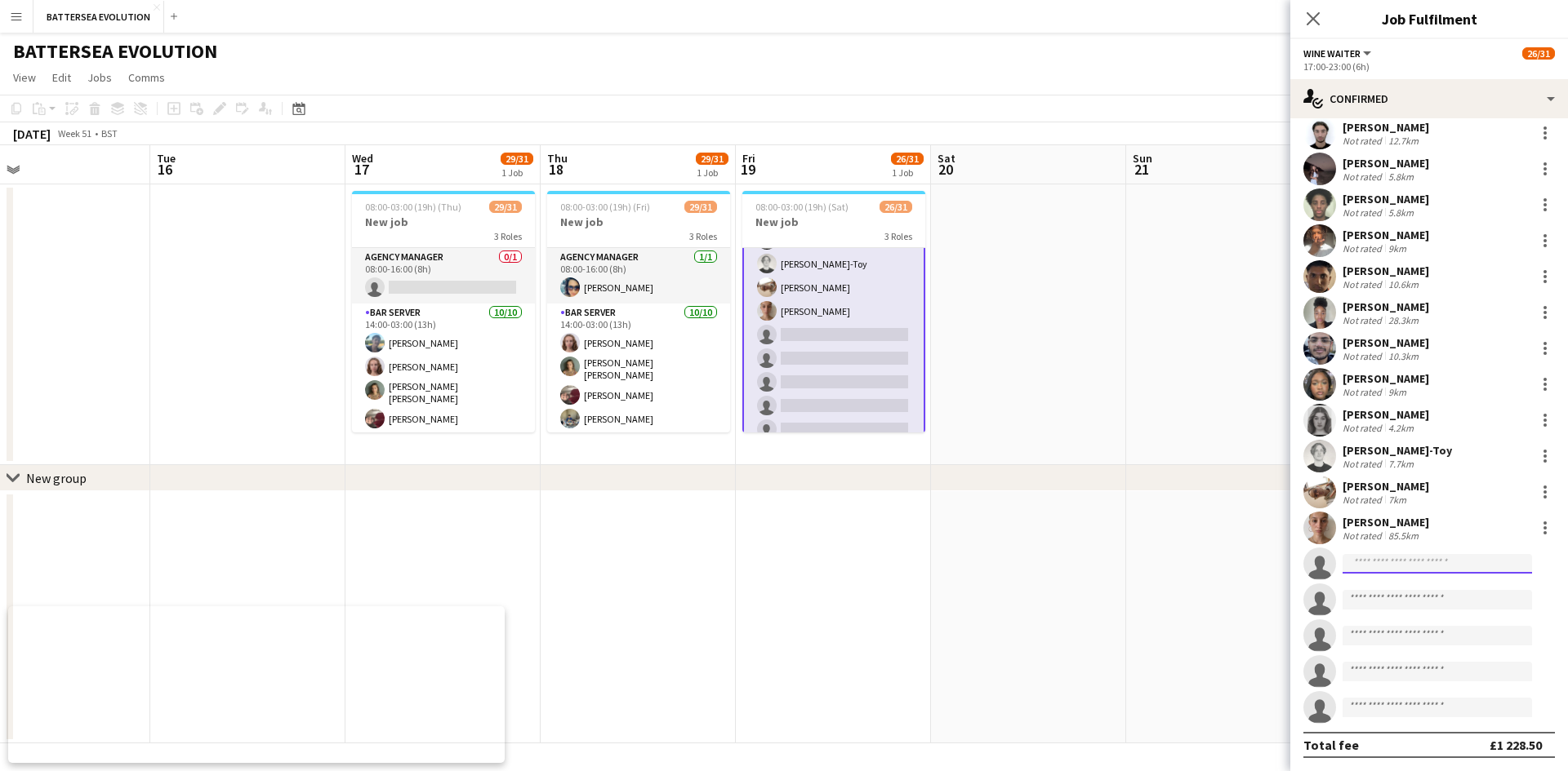
click at [1389, 568] on input at bounding box center [1437, 564] width 190 height 20
type input "******"
click at [1416, 590] on span "[PERSON_NAME]" at bounding box center [1402, 587] width 94 height 14
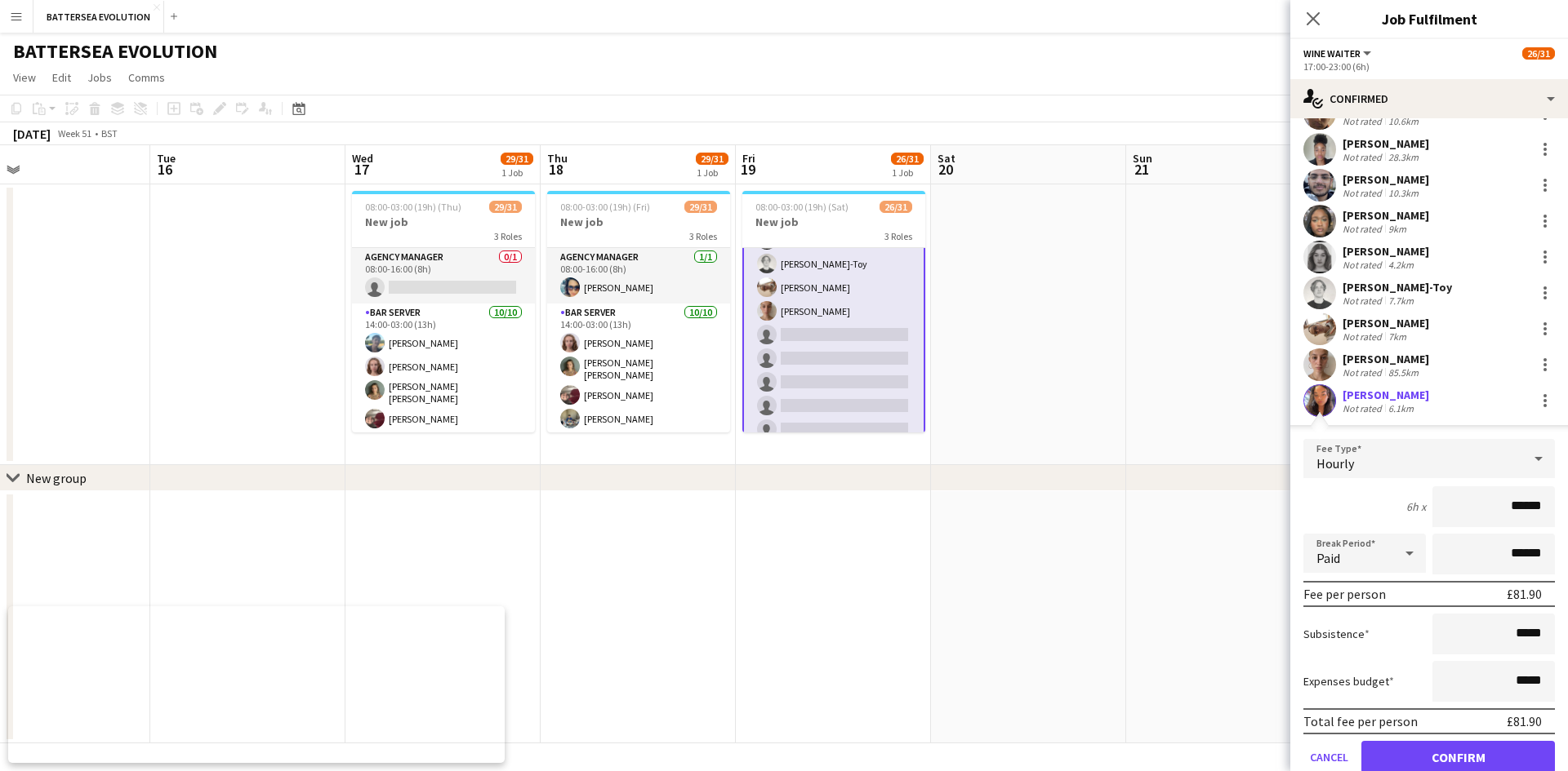
scroll to position [526, 0]
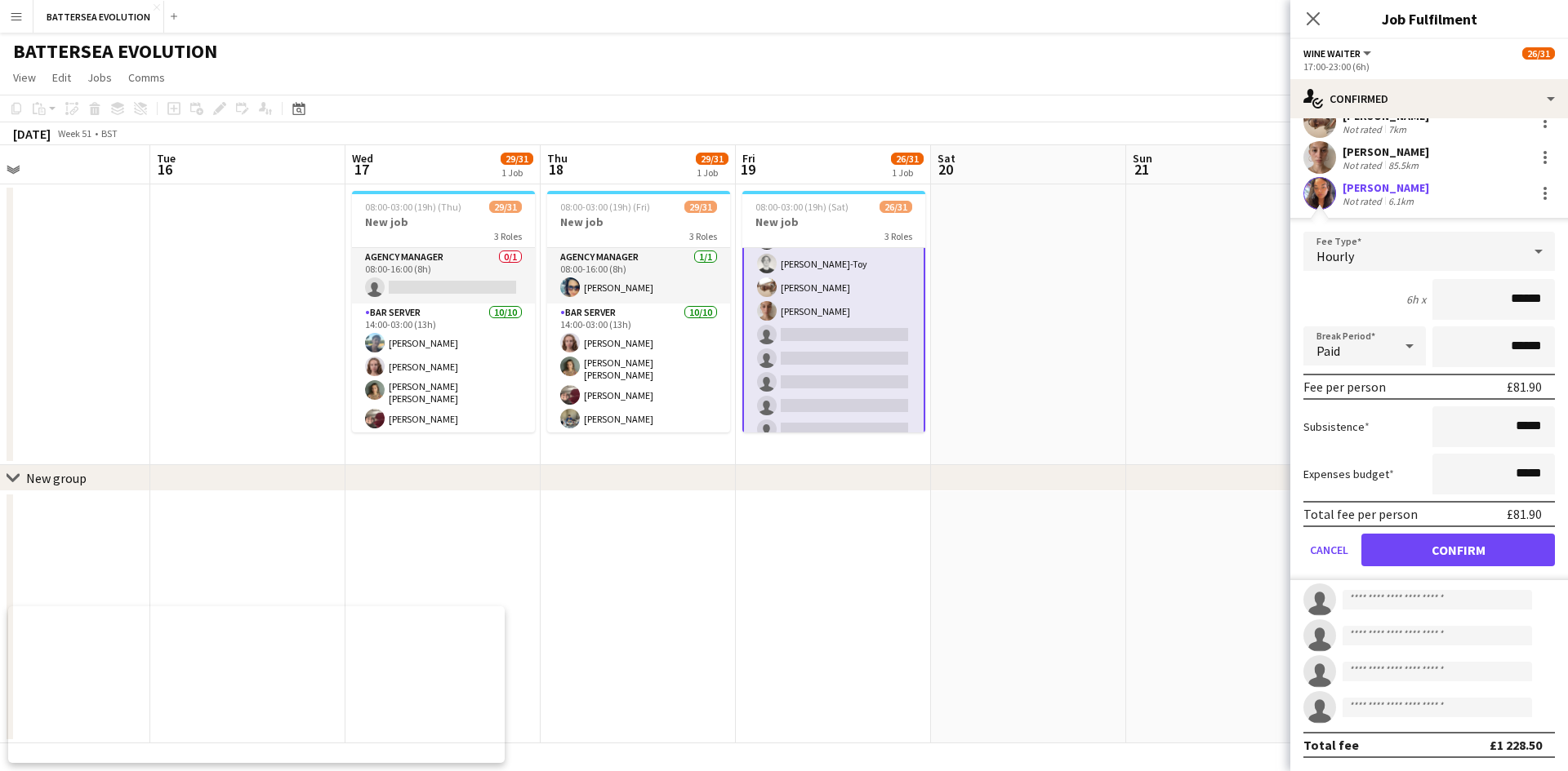
click at [1318, 186] on app-user-avatar at bounding box center [1319, 193] width 33 height 33
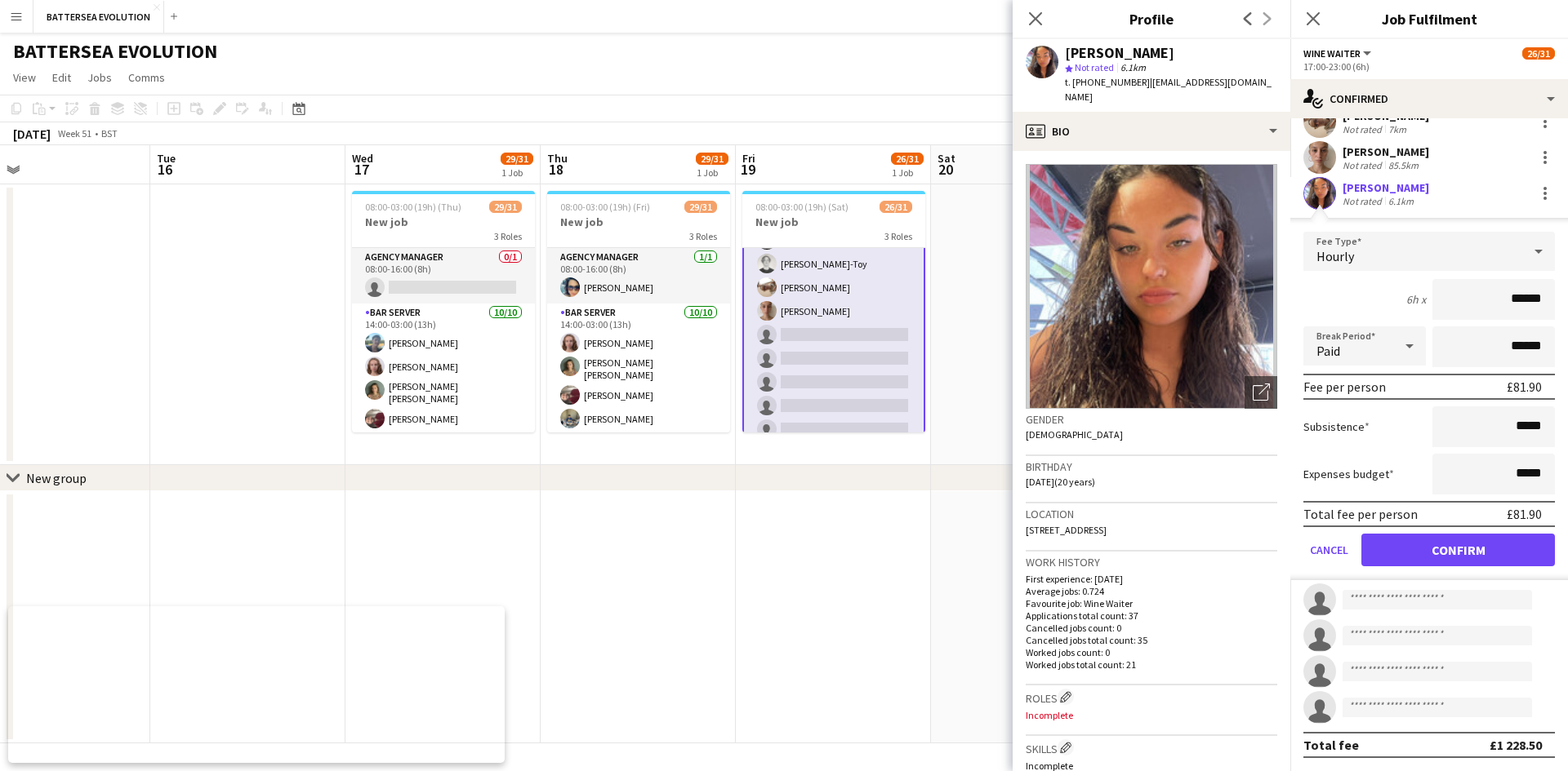
click at [991, 8] on app-navbar "Menu Boards Boards Boards All jobs Status Workforce Workforce My Workforce Recr…" at bounding box center [784, 16] width 1568 height 33
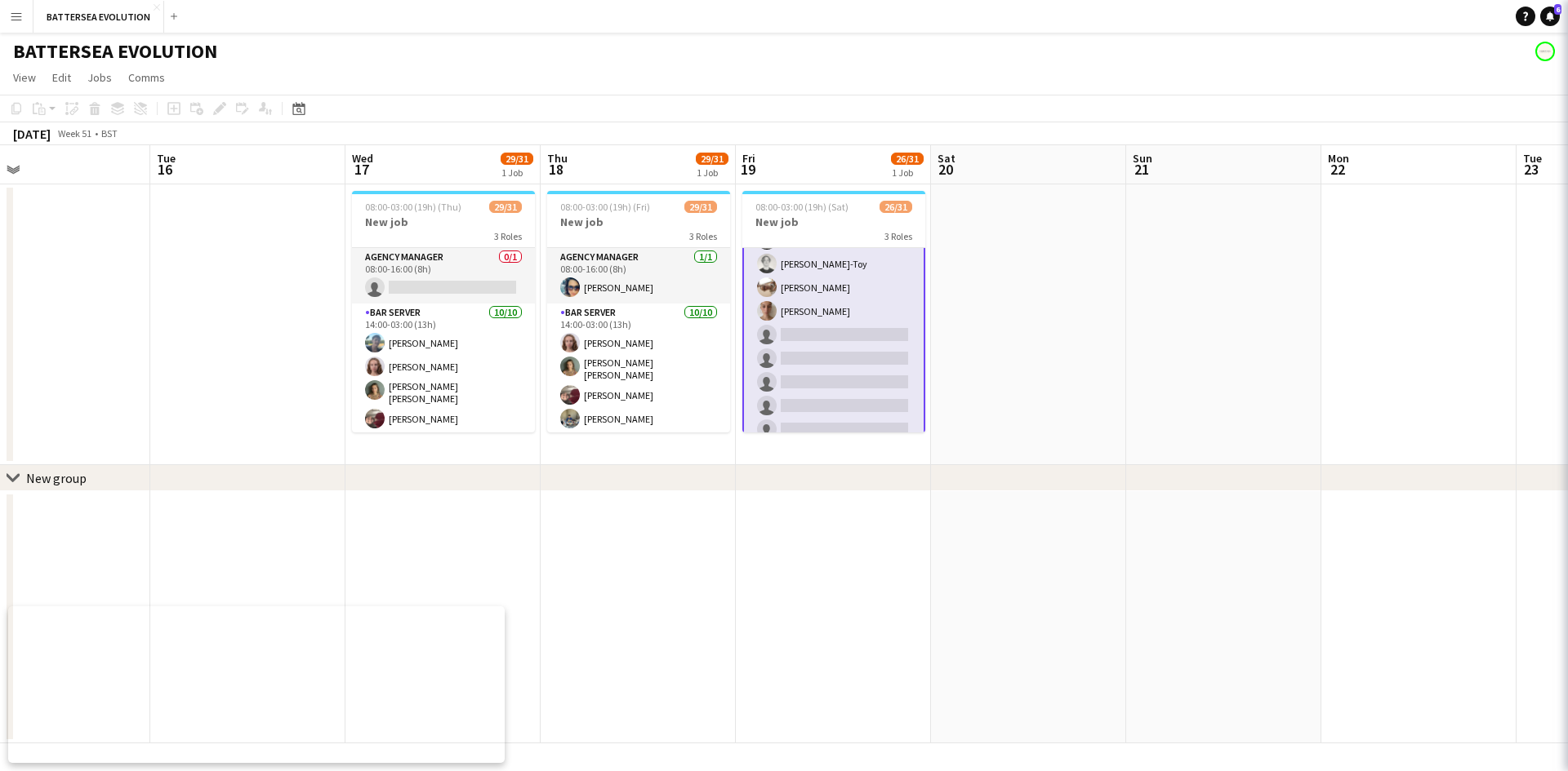
scroll to position [644, 0]
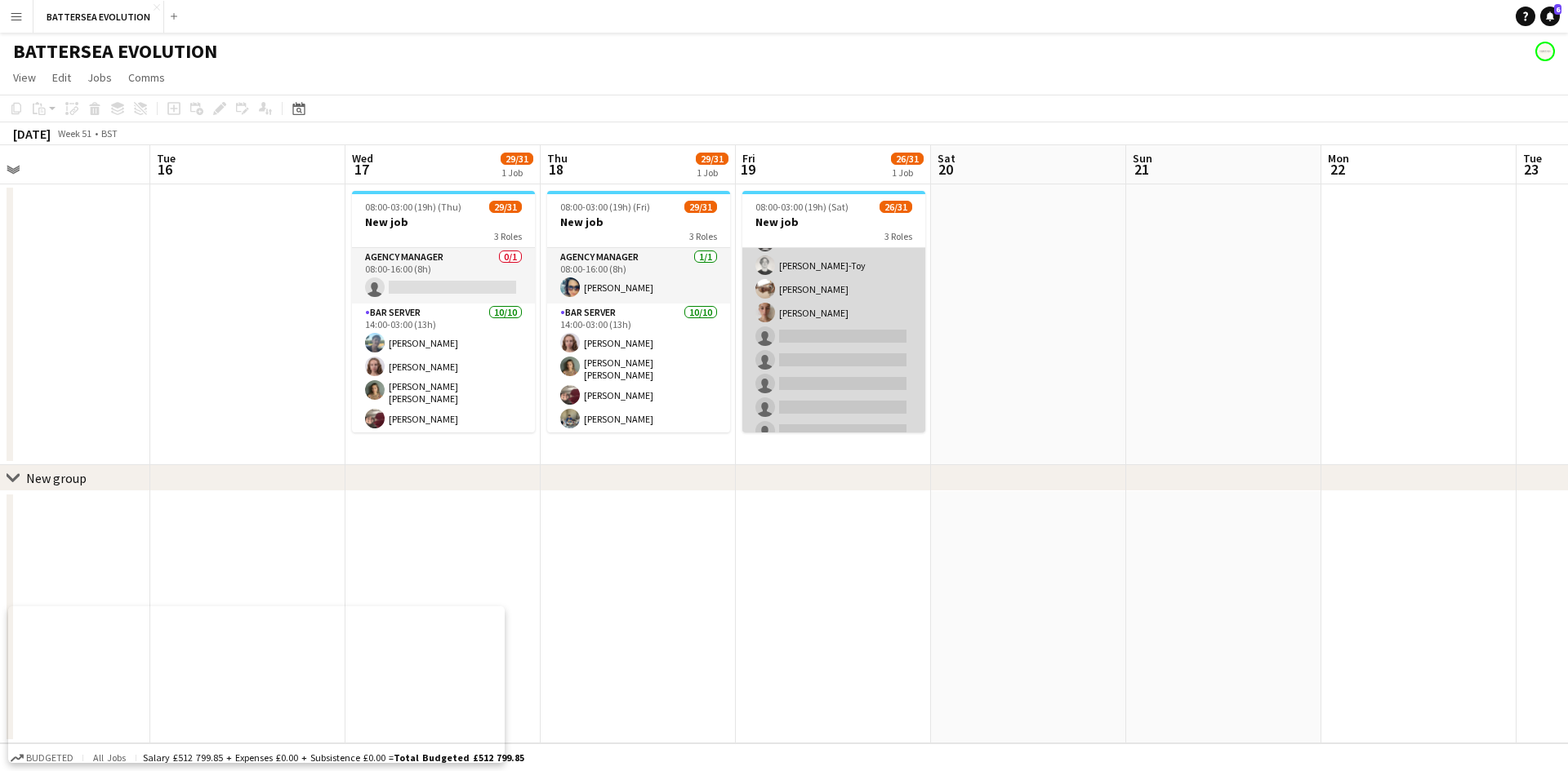
click at [799, 377] on app-card-role "Wine Waiter 1A 15/20 17:00-23:00 (6h) [PERSON_NAME] [PERSON_NAME] [PERSON_NAME]…" at bounding box center [833, 192] width 183 height 510
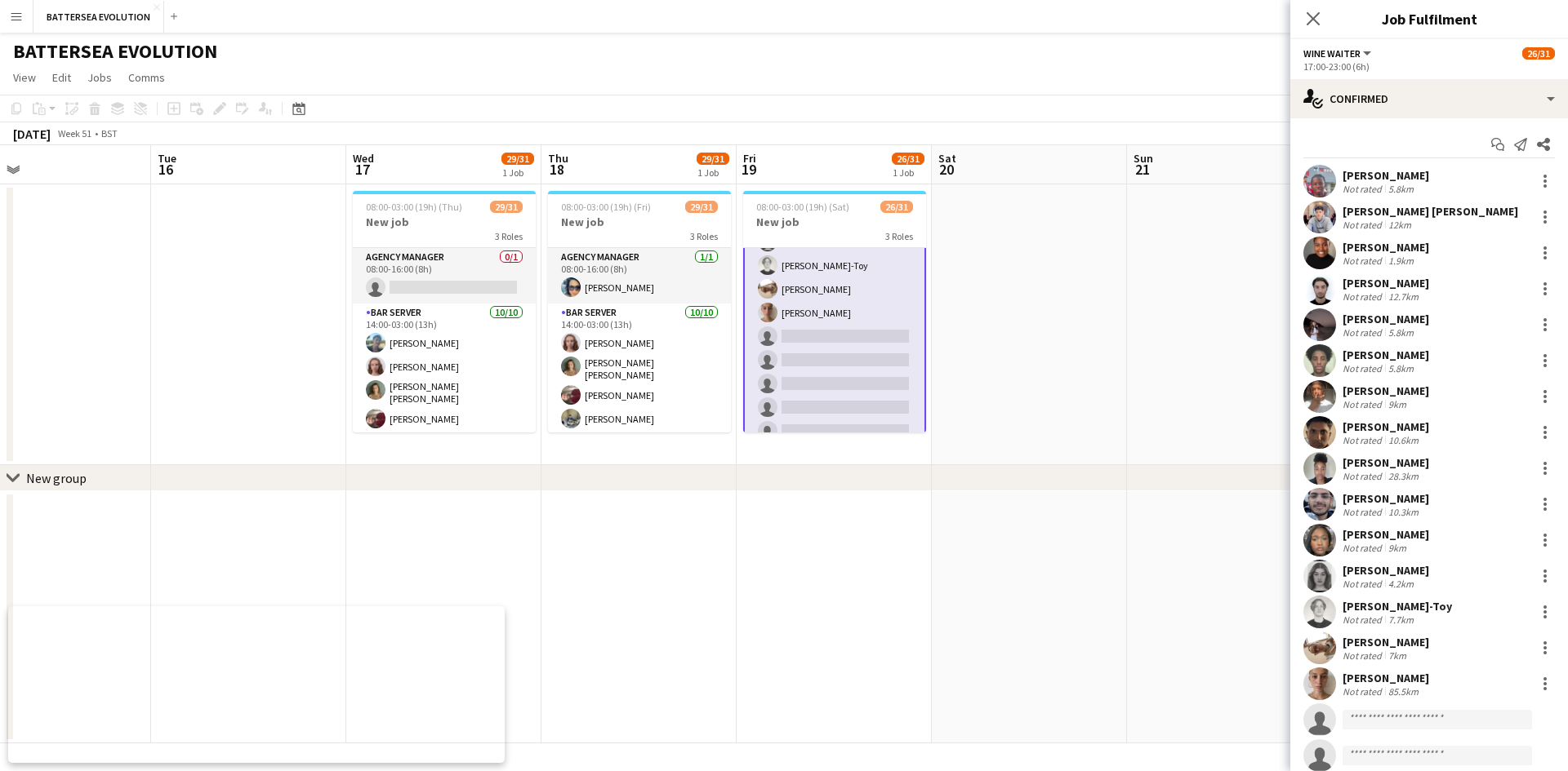
scroll to position [156, 0]
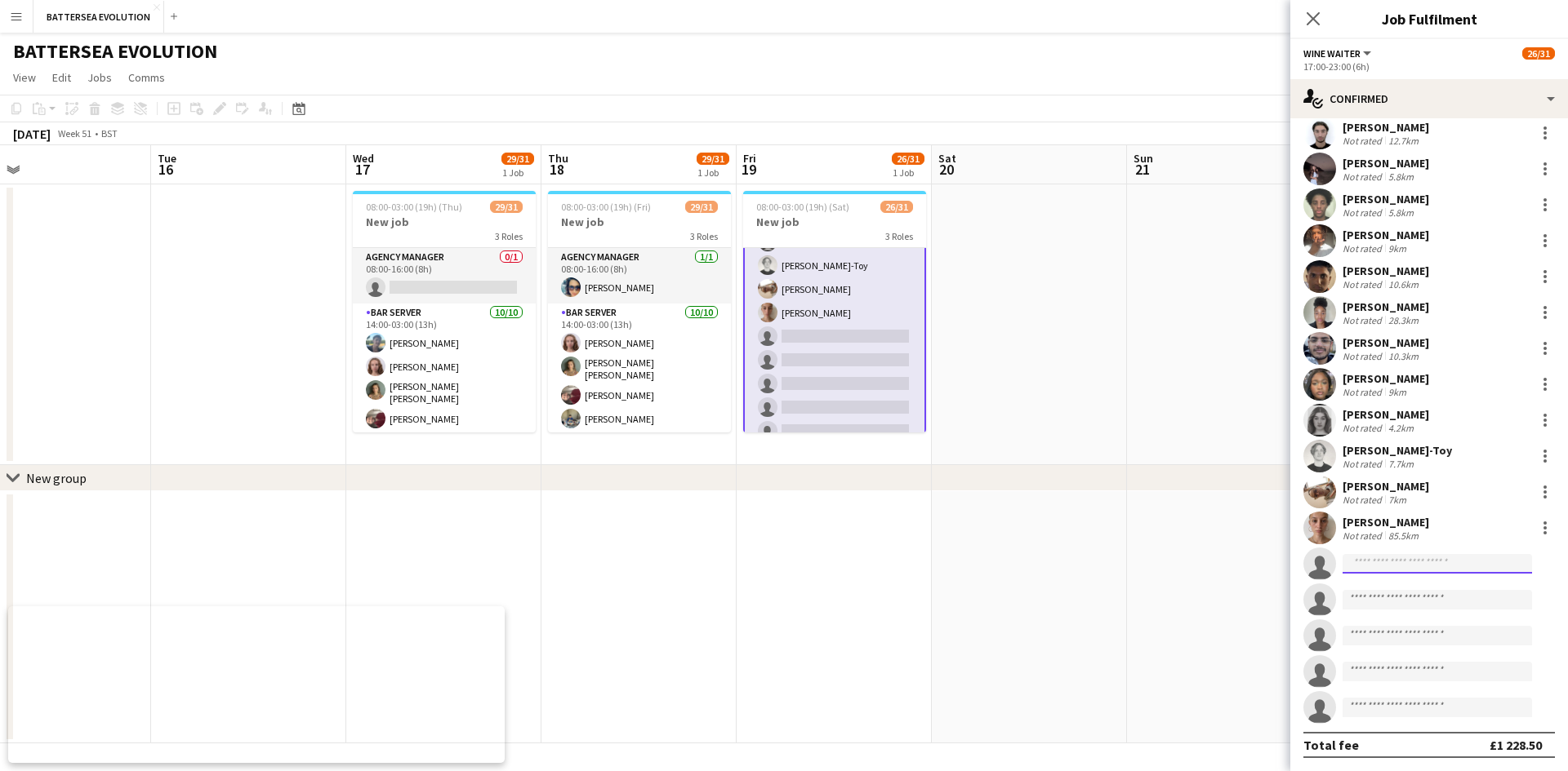
click at [1427, 570] on input at bounding box center [1437, 564] width 190 height 20
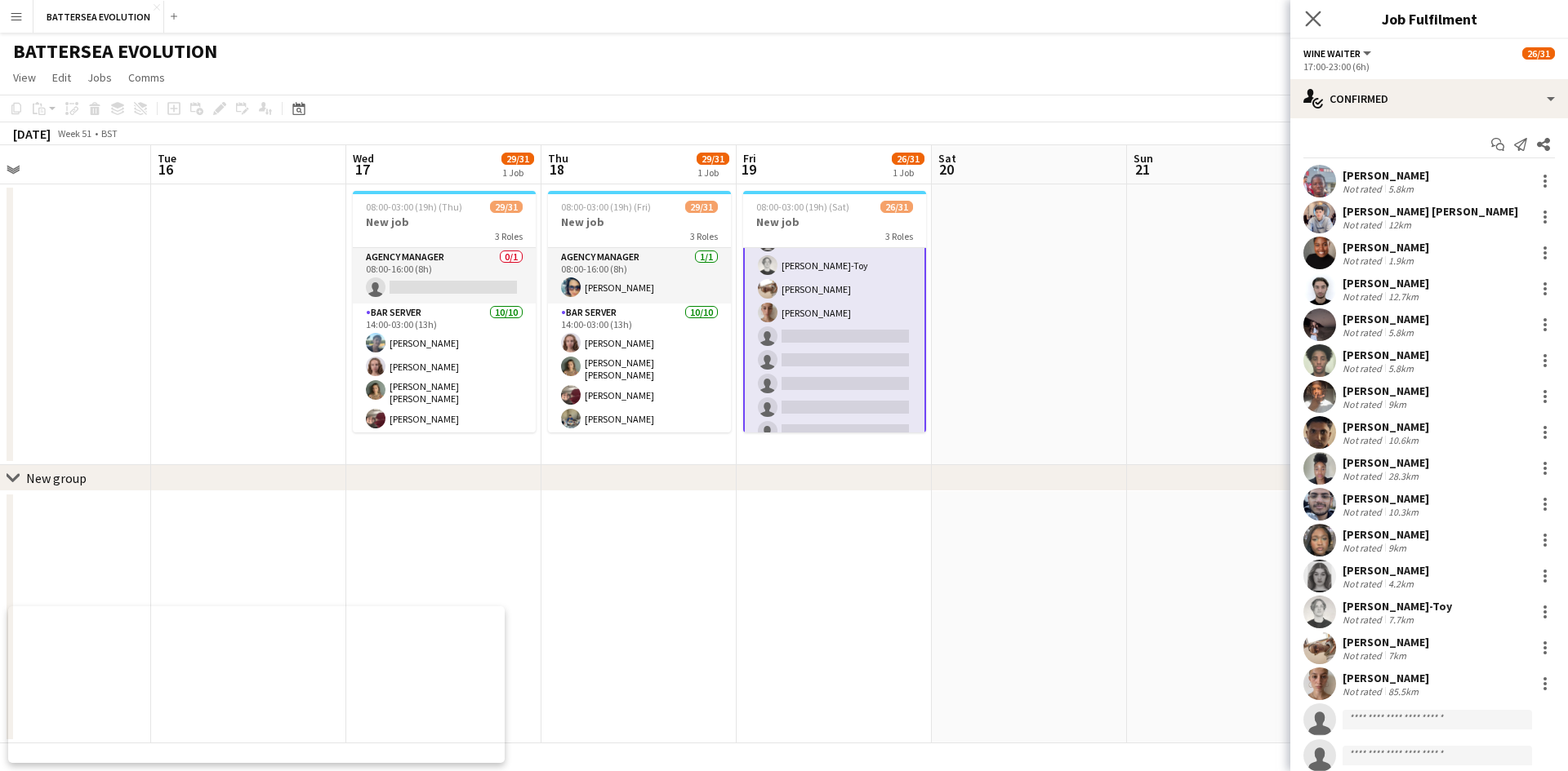
click at [1314, 7] on div "Close pop-in" at bounding box center [1313, 19] width 46 height 38
drag, startPoint x: 1316, startPoint y: 13, endPoint x: 1175, endPoint y: 163, distance: 205.9
click at [1315, 15] on icon "Close pop-in" at bounding box center [1313, 19] width 13 height 13
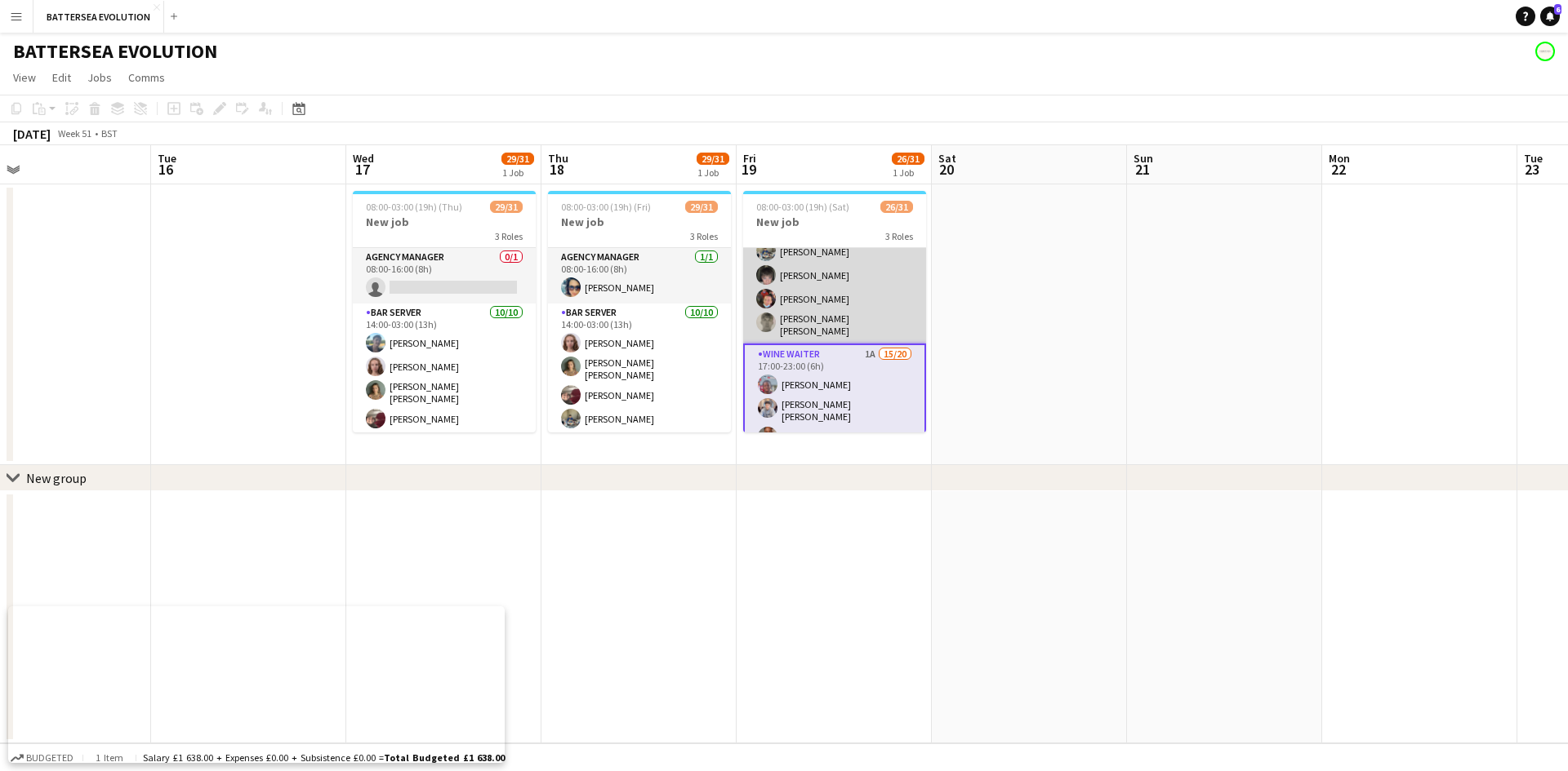
scroll to position [75, 0]
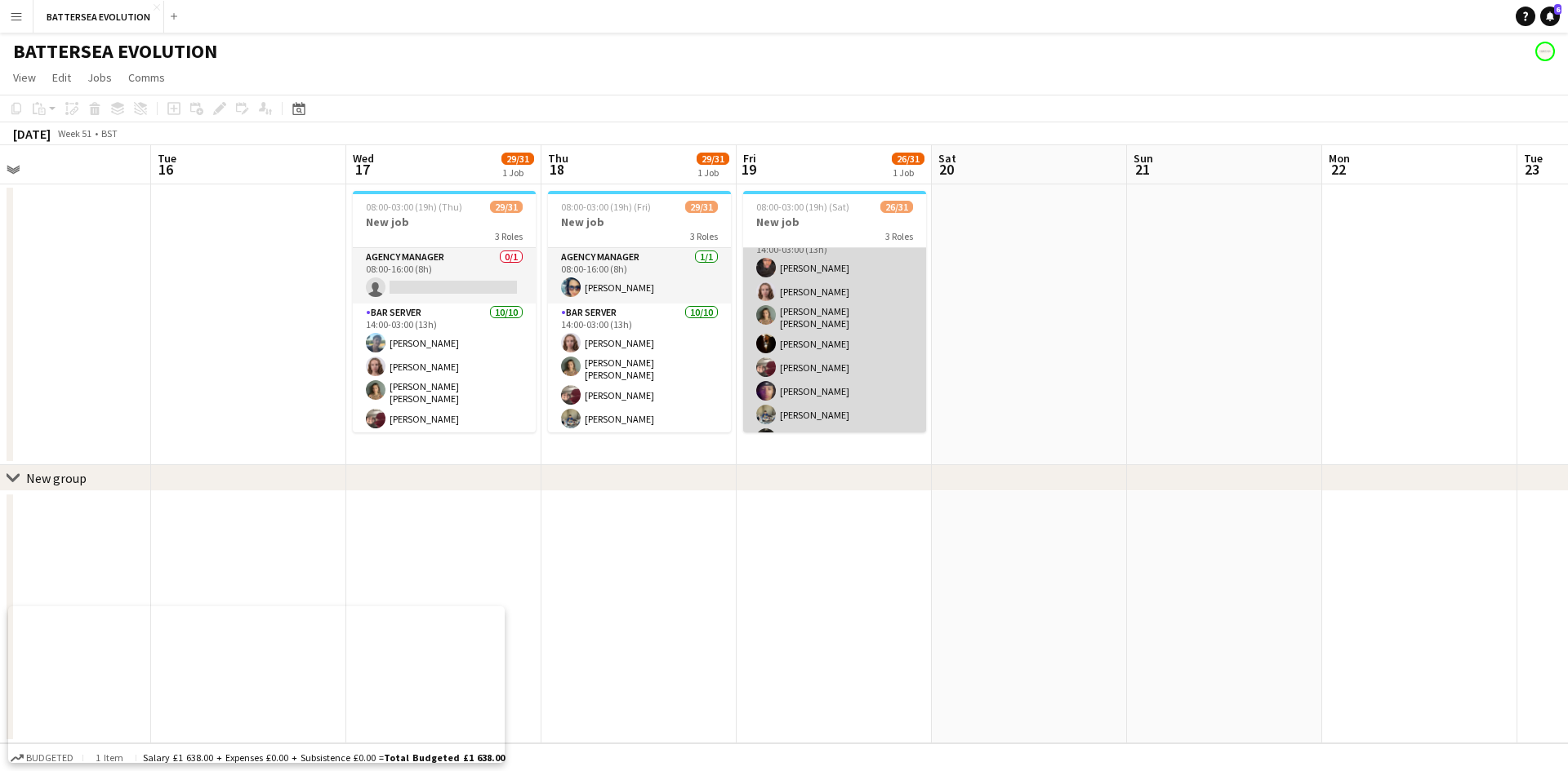
drag, startPoint x: 810, startPoint y: 326, endPoint x: 808, endPoint y: 337, distance: 11.2
click at [809, 327] on app-card-role "Bar Server [DATE] 14:00-03:00 (13h) [PERSON_NAME] [PERSON_NAME] [PERSON_NAME] […" at bounding box center [834, 368] width 183 height 279
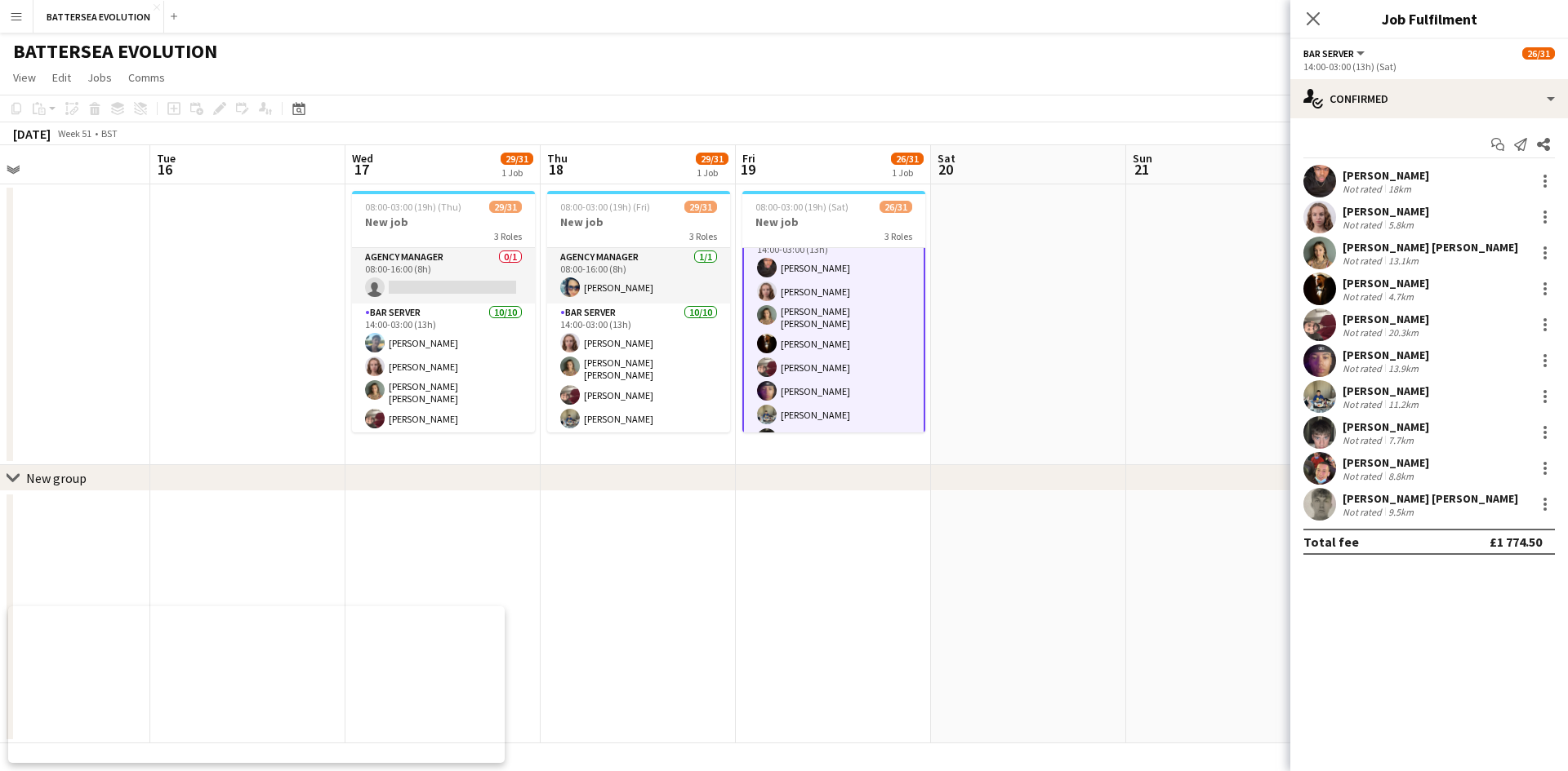
click at [1329, 243] on app-user-avatar at bounding box center [1319, 252] width 33 height 33
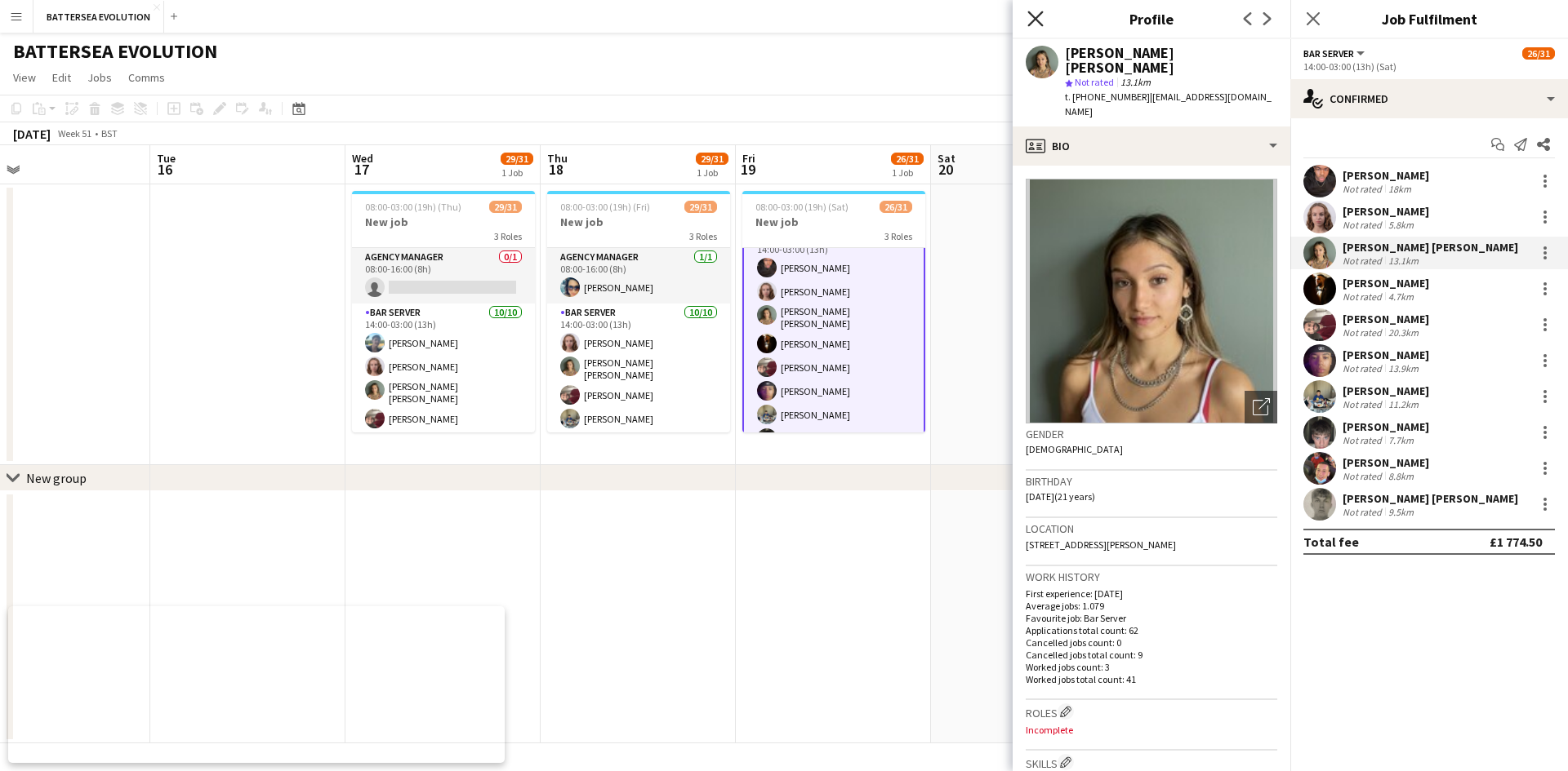
click at [1039, 13] on icon "Close pop-in" at bounding box center [1035, 18] width 16 height 16
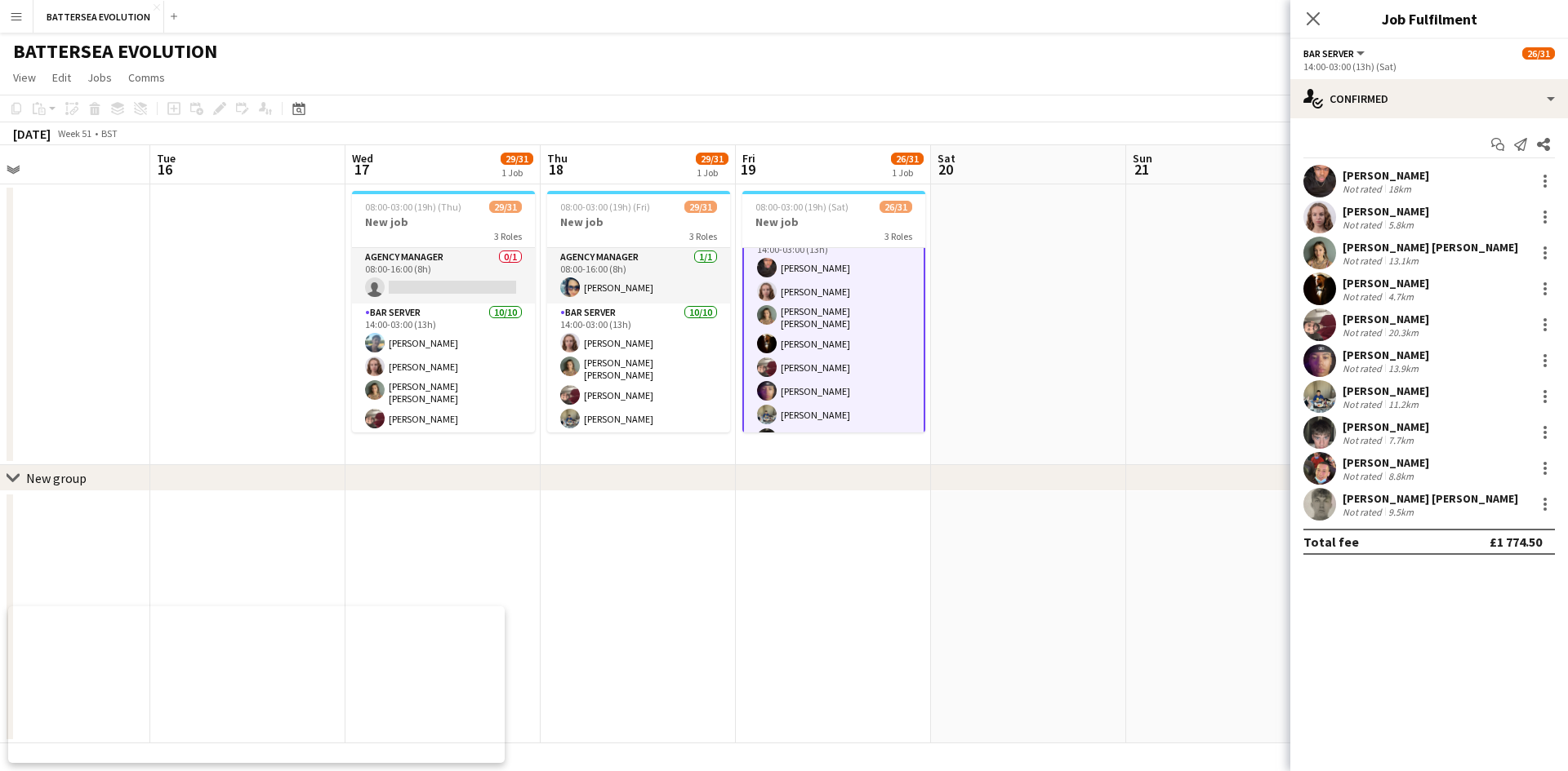
click at [1307, 25] on icon at bounding box center [1313, 19] width 13 height 13
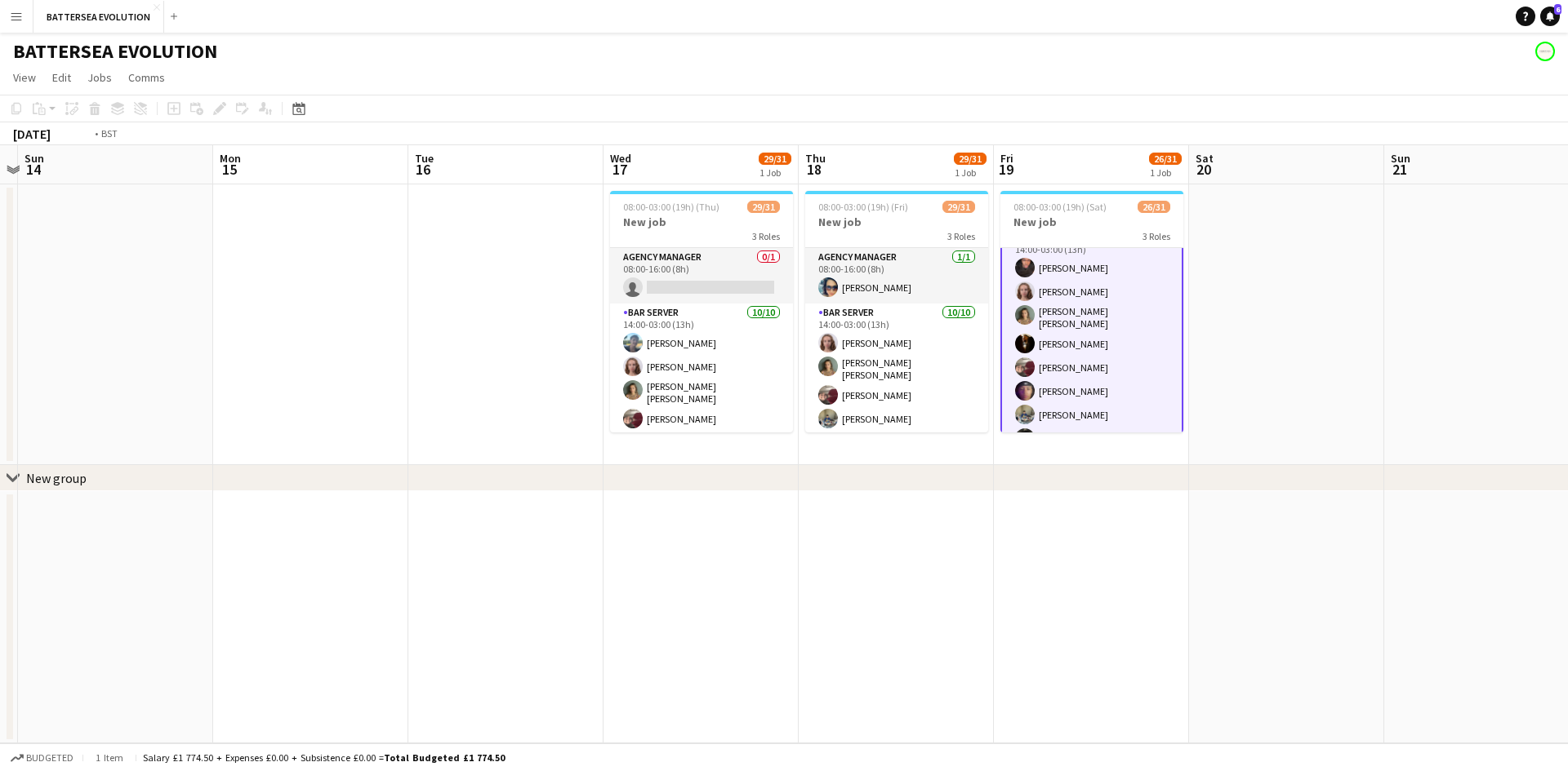
drag, startPoint x: 303, startPoint y: 355, endPoint x: 788, endPoint y: 381, distance: 485.7
click at [941, 412] on app-calendar-viewport "Fri 12 26/31 1 Job Sat 13 Sun 14 Mon 15 Tue 16 Wed 17 29/31 1 Job Thu 18 29/31 …" at bounding box center [784, 445] width 1568 height 598
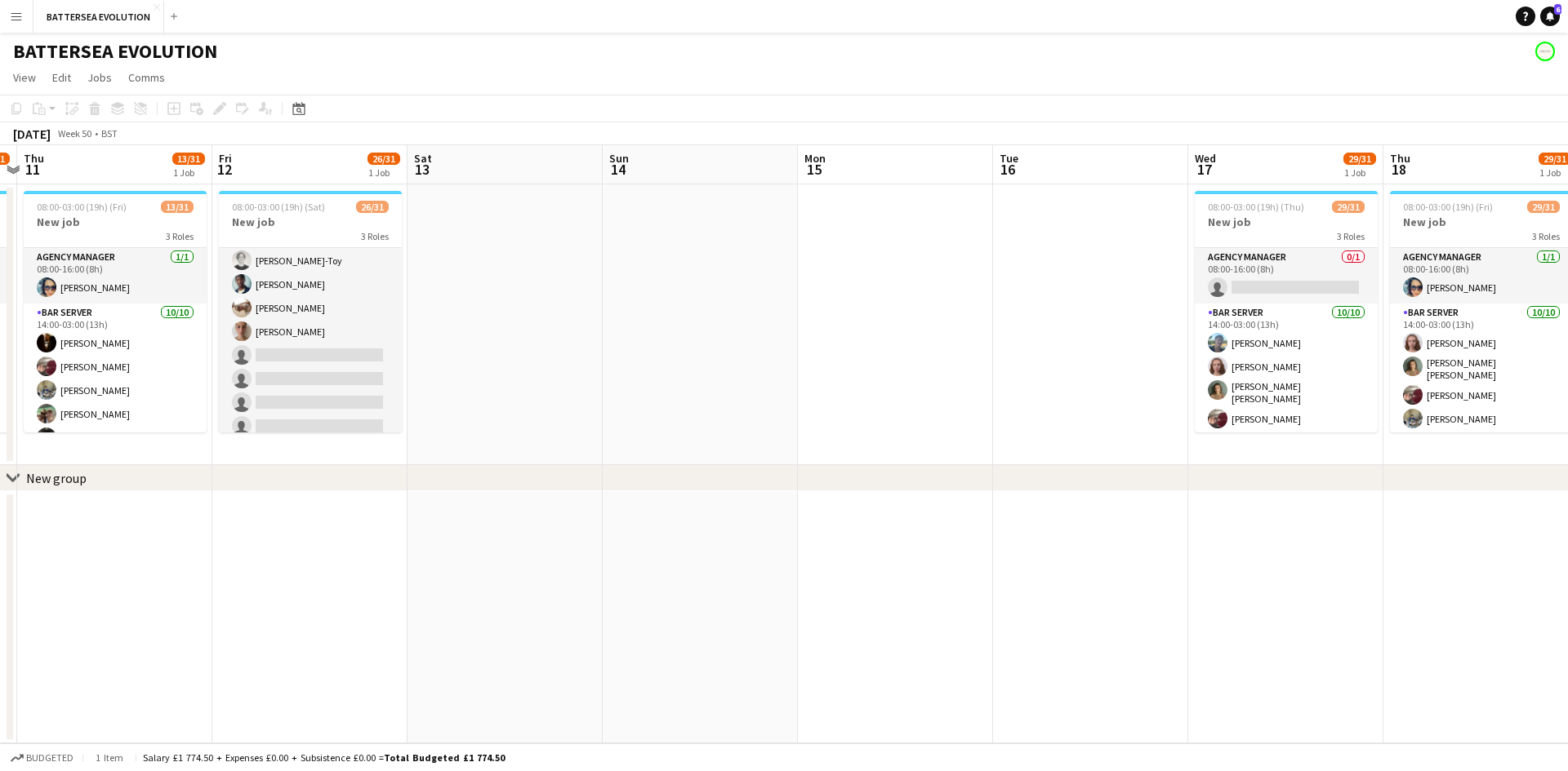
drag, startPoint x: 772, startPoint y: 355, endPoint x: 994, endPoint y: 404, distance: 227.3
click at [999, 402] on app-calendar-viewport "Tue 9 12/31 1 Job Wed 10 28/31 1 Job Thu 11 13/31 1 Job Fri 12 26/31 1 Job Sat …" at bounding box center [784, 445] width 1568 height 598
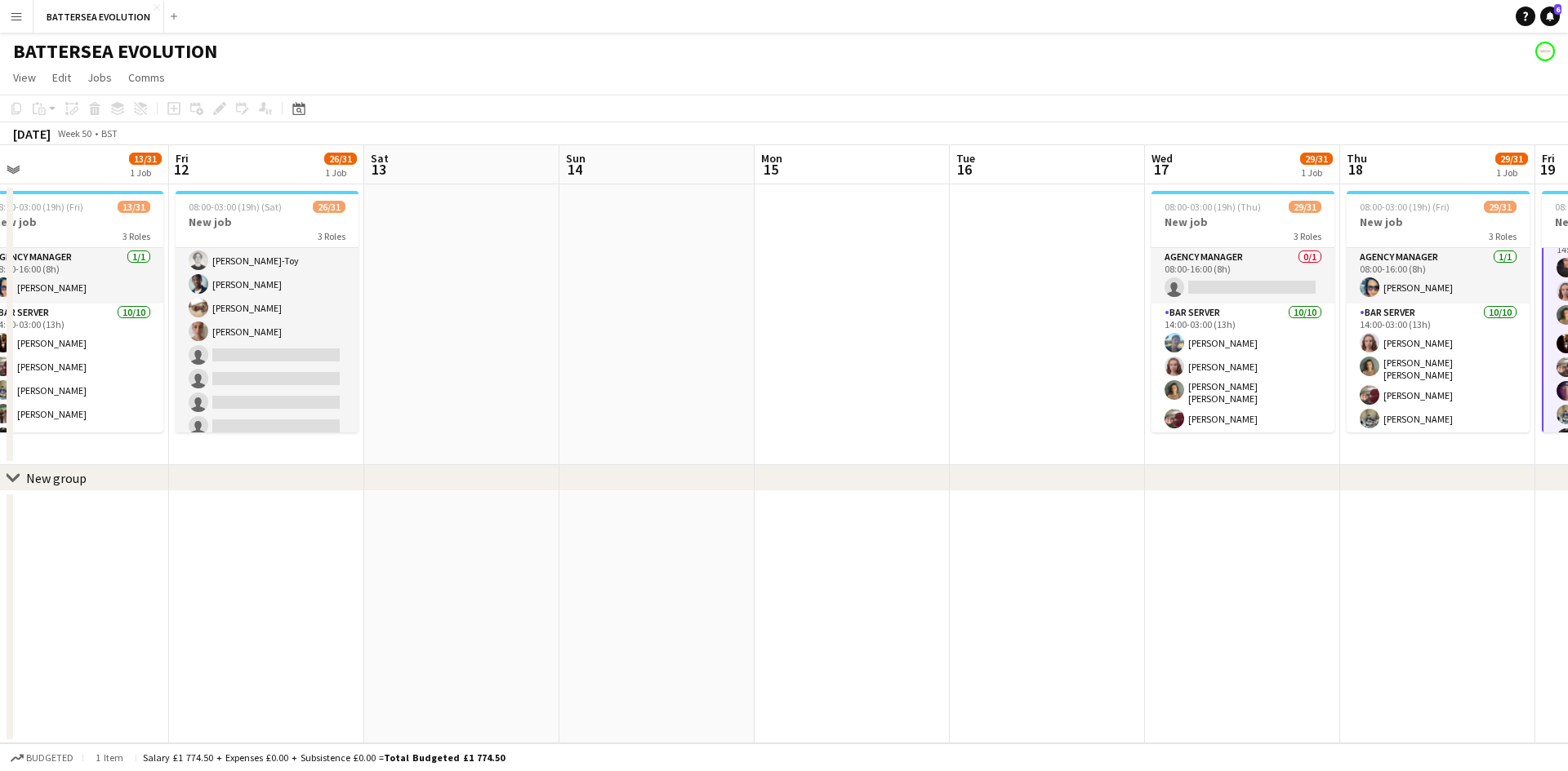
drag, startPoint x: 532, startPoint y: 340, endPoint x: 727, endPoint y: 332, distance: 195.2
click at [447, 311] on app-calendar-viewport "Mon 8 Tue 9 12/31 1 Job Wed 10 28/31 1 Job Thu 11 13/31 1 Job Fri 12 26/31 1 Jo…" at bounding box center [784, 445] width 1568 height 598
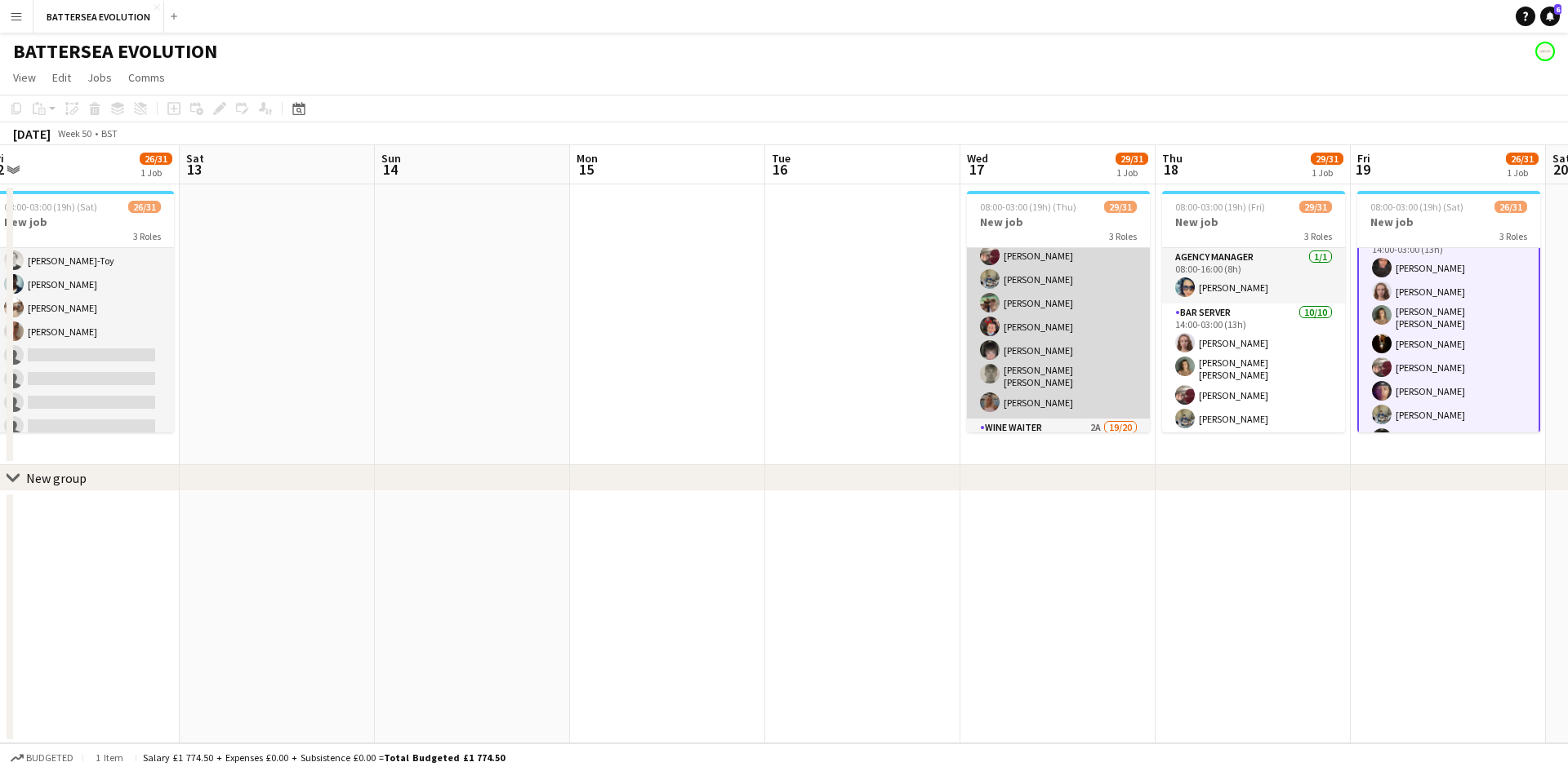
click at [1053, 370] on app-card-role "Bar Server [DATE] 14:00-03:00 (13h) [PERSON_NAME] [PERSON_NAME] [PERSON_NAME] […" at bounding box center [1058, 280] width 183 height 279
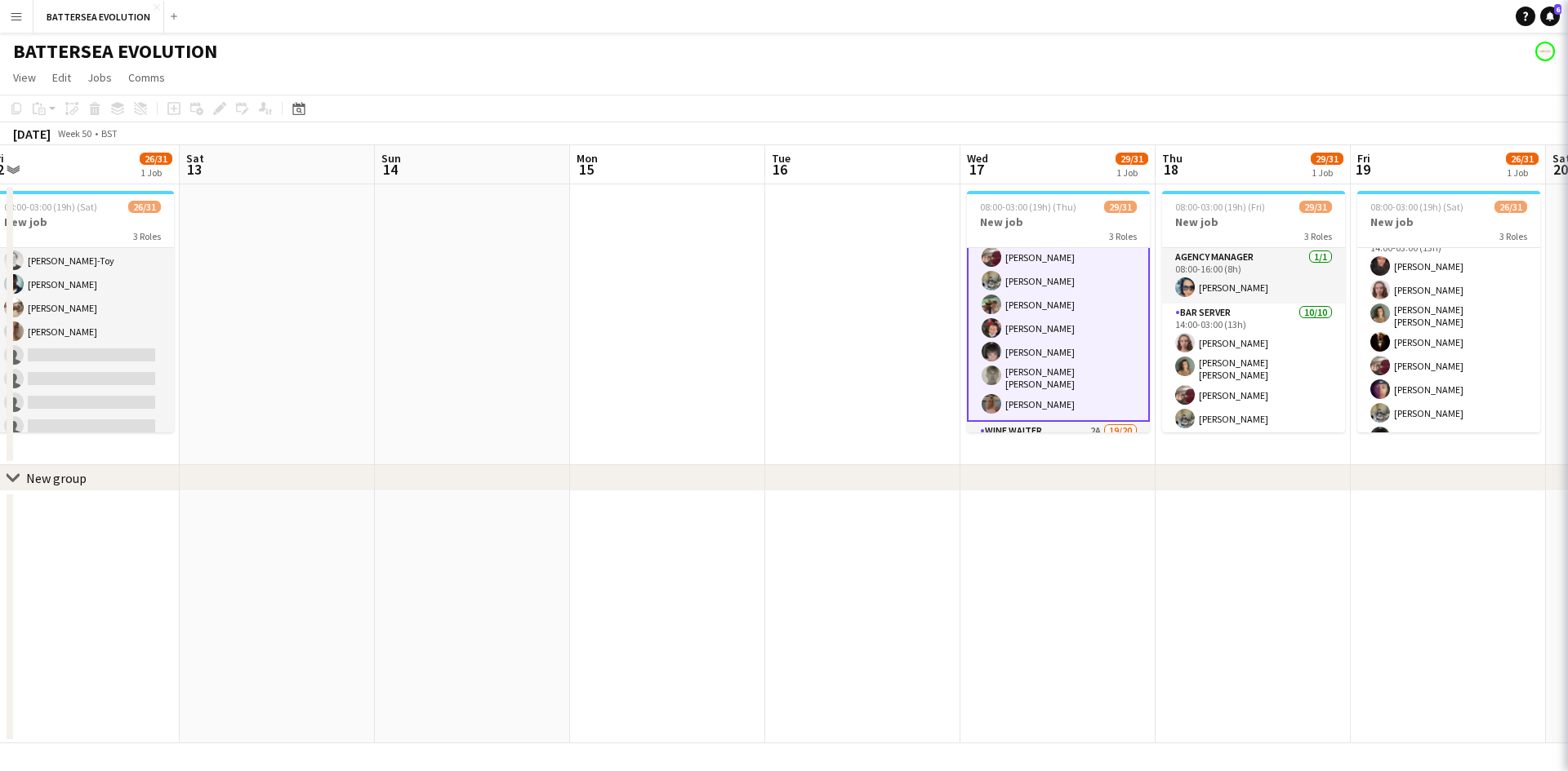
scroll to position [75, 0]
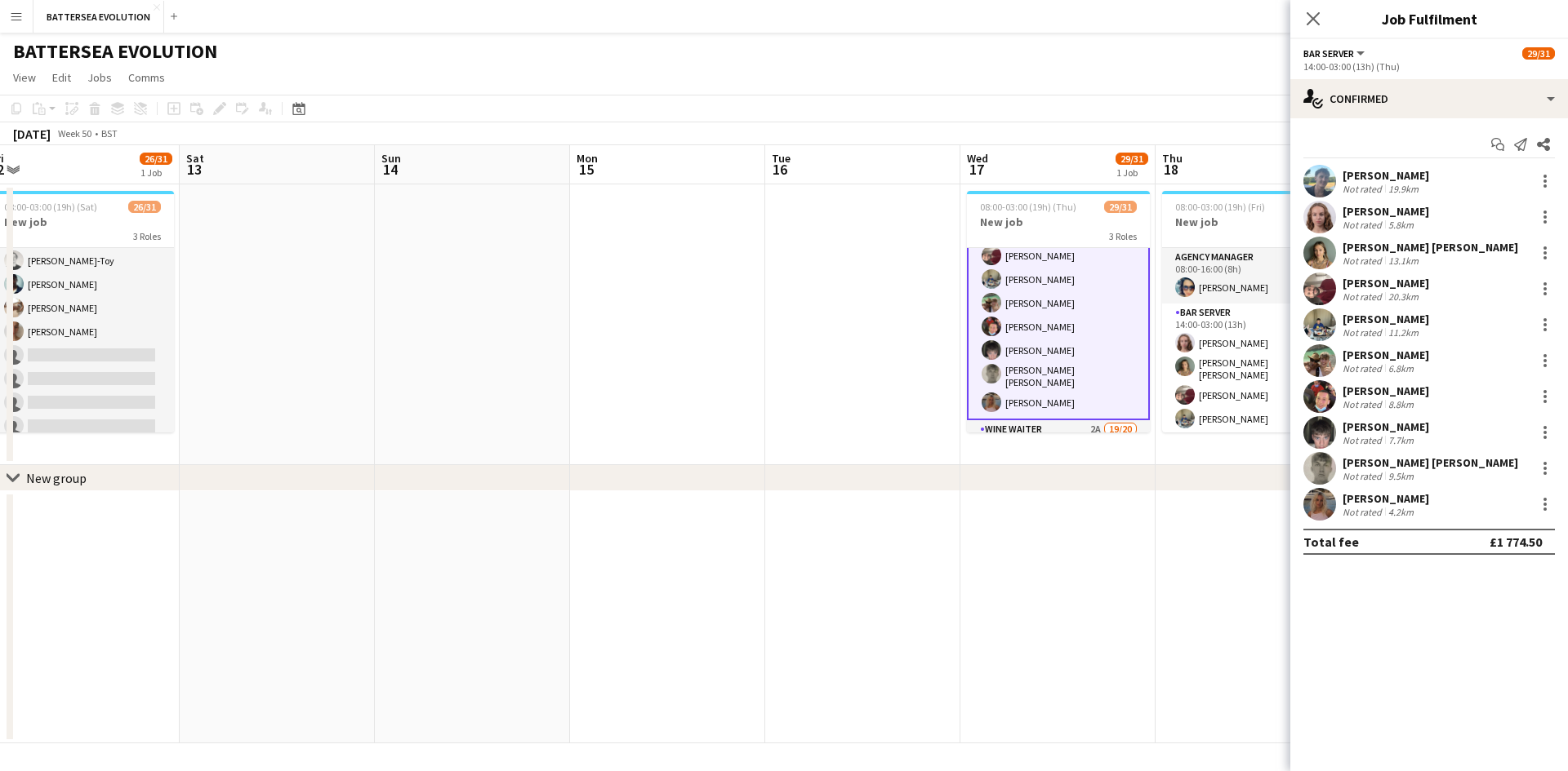
click at [1327, 506] on app-user-avatar at bounding box center [1319, 504] width 33 height 33
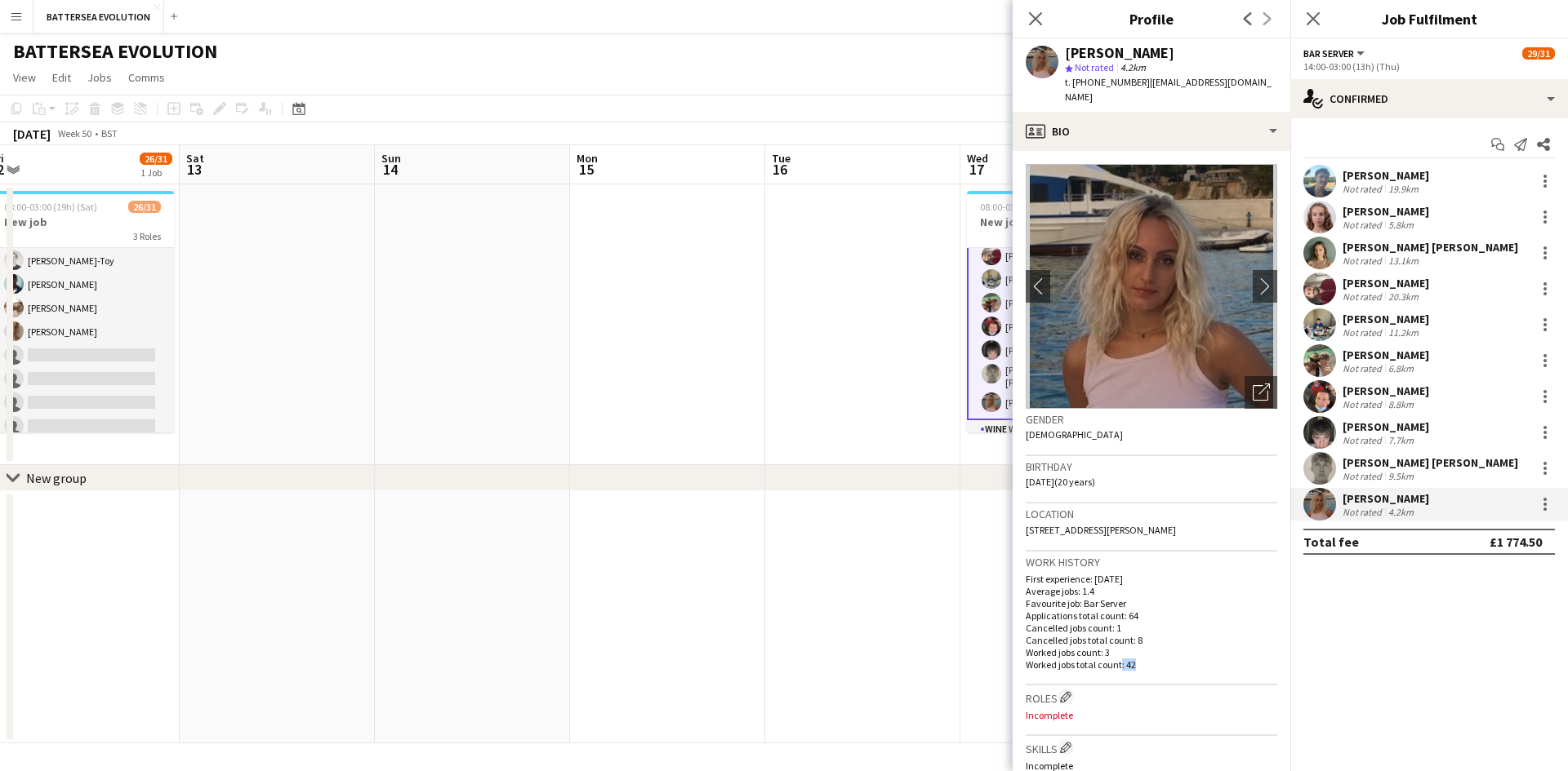
drag, startPoint x: 1134, startPoint y: 657, endPoint x: 1118, endPoint y: 647, distance: 18.9
click at [1116, 649] on div "Work history First experience: [DATE] Average jobs: 1.4 Favourite job: Bar Serv…" at bounding box center [1151, 618] width 251 height 134
click at [1129, 658] on p "Worked jobs total count: 42" at bounding box center [1151, 664] width 251 height 12
drag, startPoint x: 1137, startPoint y: 648, endPoint x: 1096, endPoint y: 663, distance: 43.7
click at [1087, 659] on div "Work history First experience: [DATE] Average jobs: 1.4 Favourite job: Bar Serv…" at bounding box center [1151, 618] width 251 height 134
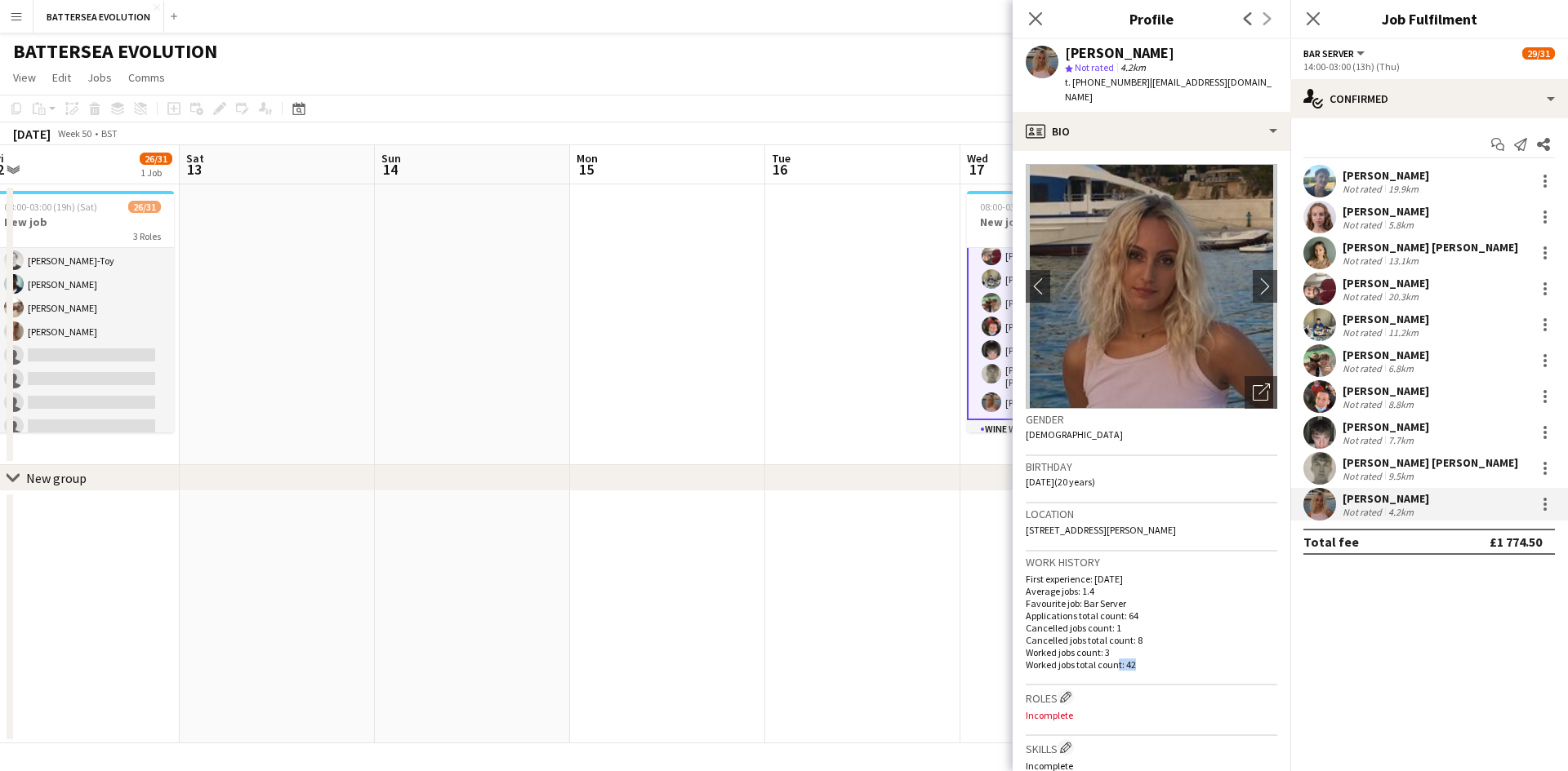
click at [1181, 661] on div "Work history First experience: [DATE] Average jobs: 1.4 Favourite job: Bar Serv…" at bounding box center [1151, 618] width 251 height 134
click at [1367, 403] on div "Not rated" at bounding box center [1362, 404] width 42 height 12
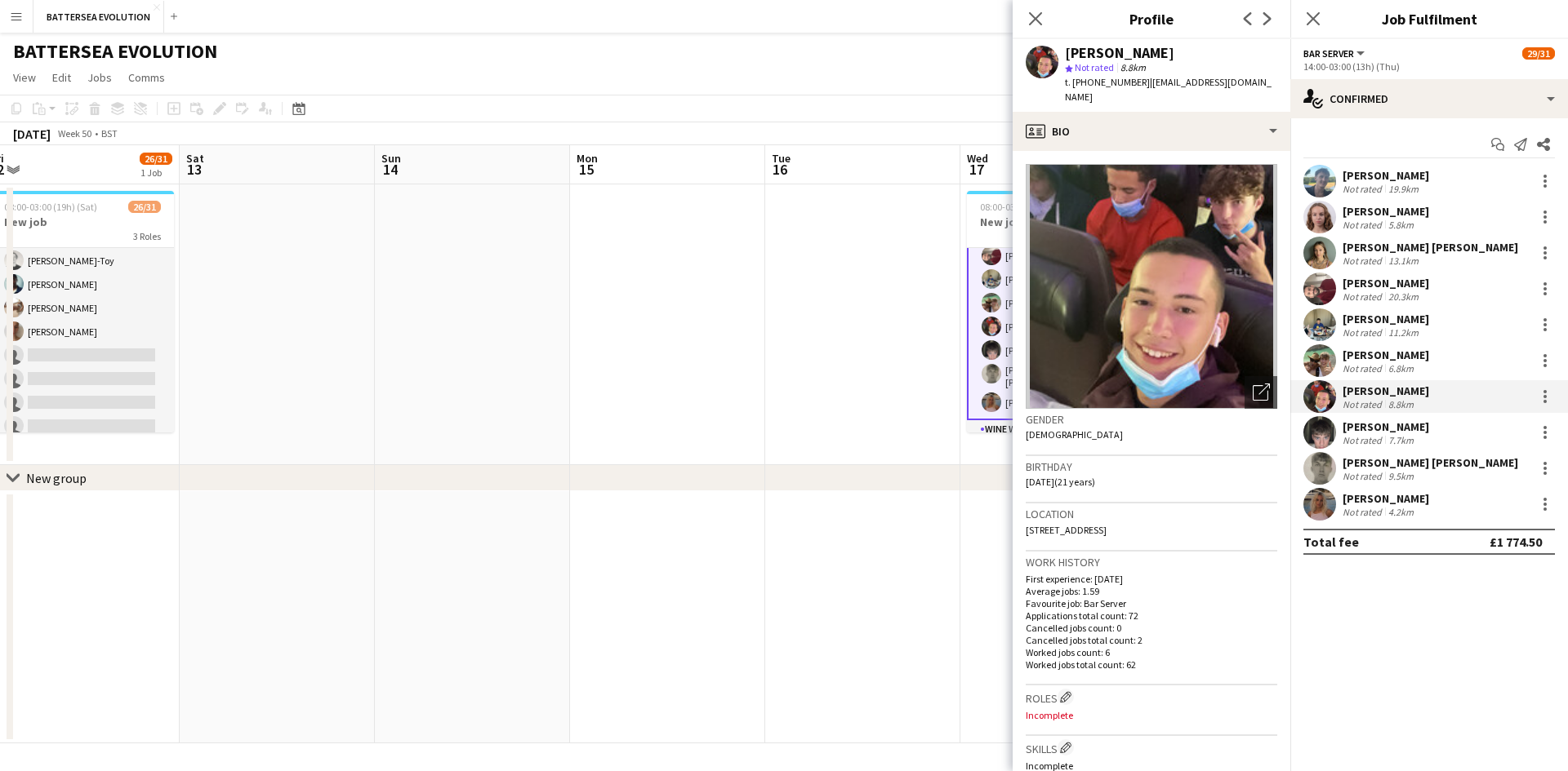
click at [1424, 175] on div "[PERSON_NAME] Not rated 19.9km" at bounding box center [1429, 181] width 278 height 33
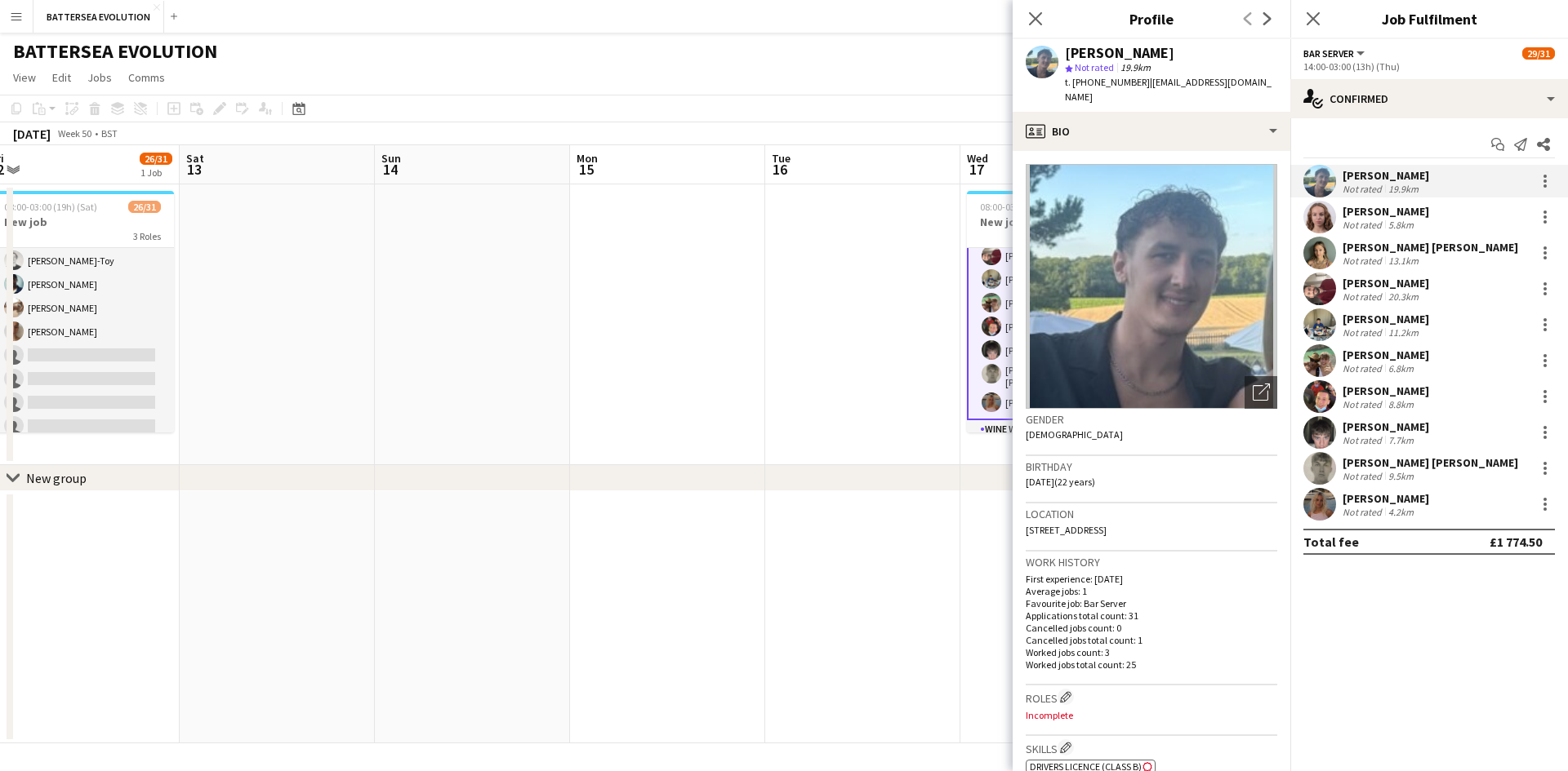
drag, startPoint x: 1380, startPoint y: 216, endPoint x: 1360, endPoint y: 287, distance: 73.8
click at [1378, 218] on div "[PERSON_NAME] Not rated 5.8km" at bounding box center [1385, 218] width 86 height 27
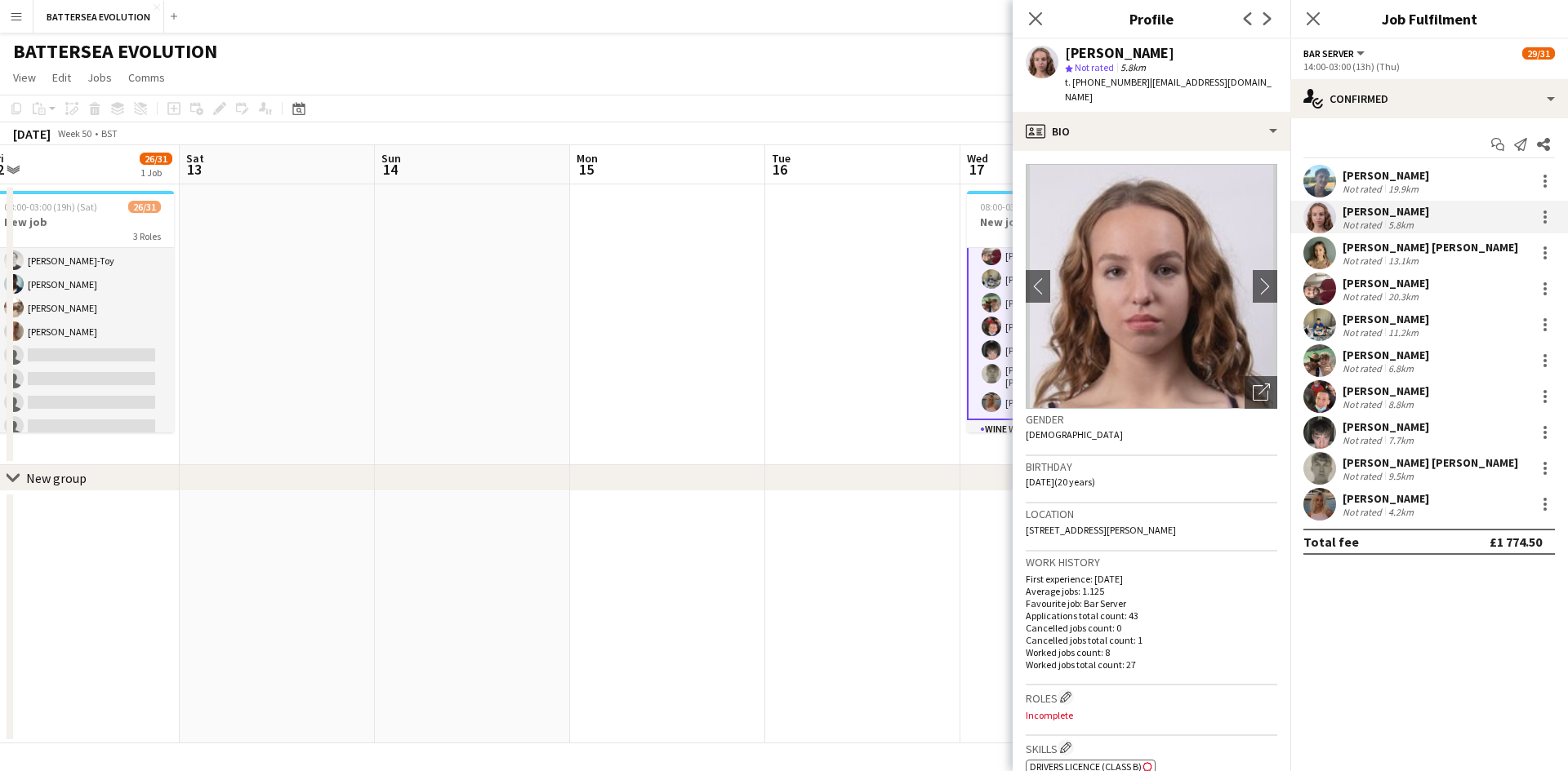
drag, startPoint x: 1377, startPoint y: 261, endPoint x: 1370, endPoint y: 288, distance: 27.9
click at [1374, 261] on div "Not rated" at bounding box center [1362, 260] width 42 height 12
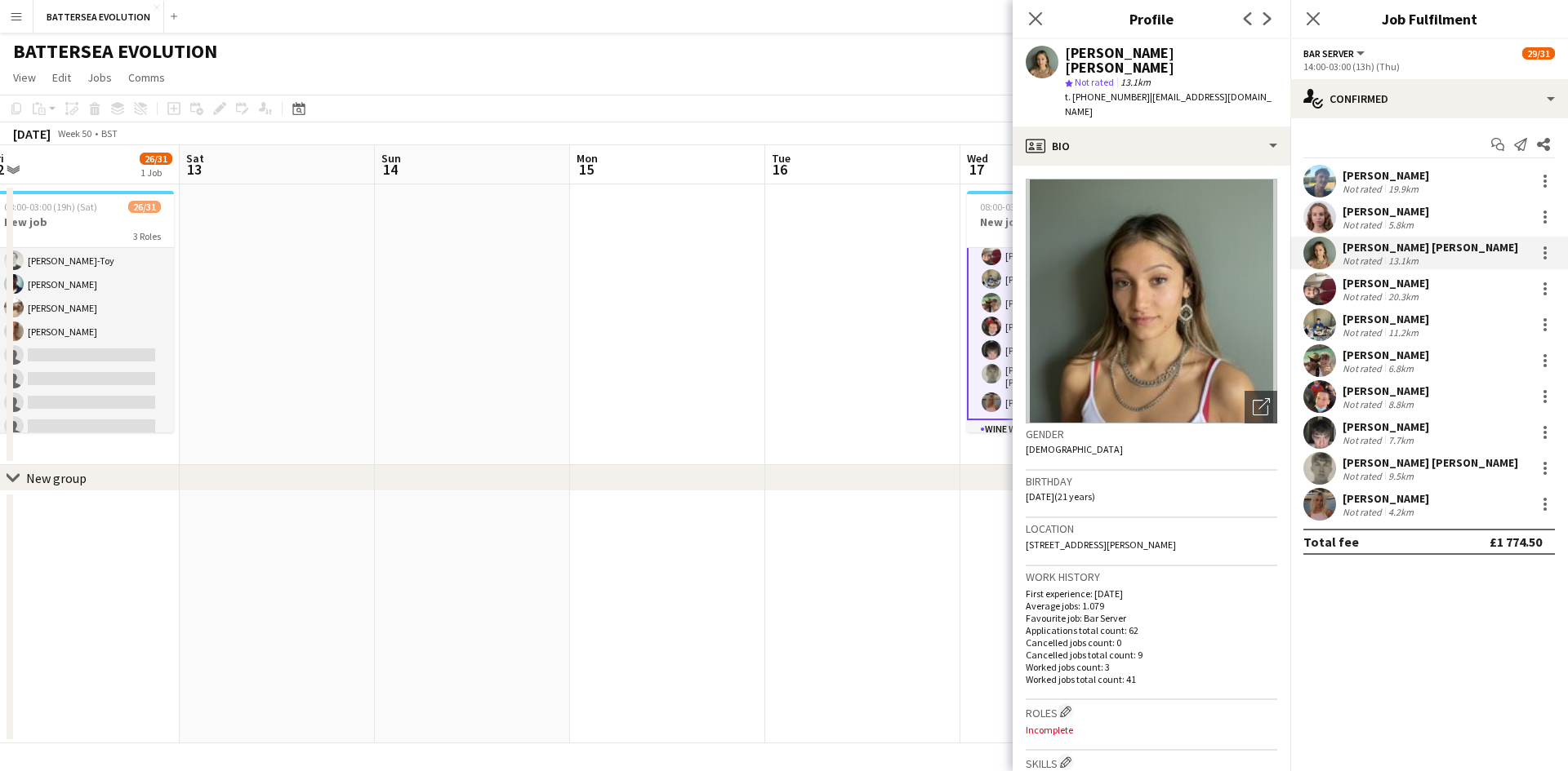
drag, startPoint x: 1369, startPoint y: 334, endPoint x: 1365, endPoint y: 351, distance: 17.5
click at [1367, 336] on div "Not rated" at bounding box center [1362, 332] width 42 height 12
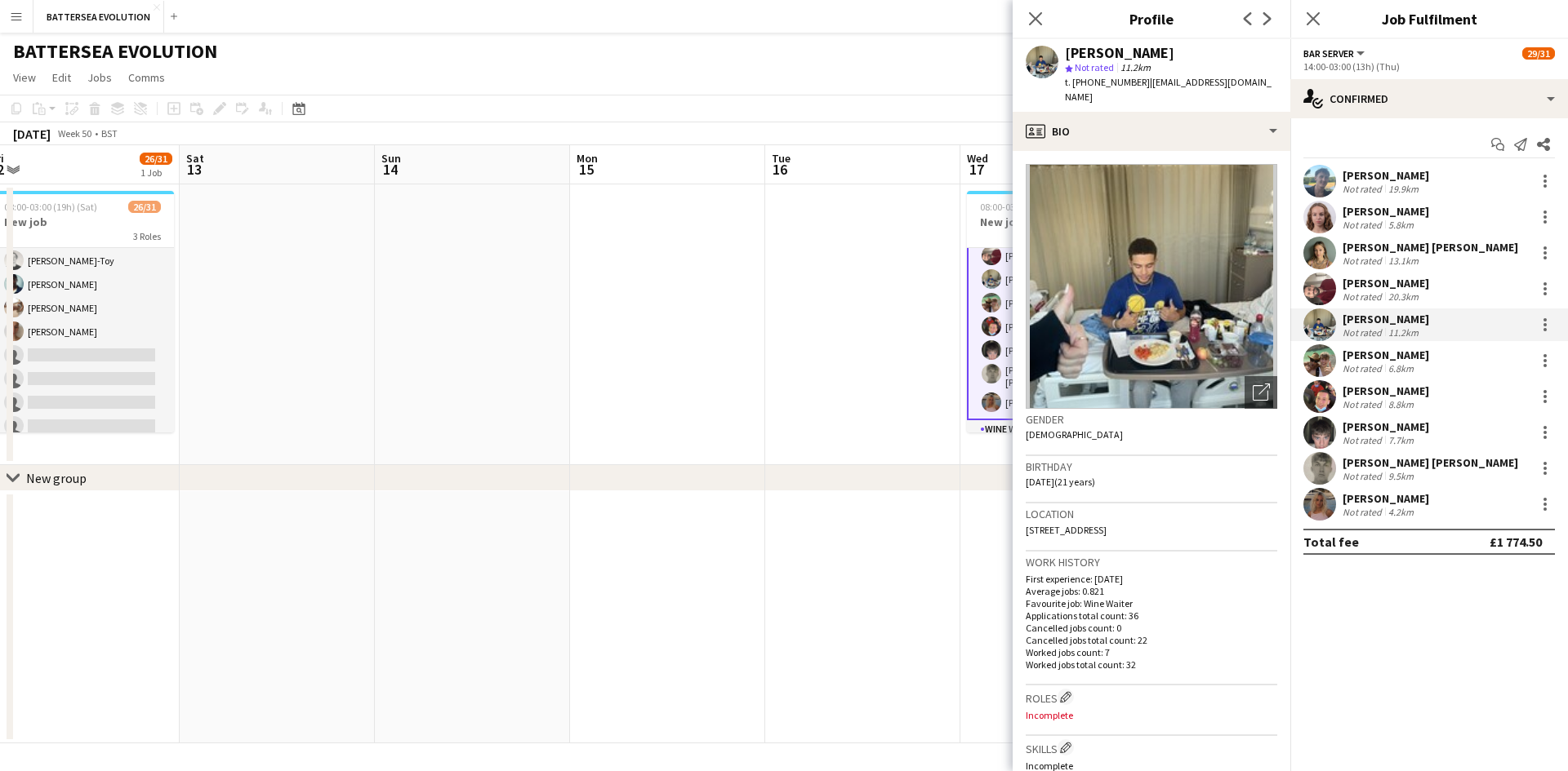
click at [1372, 209] on div "[PERSON_NAME]" at bounding box center [1385, 212] width 86 height 15
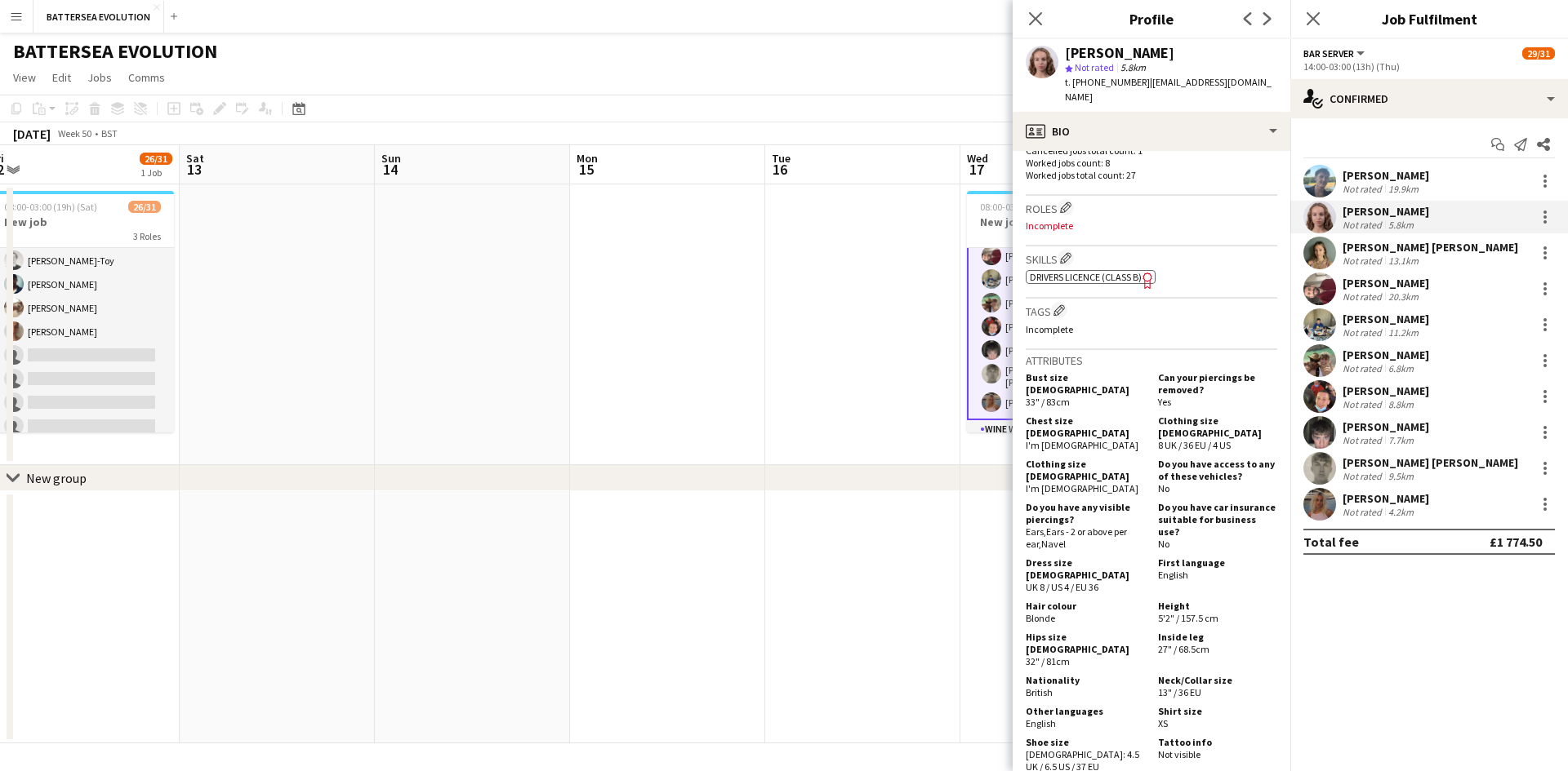
scroll to position [0, 0]
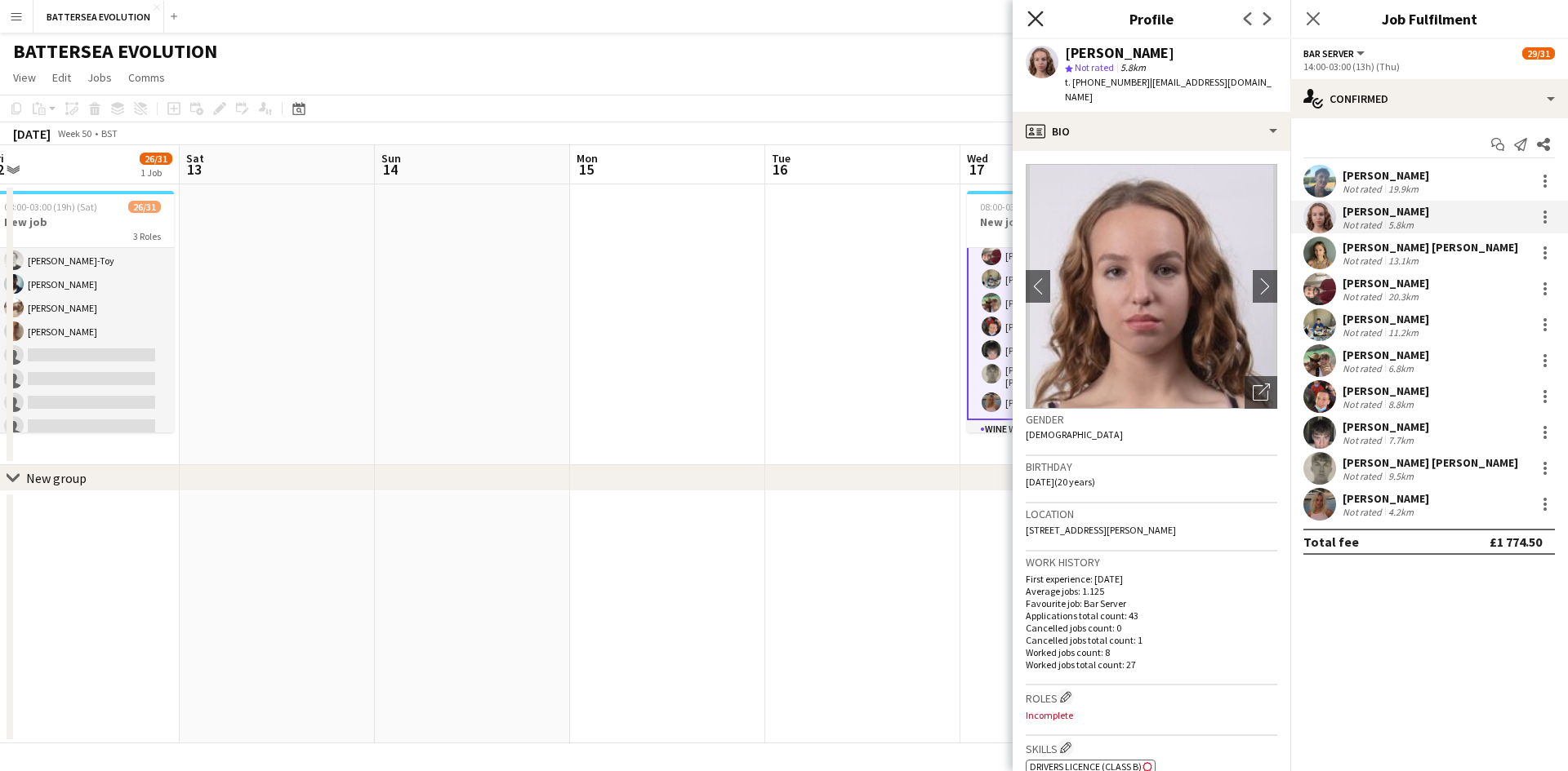
click at [1029, 20] on icon "Close pop-in" at bounding box center [1035, 18] width 16 height 16
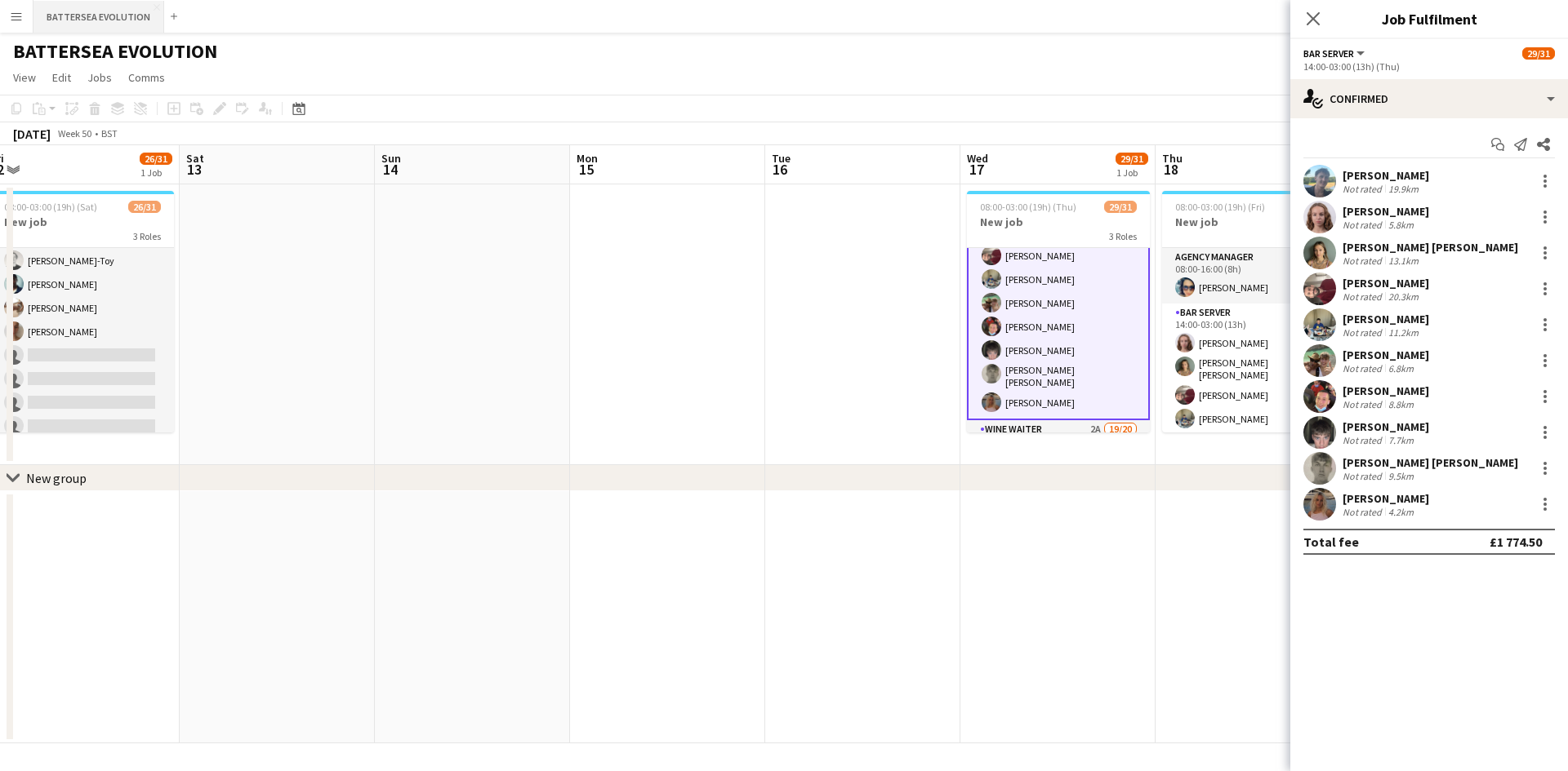
click at [34, 19] on button "BATTERSEA EVOLUTION Close" at bounding box center [99, 17] width 130 height 32
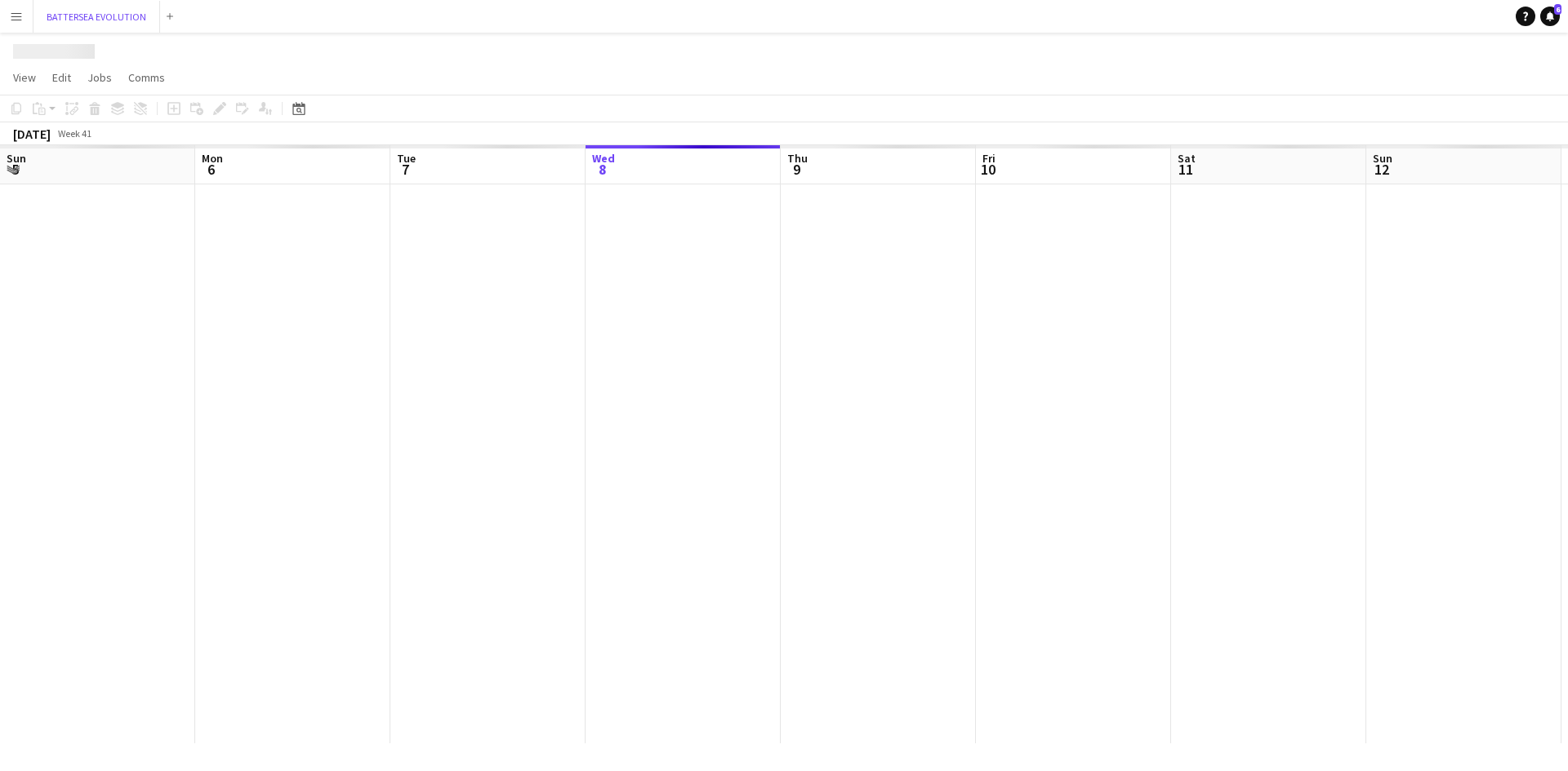
scroll to position [0, 390]
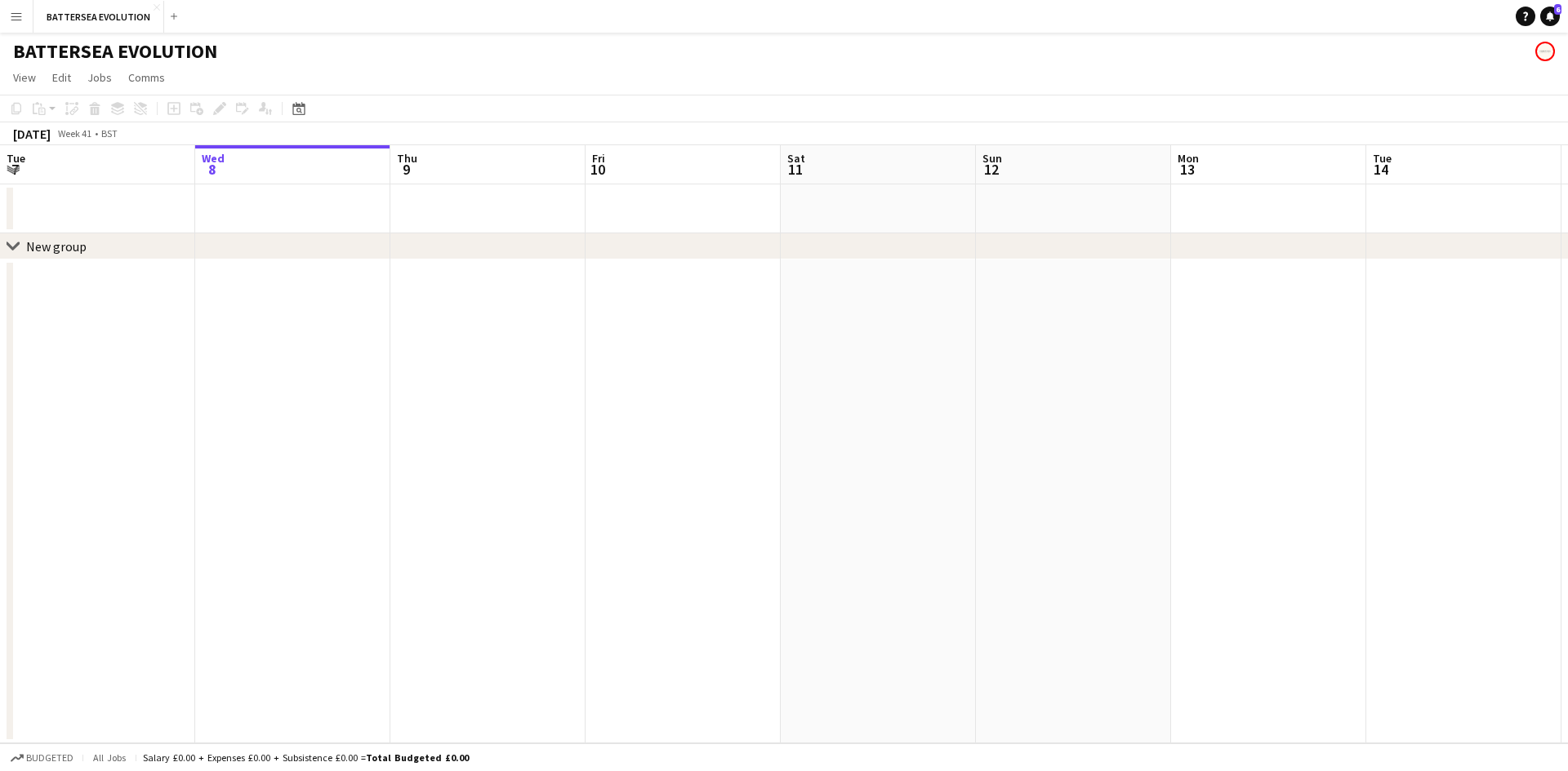
click at [9, 31] on button "Menu" at bounding box center [16, 16] width 33 height 33
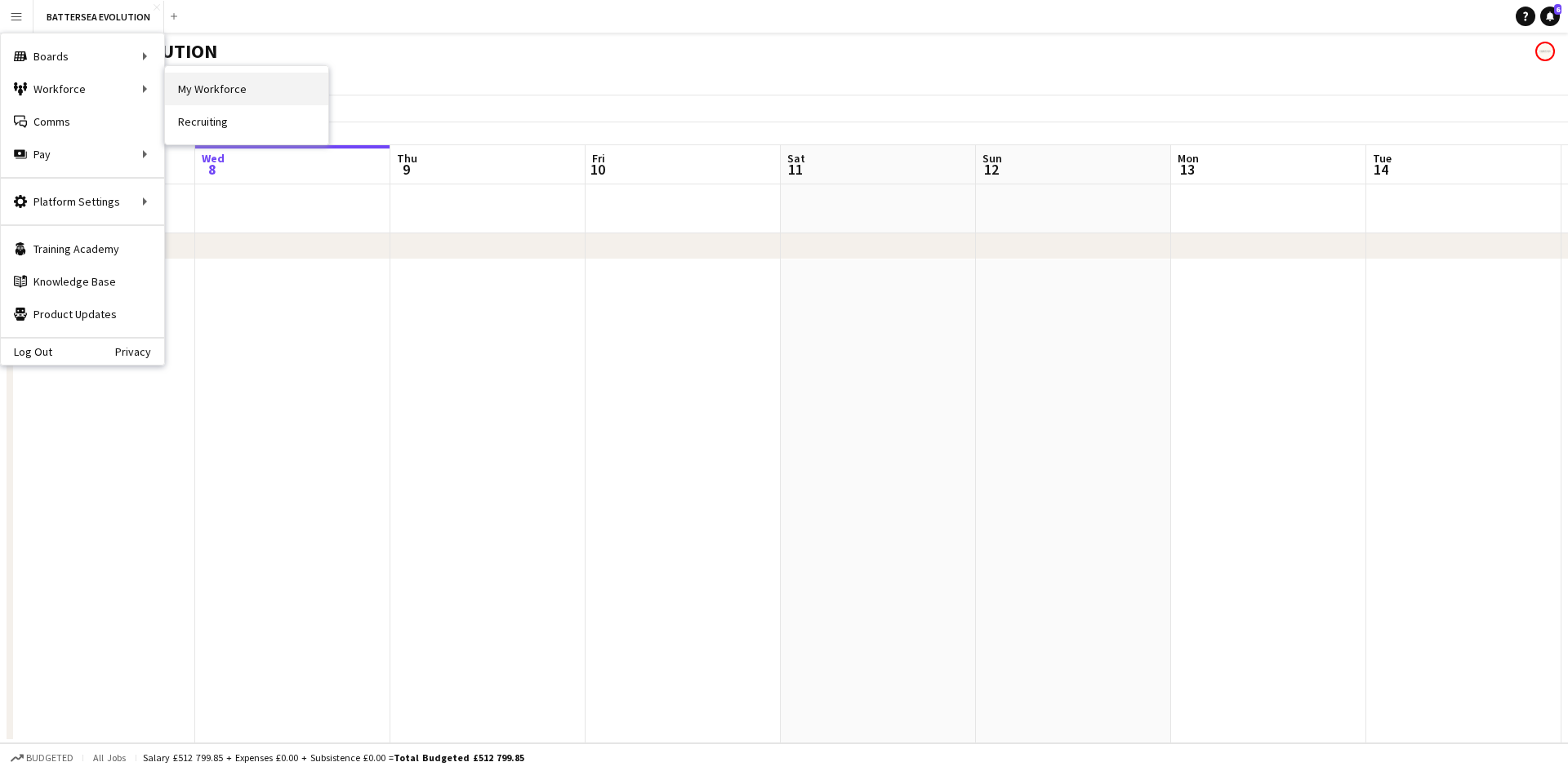
click at [198, 90] on link "My Workforce" at bounding box center [247, 88] width 163 height 33
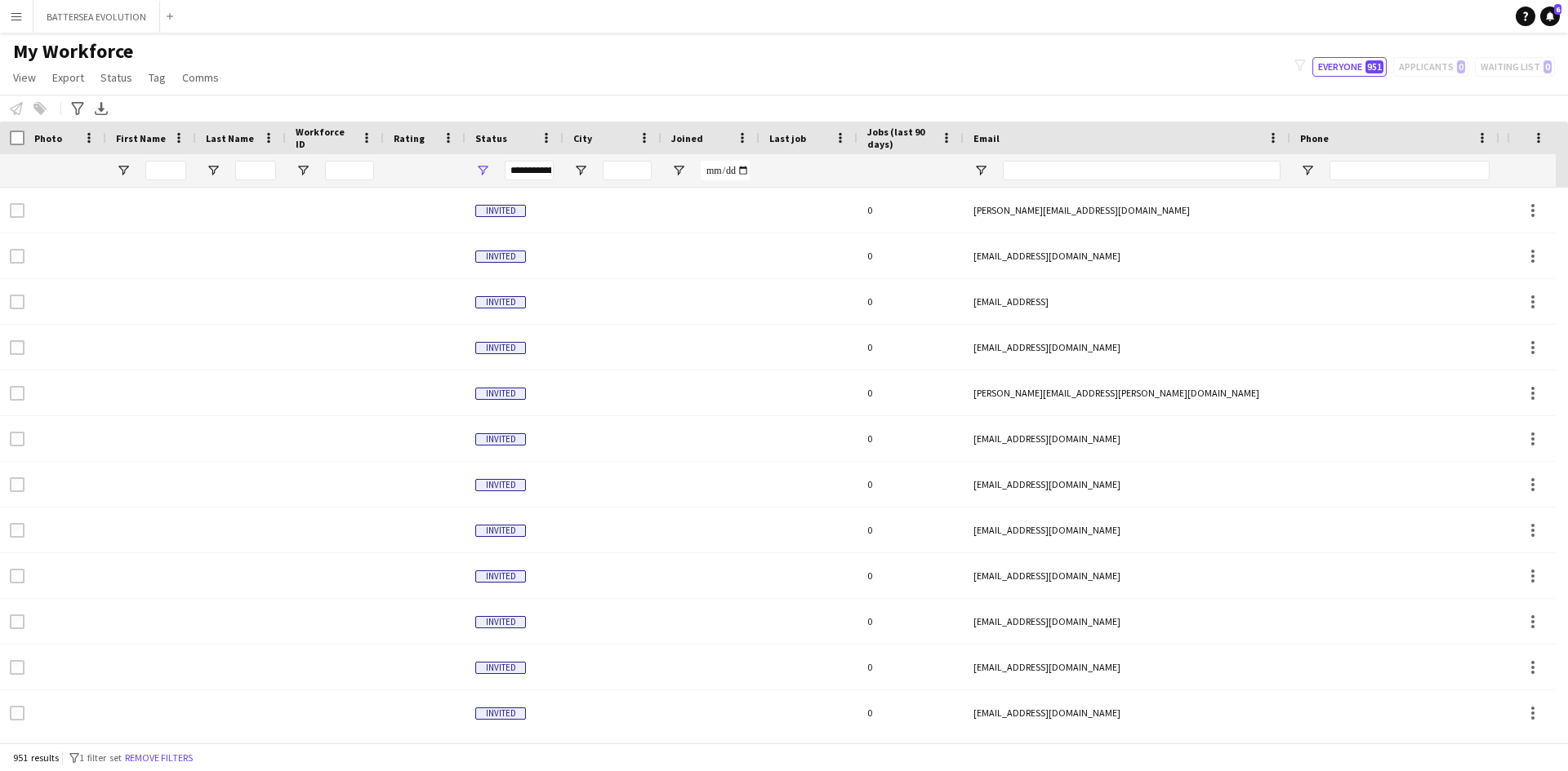
click at [598, 170] on div at bounding box center [612, 170] width 98 height 33
click at [623, 170] on input "City Filter Input" at bounding box center [627, 170] width 49 height 20
click at [150, 170] on input "First Name Filter Input" at bounding box center [166, 170] width 41 height 20
type input "********"
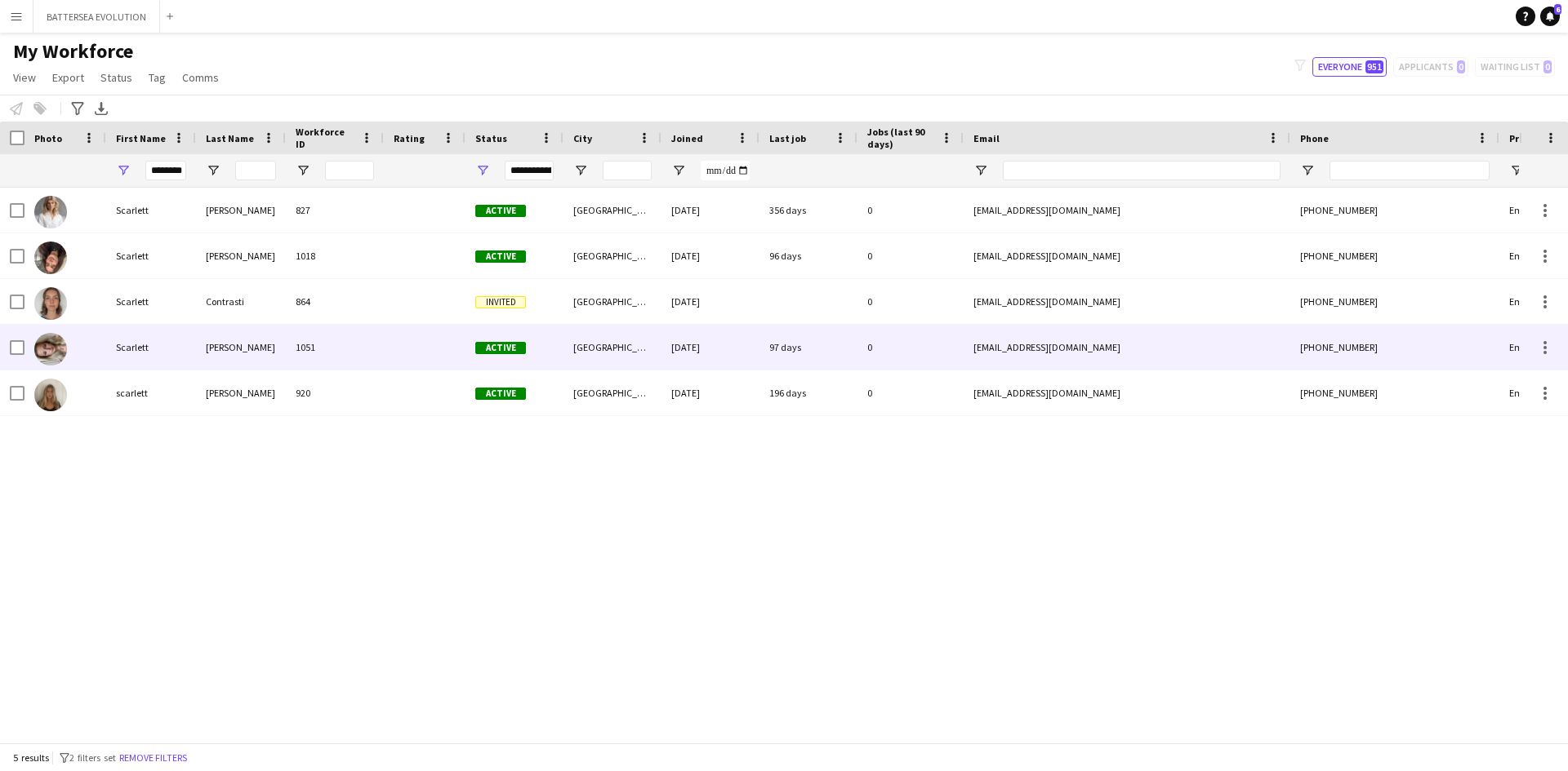
click at [215, 387] on div "[PERSON_NAME]" at bounding box center [241, 393] width 90 height 45
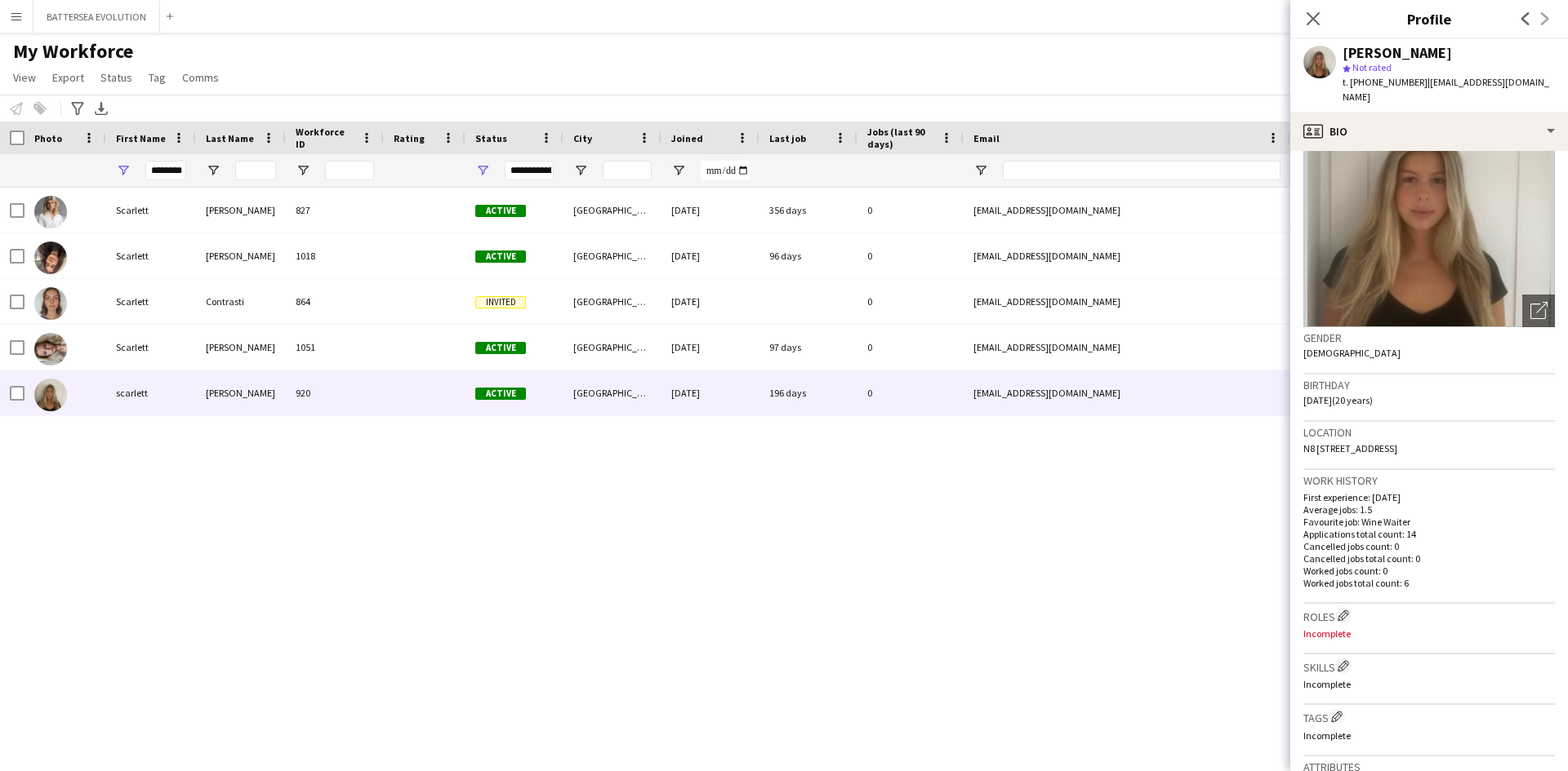
scroll to position [0, 0]
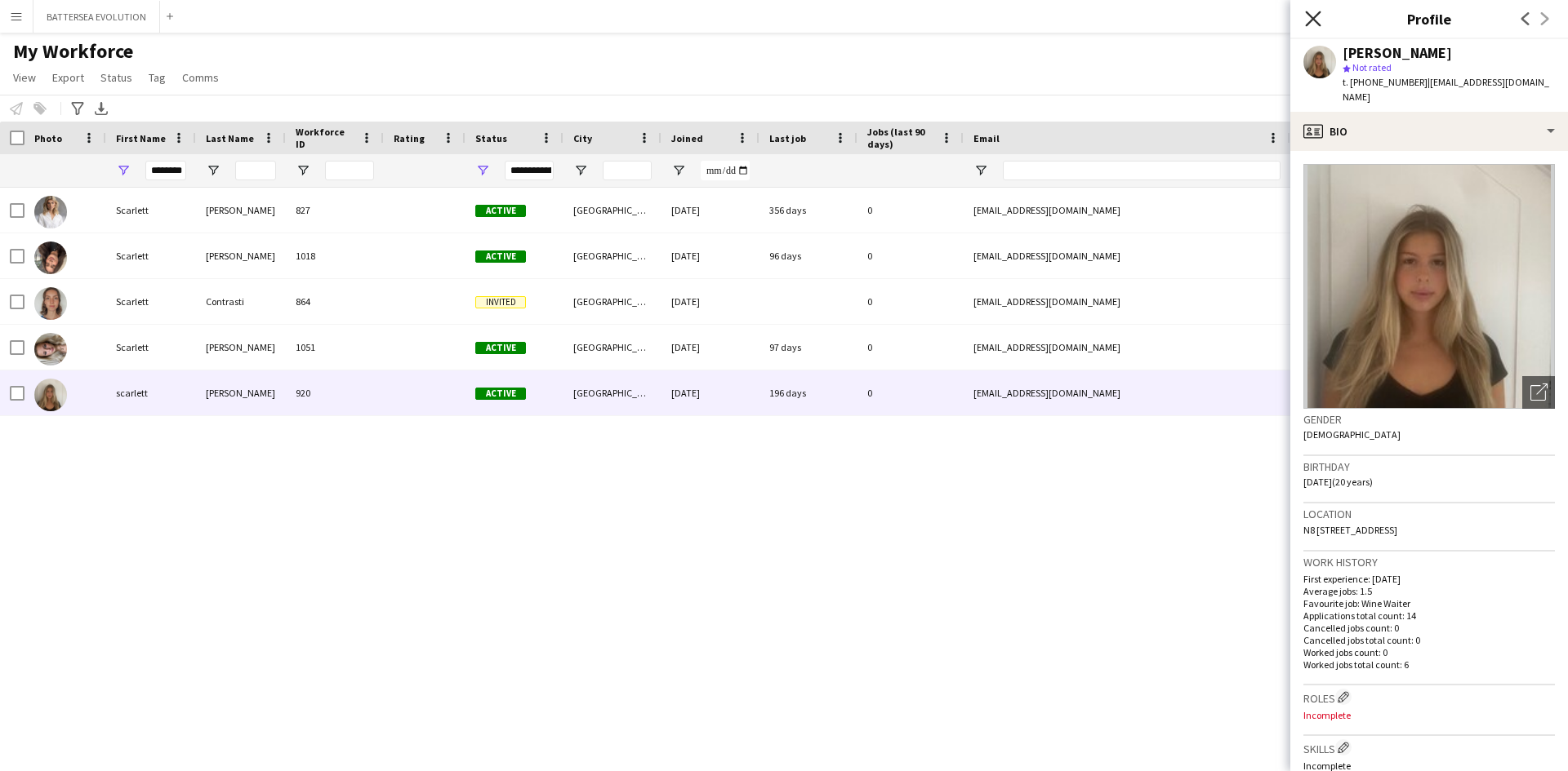
click at [1307, 23] on icon "Close pop-in" at bounding box center [1312, 18] width 16 height 16
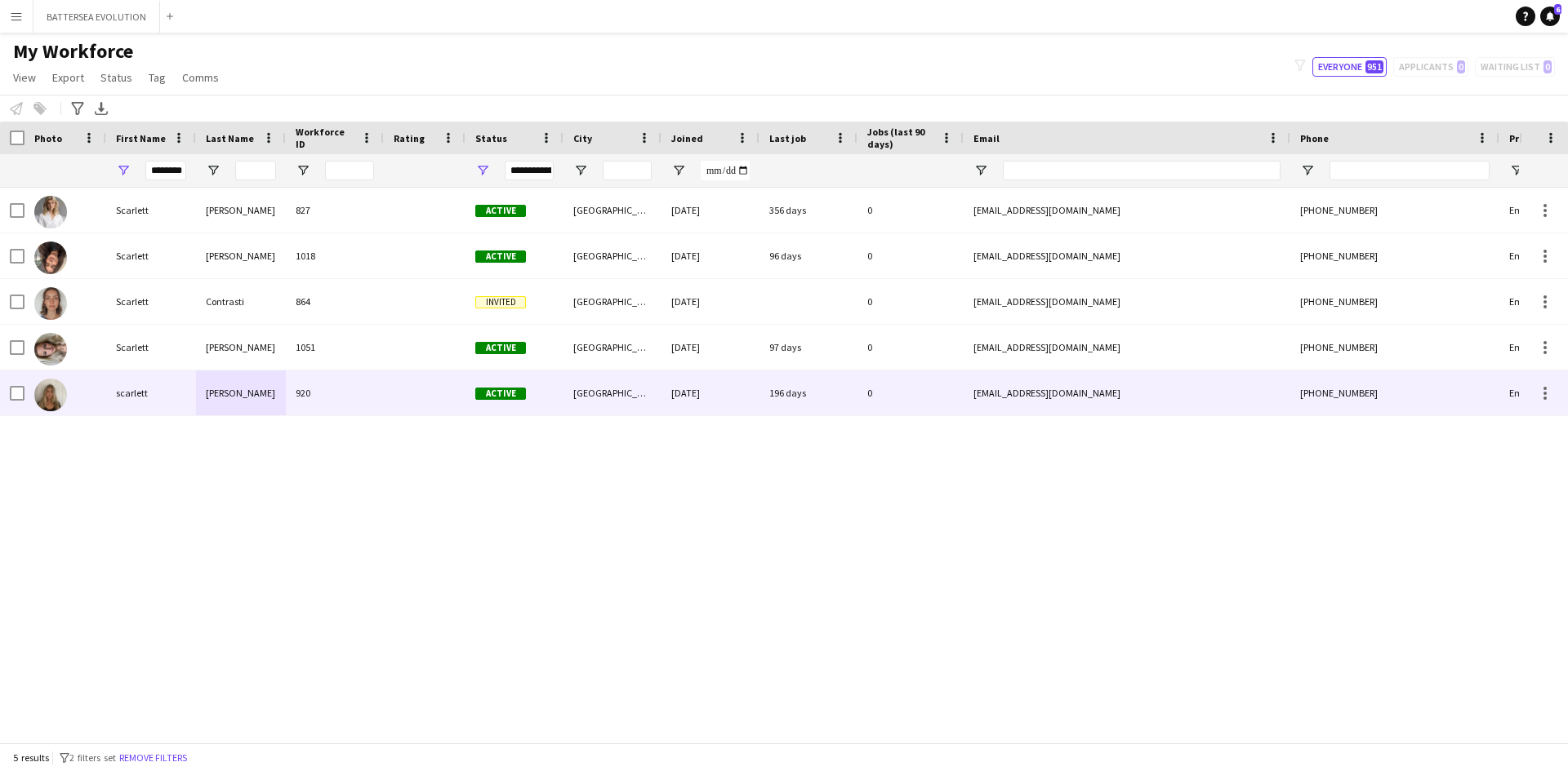
click at [100, 399] on div at bounding box center [65, 393] width 82 height 45
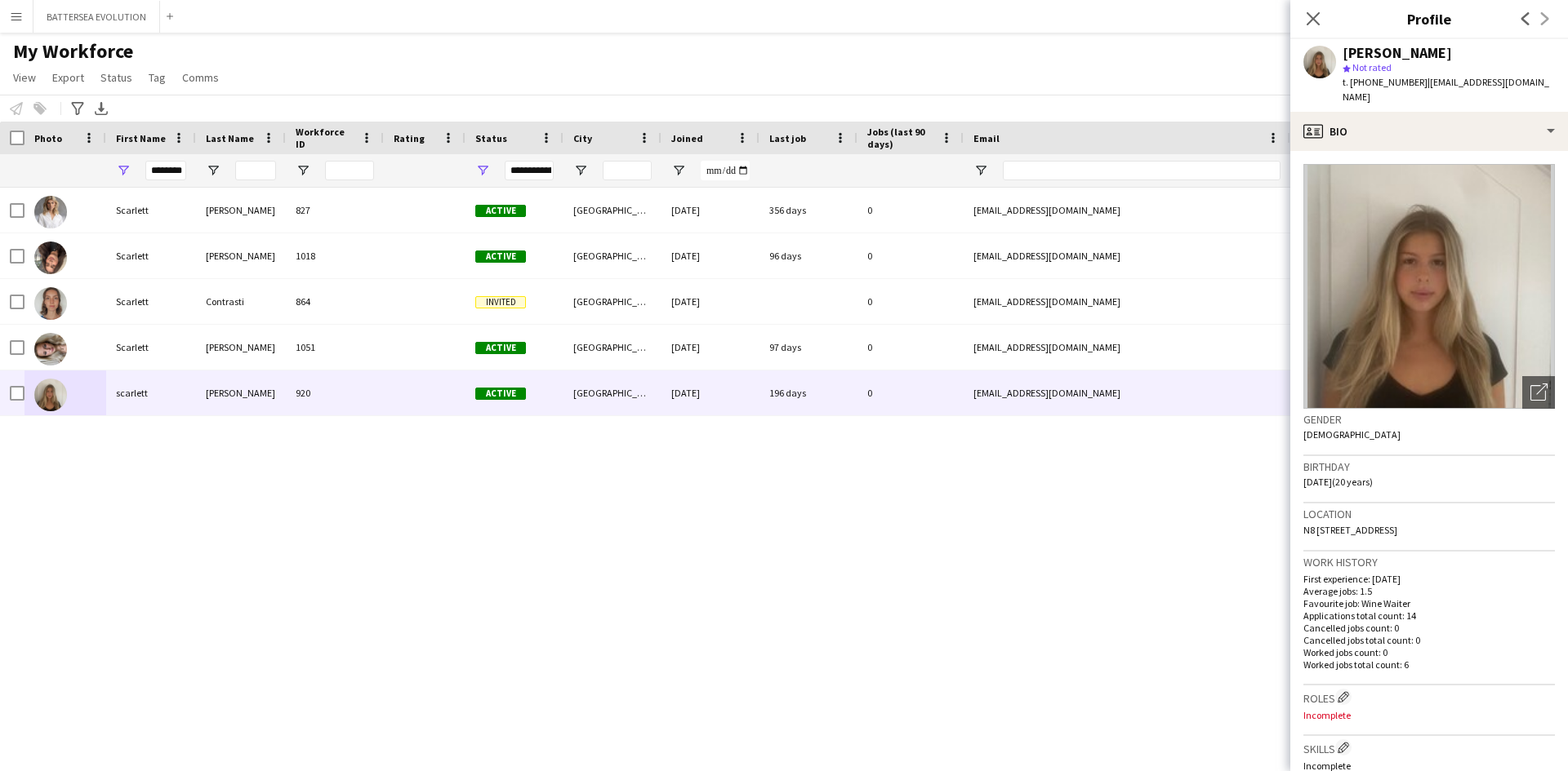
drag, startPoint x: 1351, startPoint y: 517, endPoint x: 1427, endPoint y: 525, distance: 76.4
click at [1426, 526] on div "Location [STREET_ADDRESS]" at bounding box center [1429, 527] width 251 height 47
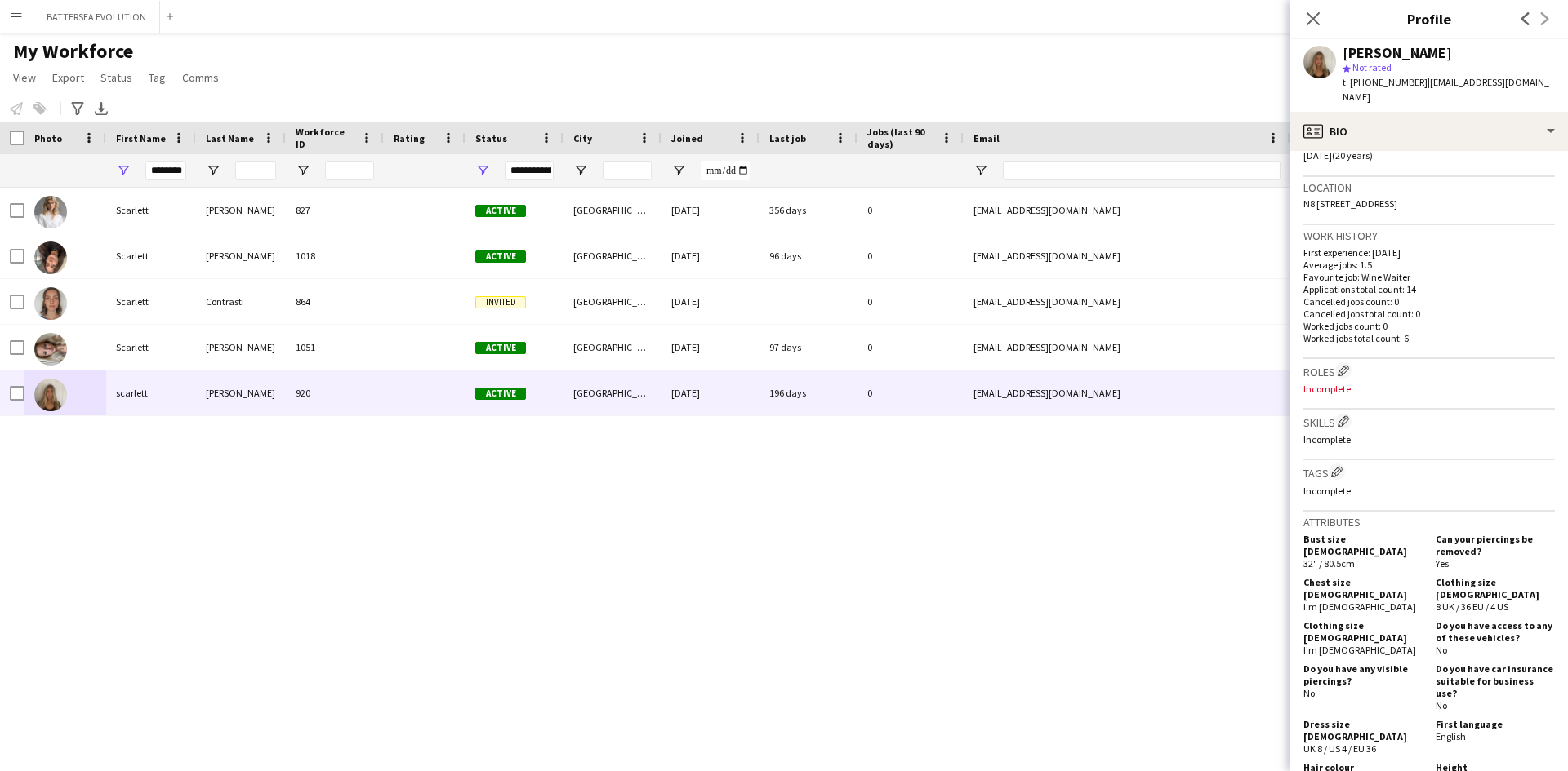
scroll to position [571, 0]
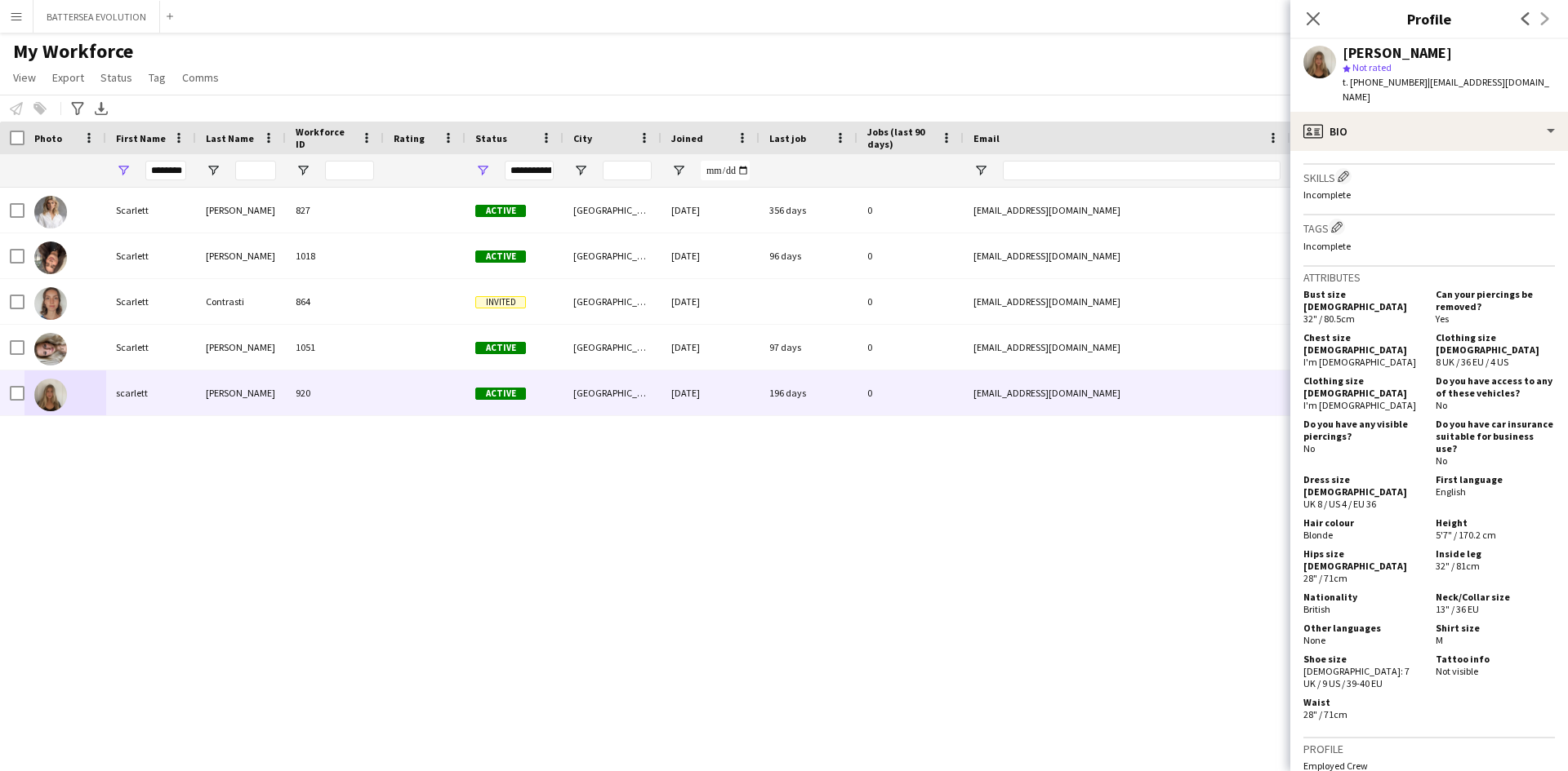
click at [1308, 548] on div "Hips size [DEMOGRAPHIC_DATA] 28" / 71cm Inside leg 32" / 81cm" at bounding box center [1429, 567] width 251 height 40
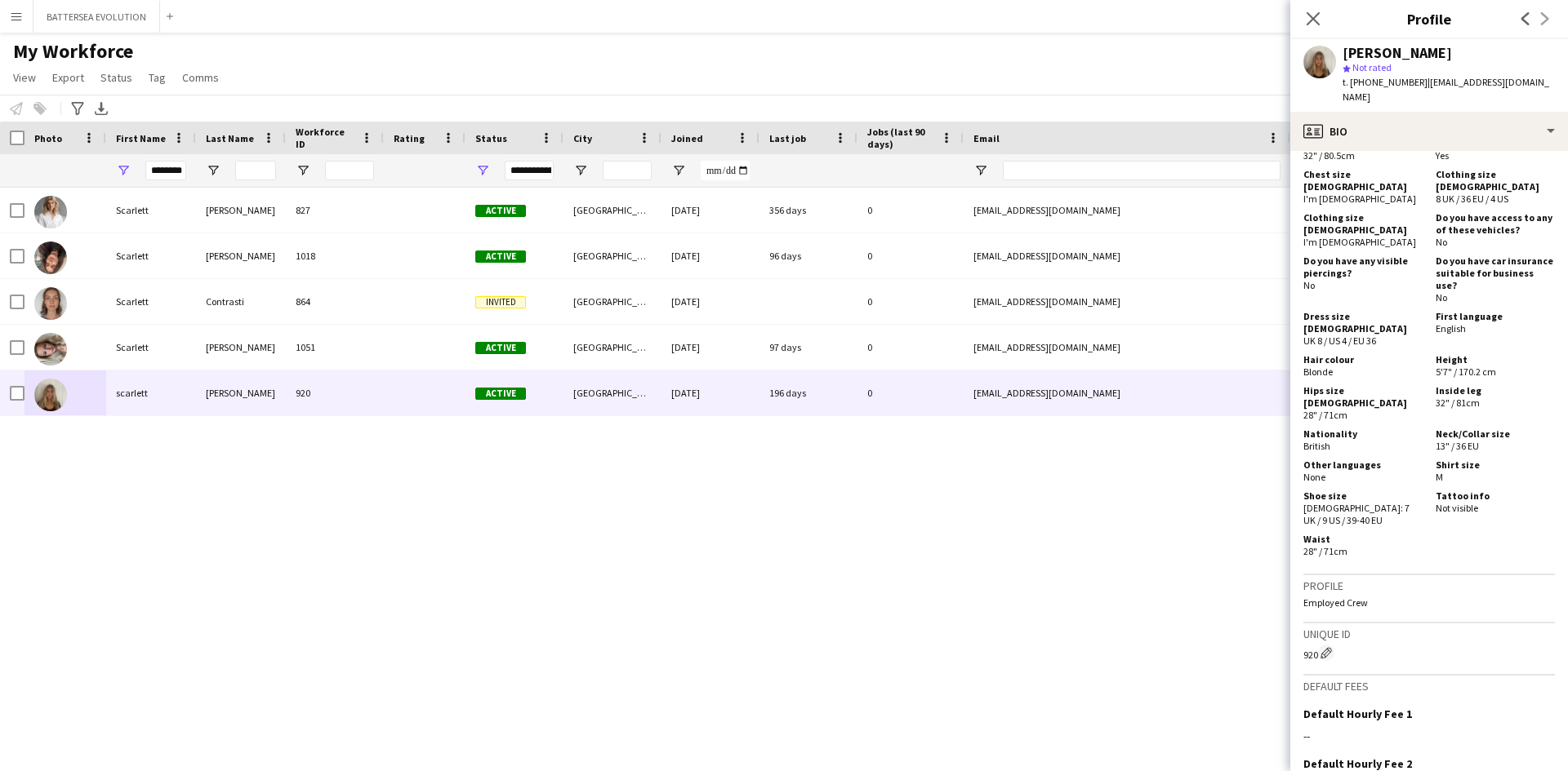
scroll to position [863, 0]
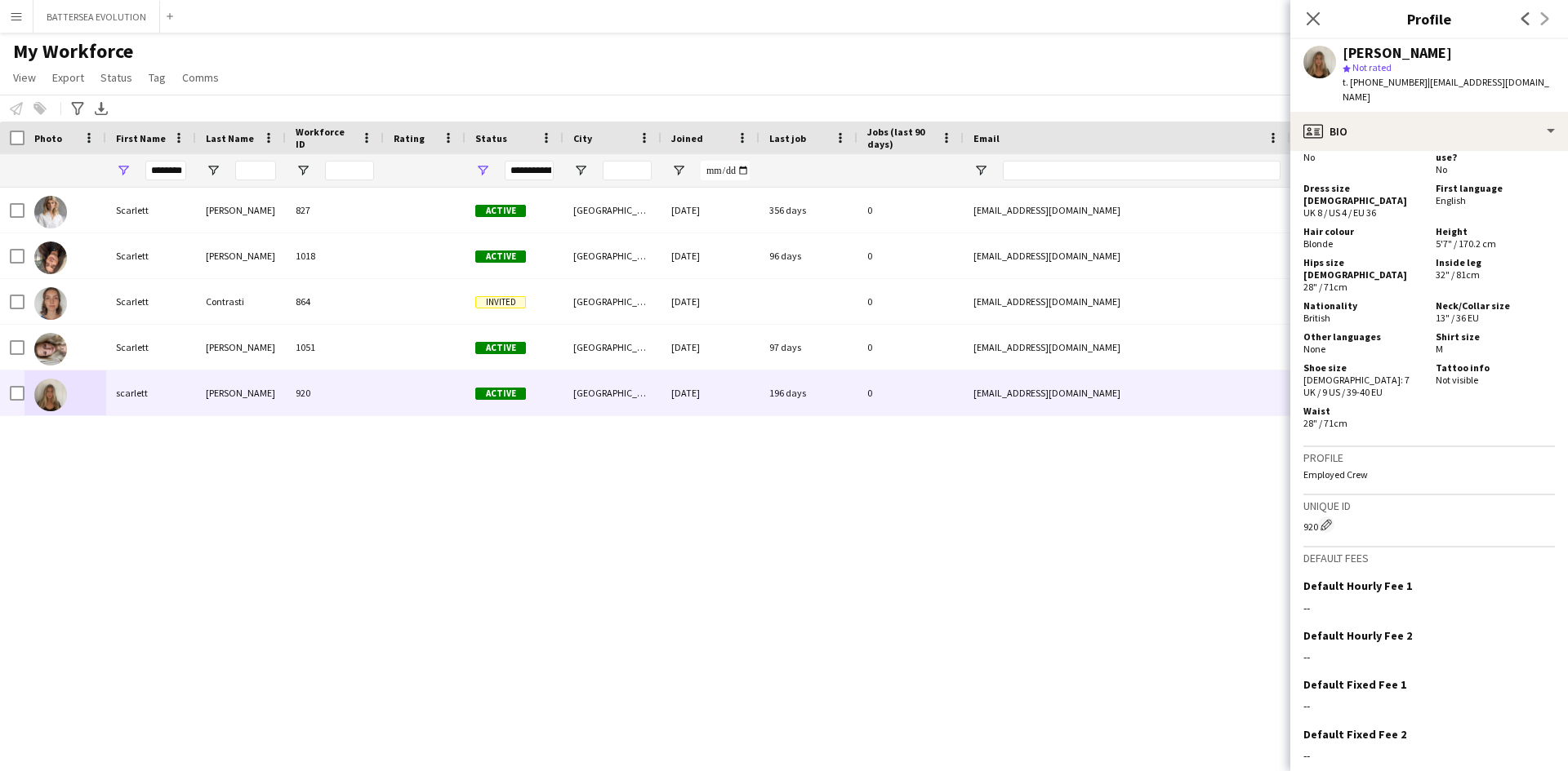
click at [1300, 19] on div "Close pop-in" at bounding box center [1313, 19] width 46 height 38
drag, startPoint x: 1322, startPoint y: 5, endPoint x: 1317, endPoint y: 13, distance: 9.4
click at [1317, 12] on div "Close pop-in" at bounding box center [1313, 19] width 46 height 38
click at [1317, 14] on icon "Close pop-in" at bounding box center [1312, 18] width 16 height 16
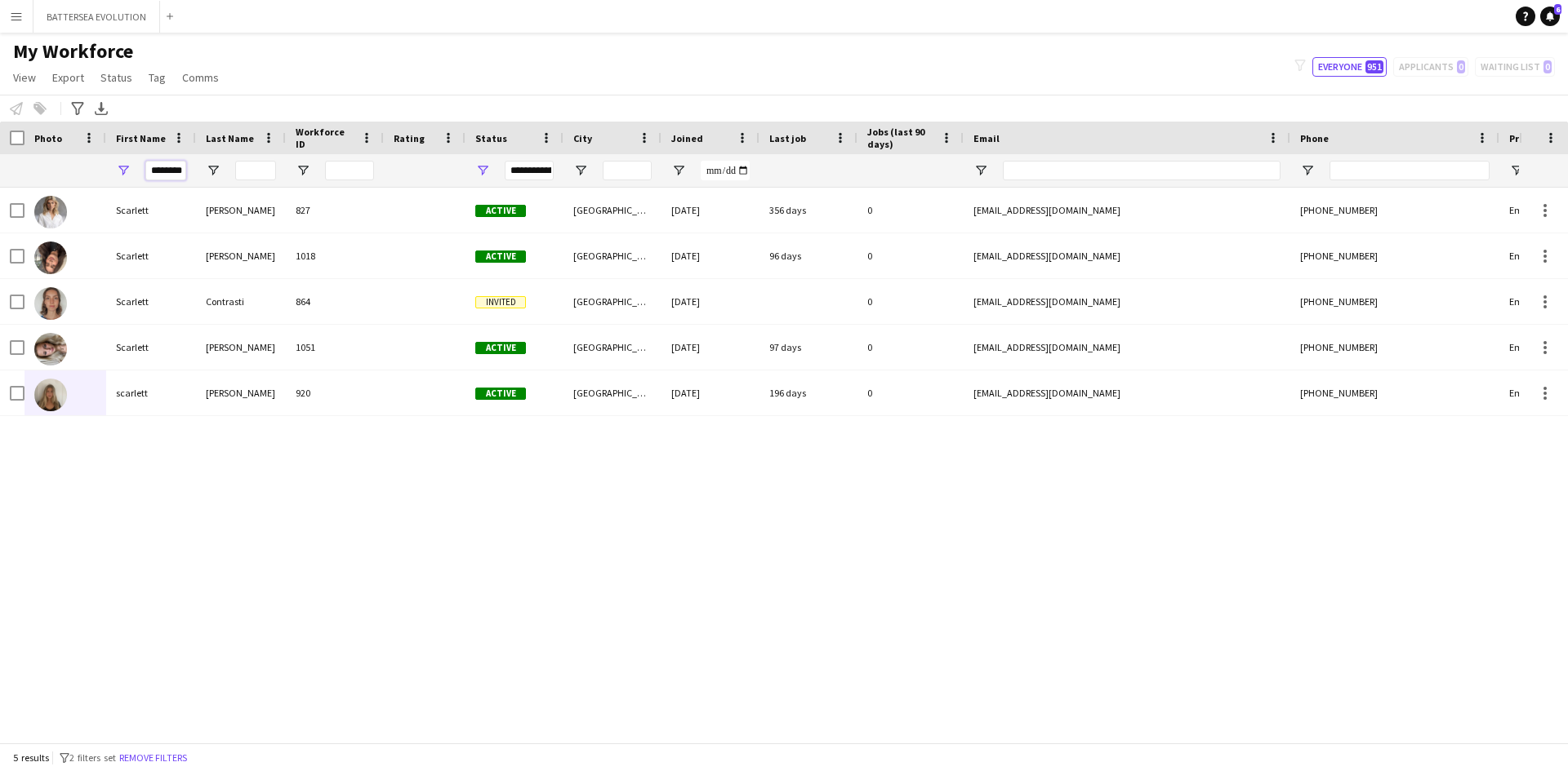
click at [169, 170] on input "********" at bounding box center [166, 170] width 41 height 20
